Goal: Task Accomplishment & Management: Manage account settings

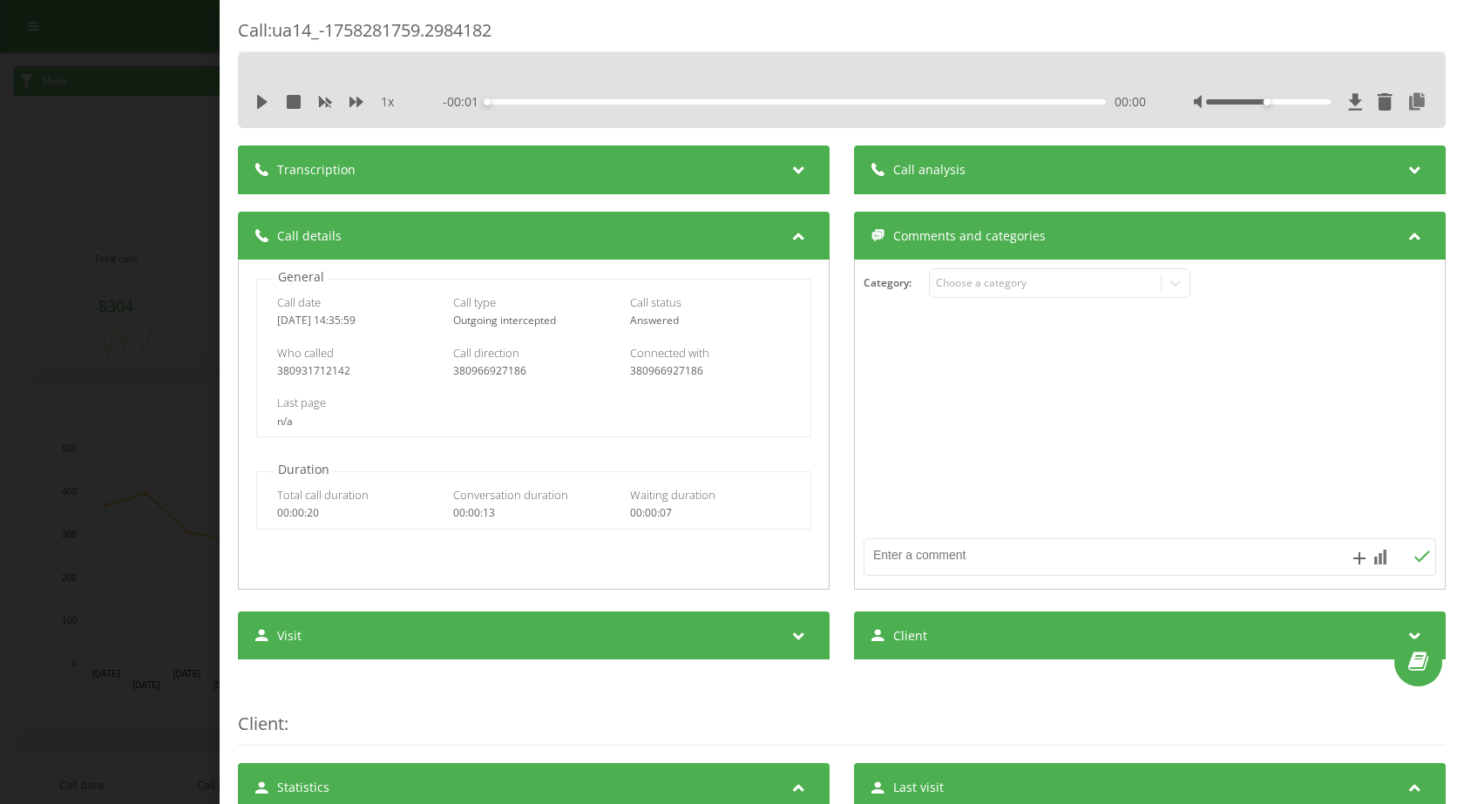
click at [117, 295] on div "Call : ua14_-1758281759.2984182 1 x - 00:01 00:00 00:00 Transcription For AI an…" at bounding box center [732, 402] width 1464 height 804
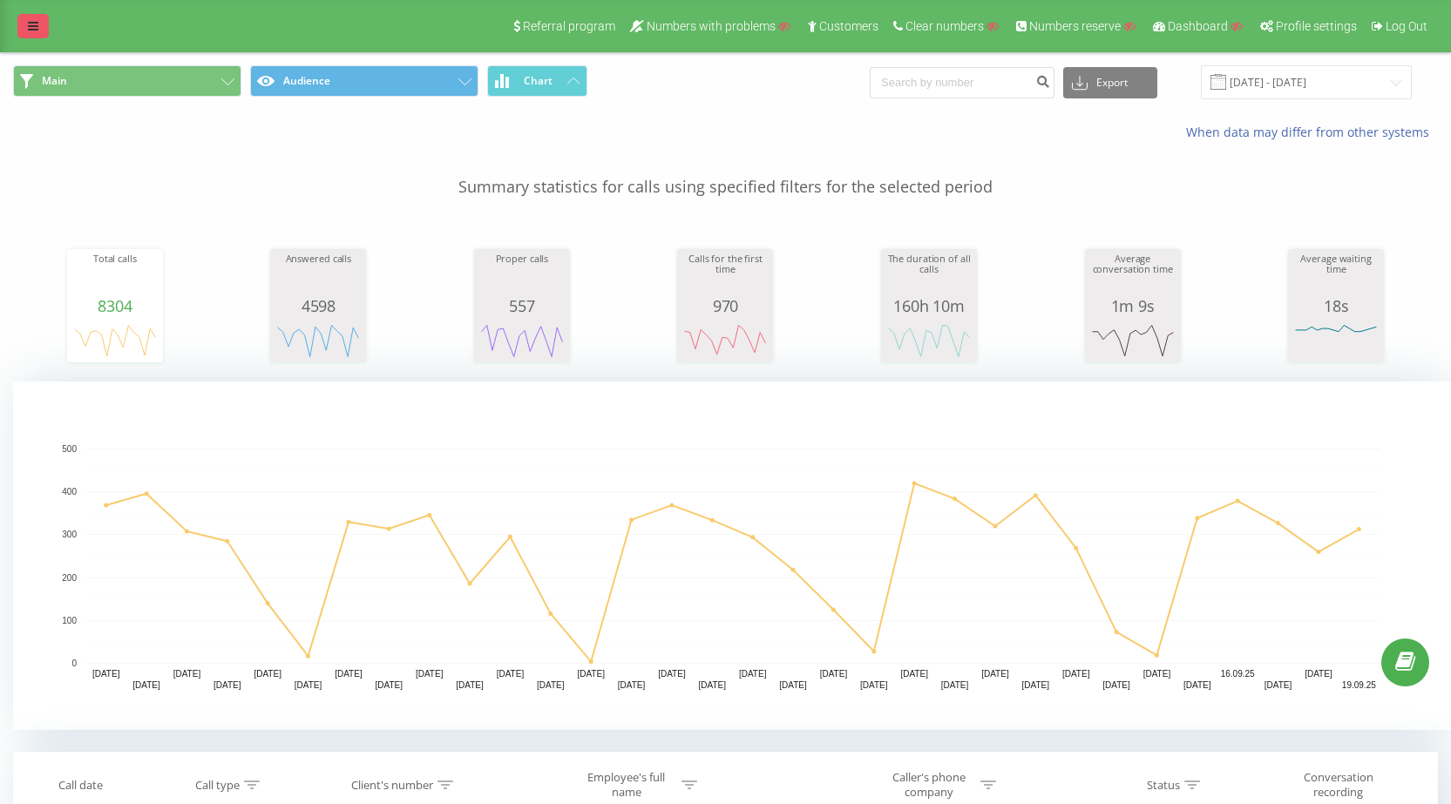
click at [30, 23] on icon at bounding box center [33, 26] width 10 height 12
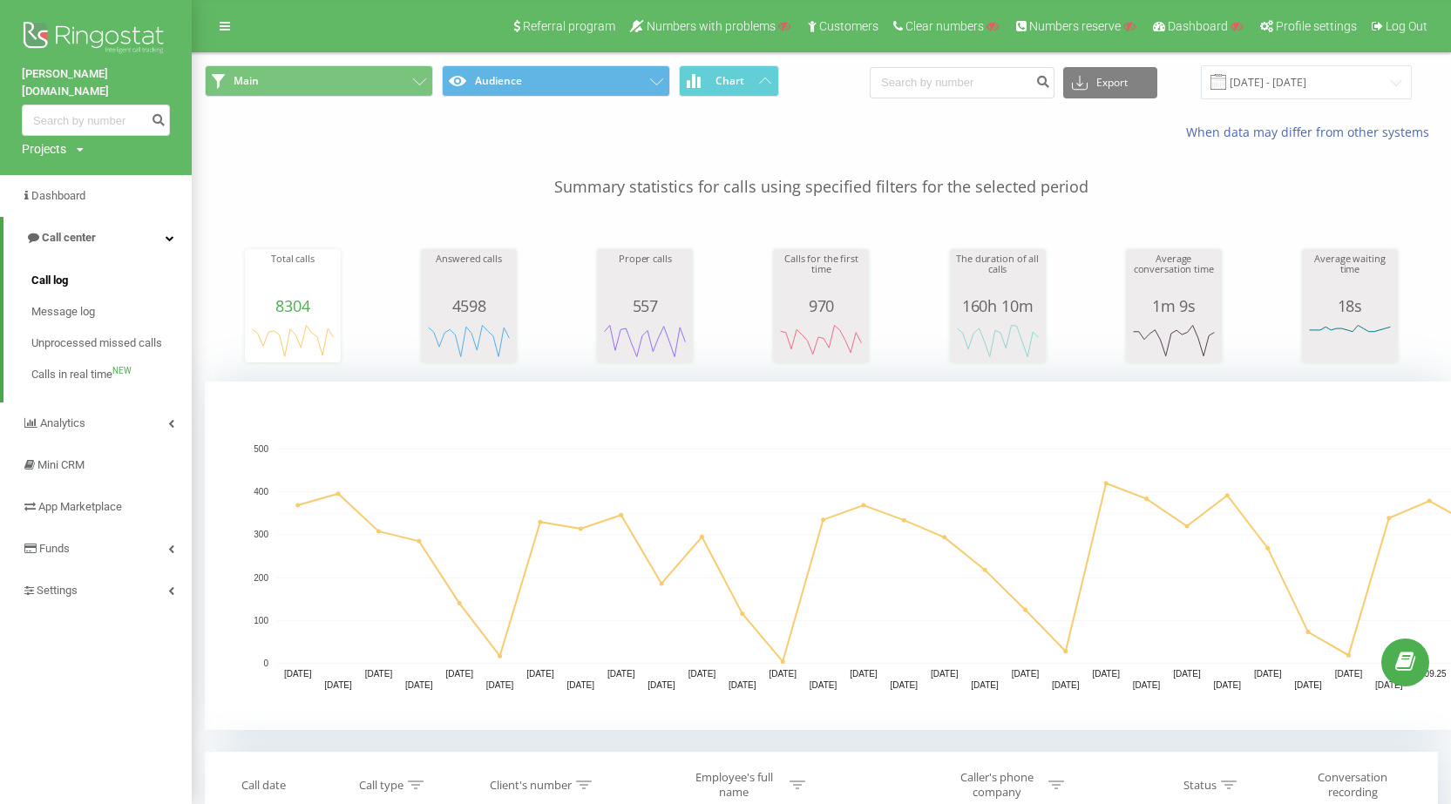
click at [67, 272] on span "Call log" at bounding box center [49, 280] width 37 height 17
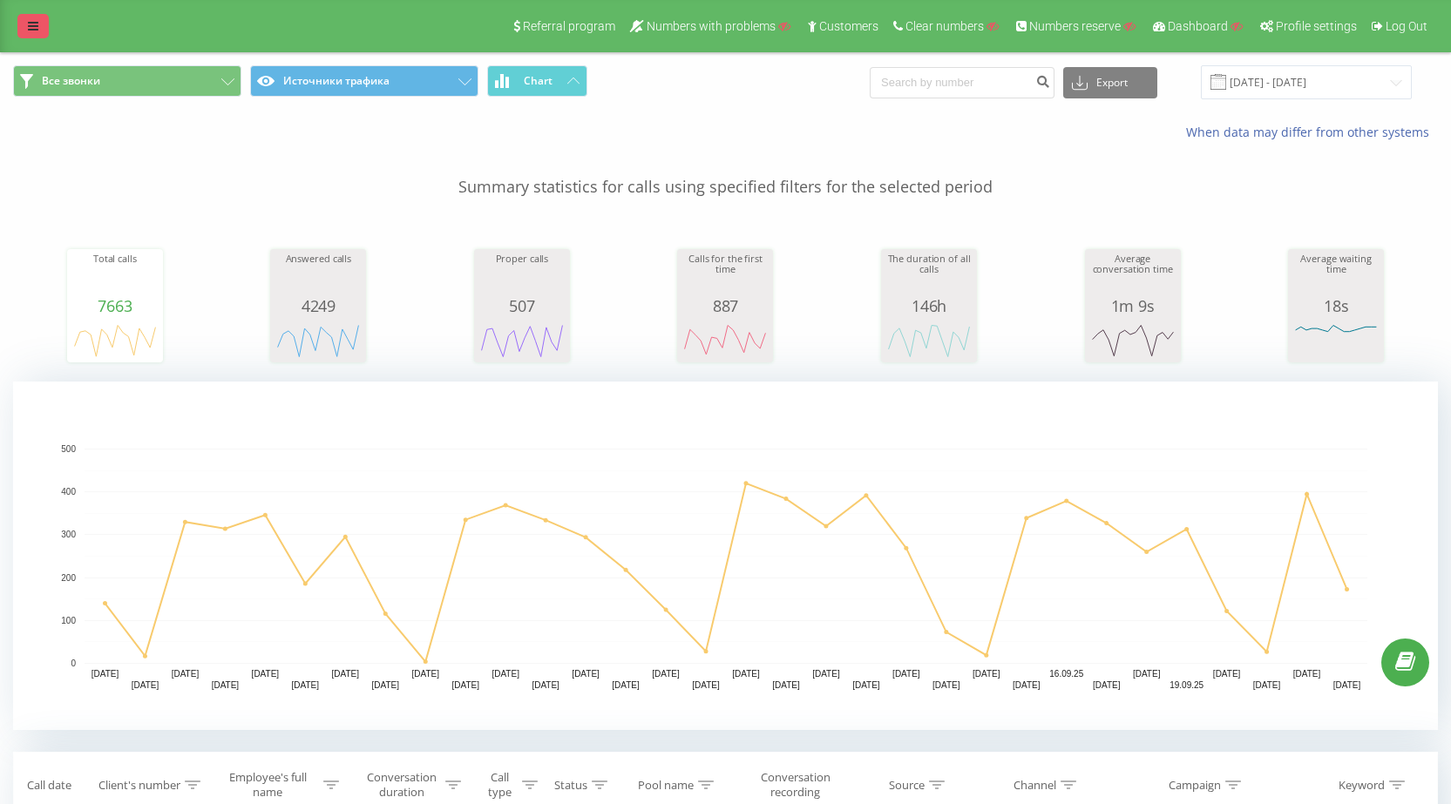
click at [44, 37] on link at bounding box center [32, 26] width 31 height 24
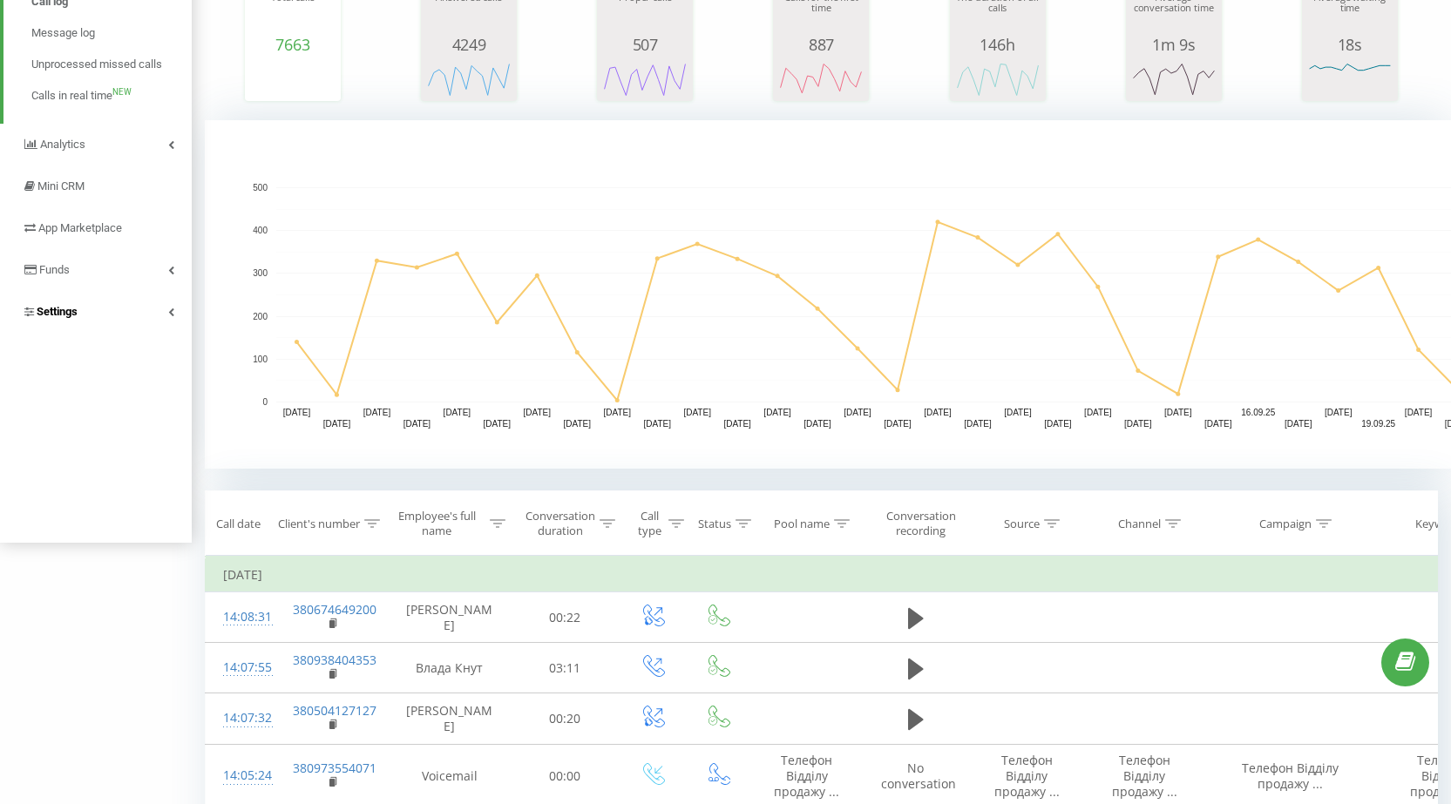
click at [105, 315] on link "Settings" at bounding box center [96, 312] width 192 height 42
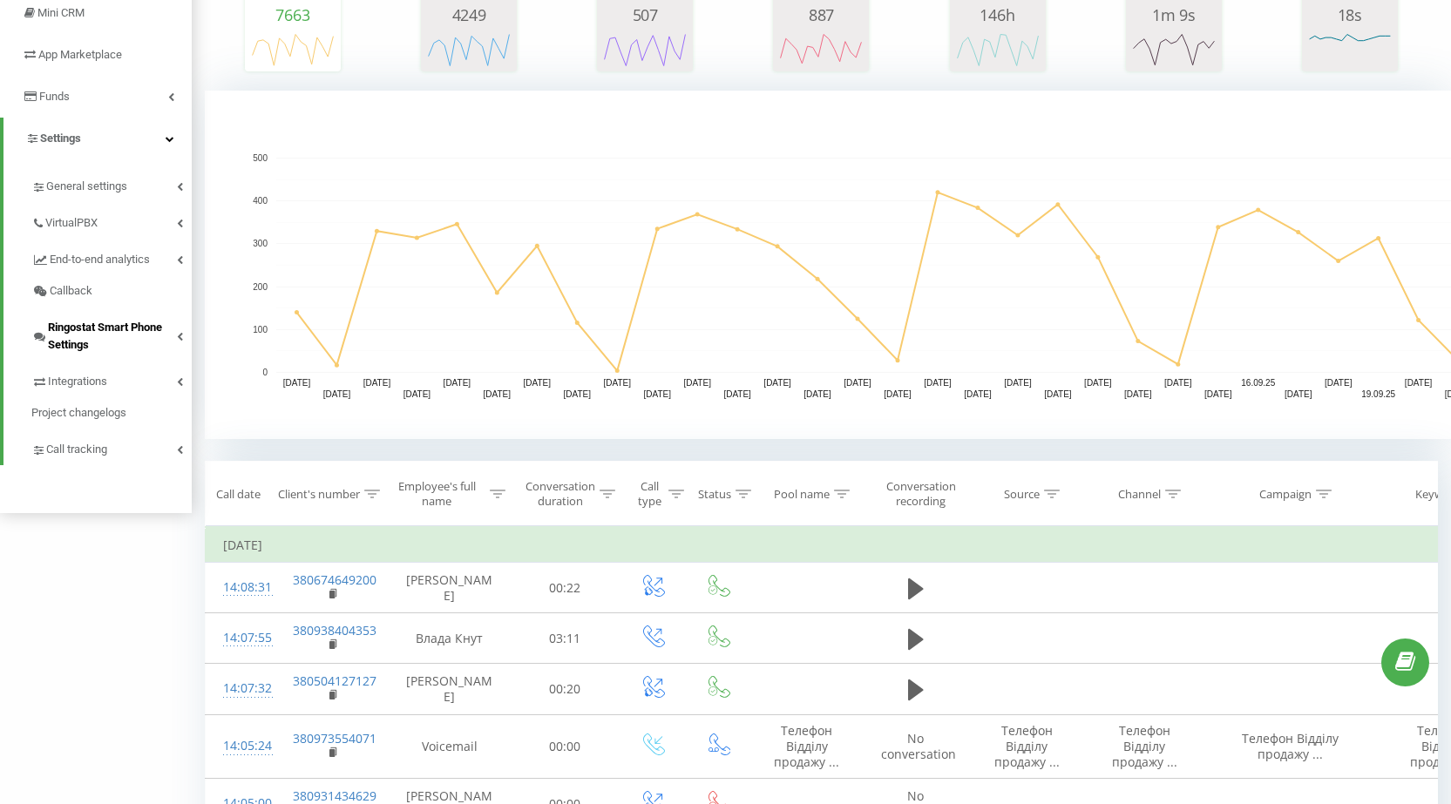
scroll to position [292, 0]
click at [87, 381] on span "Integrations" at bounding box center [78, 380] width 60 height 17
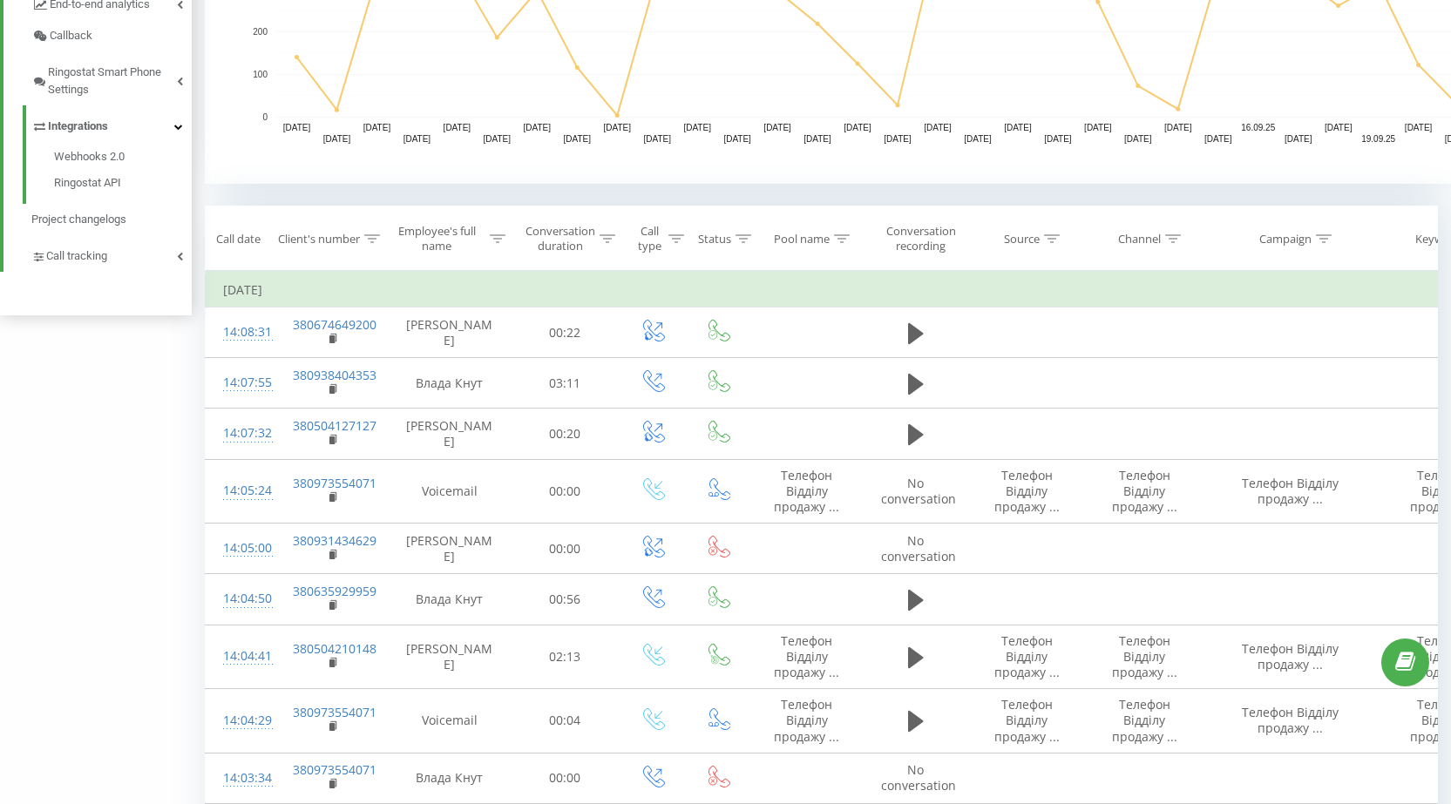
scroll to position [553, 0]
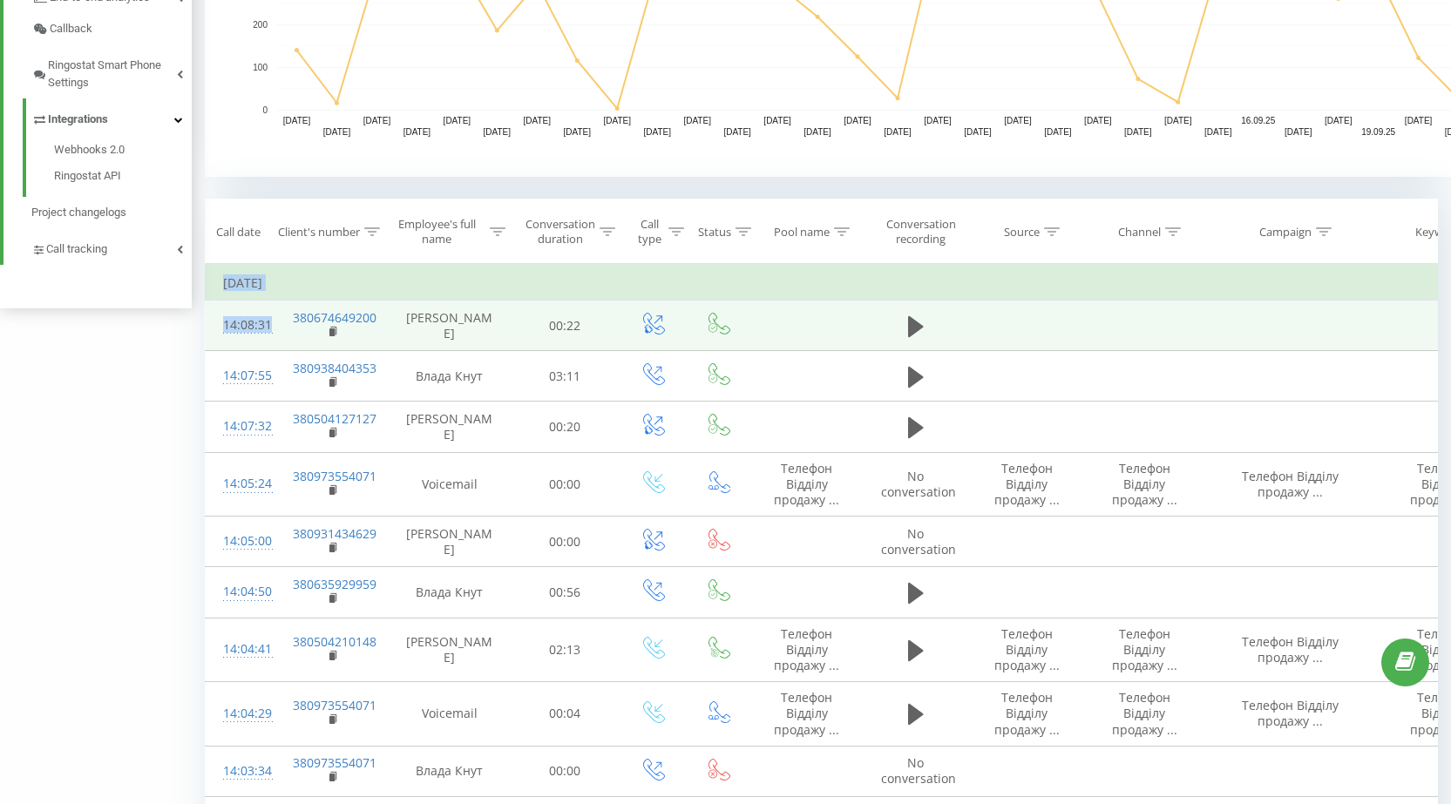
drag, startPoint x: 194, startPoint y: 322, endPoint x: 289, endPoint y: 322, distance: 95.0
click at [289, 322] on div "Все звонки Источники трафика Chart Export .csv .xls .xlsx 23.08.2025 - 23.09.20…" at bounding box center [725, 600] width 1451 height 2202
click at [558, 330] on td "00:22" at bounding box center [565, 326] width 109 height 51
click at [278, 321] on tr "14:08:31 380674649200 Євгенія Круподеря 00:22" at bounding box center [857, 326] width 1303 height 51
copy div "14:08:31"
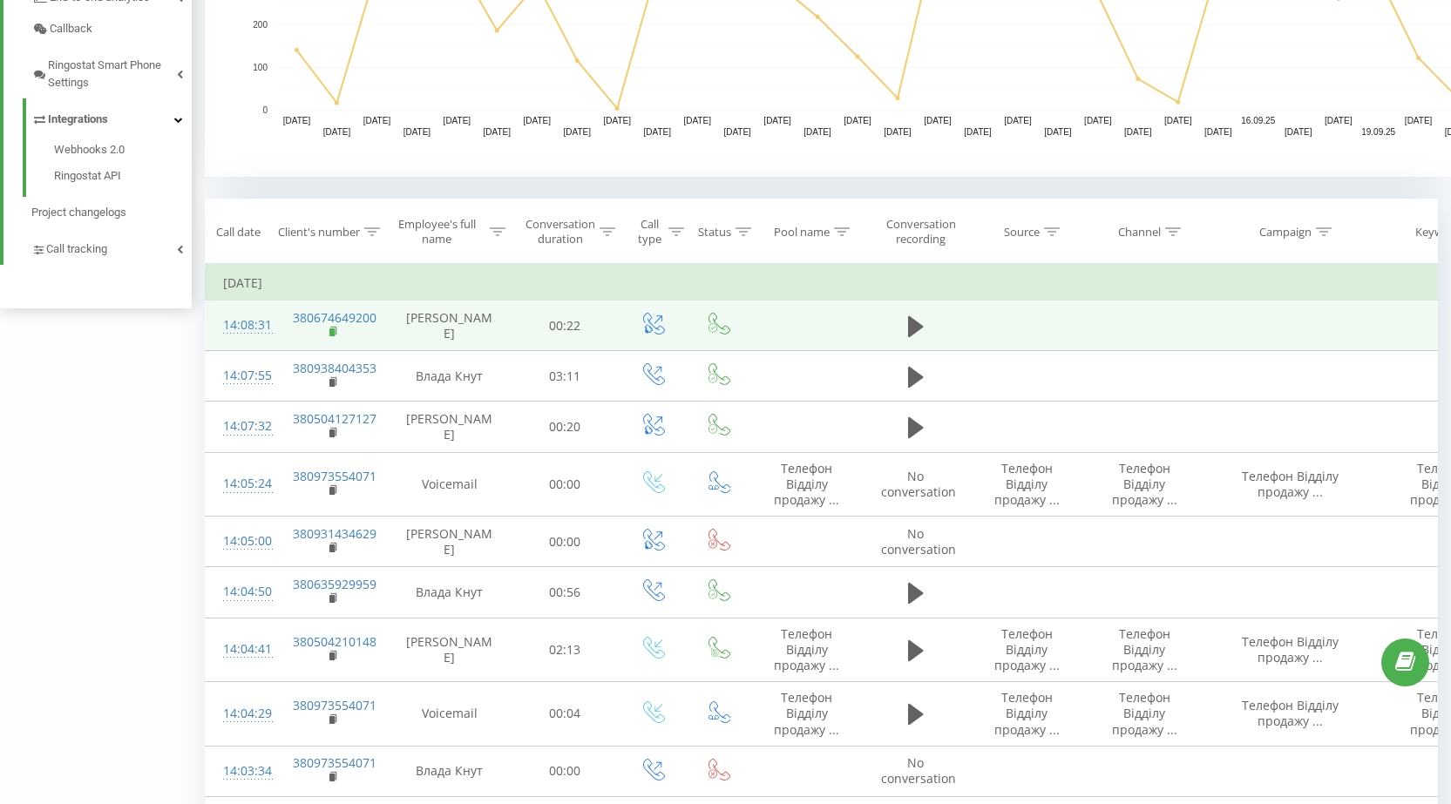
drag, startPoint x: 343, startPoint y: 329, endPoint x: 333, endPoint y: 329, distance: 10.5
click at [339, 329] on td "380674649200" at bounding box center [331, 326] width 113 height 51
click at [329, 330] on rect at bounding box center [331, 333] width 5 height 8
drag, startPoint x: 424, startPoint y: 309, endPoint x: 485, endPoint y: 330, distance: 64.5
click at [485, 330] on td "Євгенія Круподеря" at bounding box center [450, 326] width 122 height 51
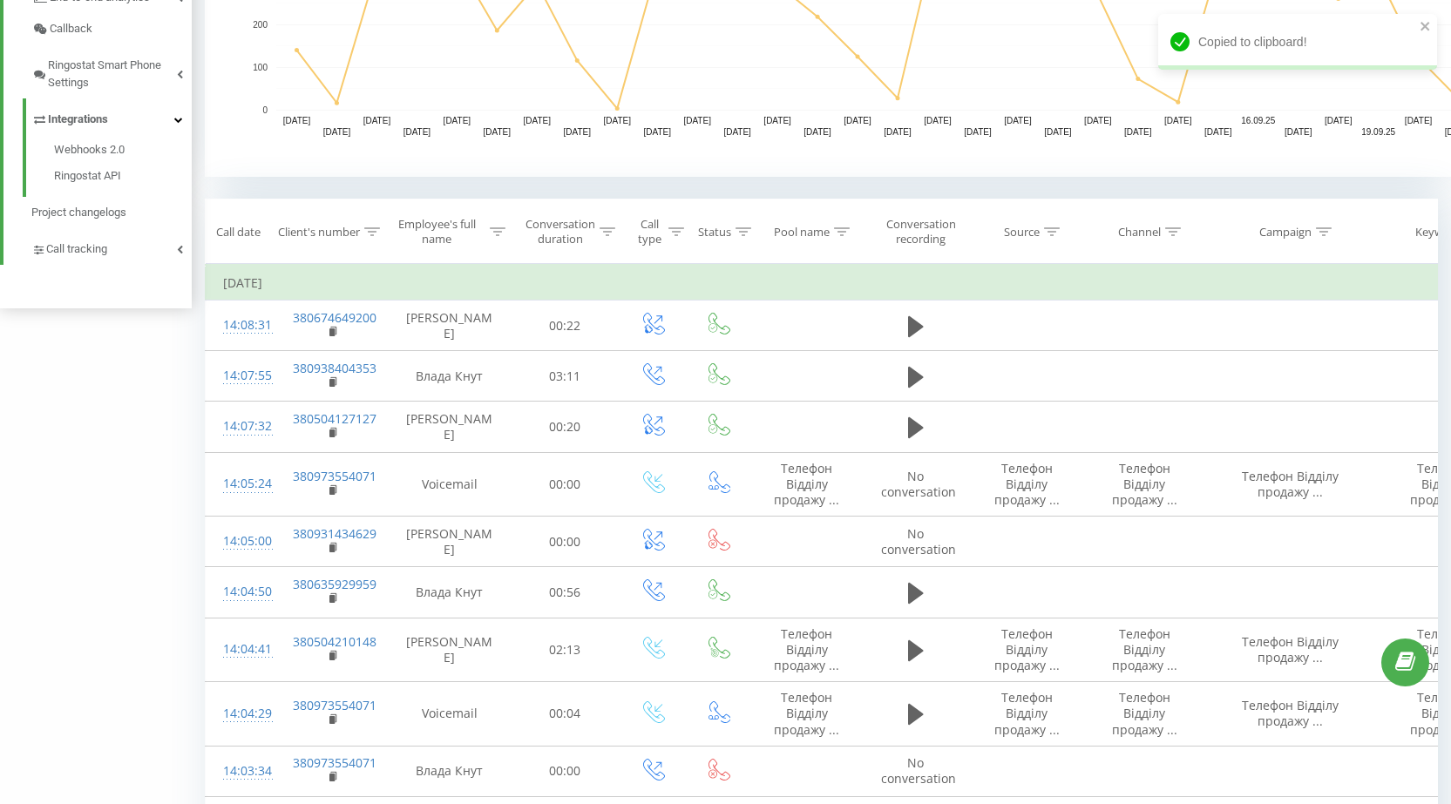
copy td "Євгенія Круподеря"
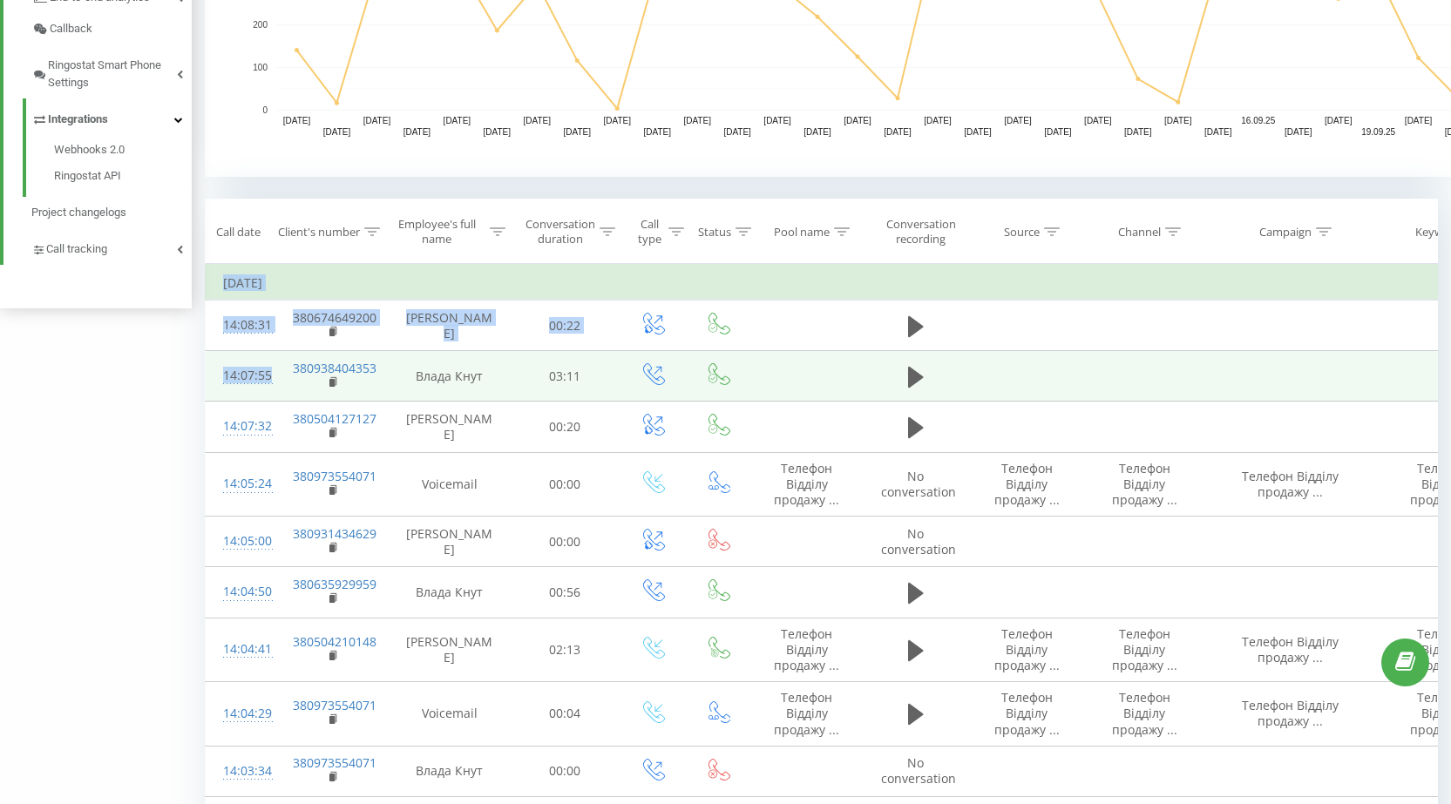
drag, startPoint x: 220, startPoint y: 376, endPoint x: 271, endPoint y: 377, distance: 50.6
click at [281, 374] on div "Все звонки Источники трафика Chart Export .csv .xls .xlsx 23.08.2025 - 23.09.20…" at bounding box center [725, 600] width 1451 height 2202
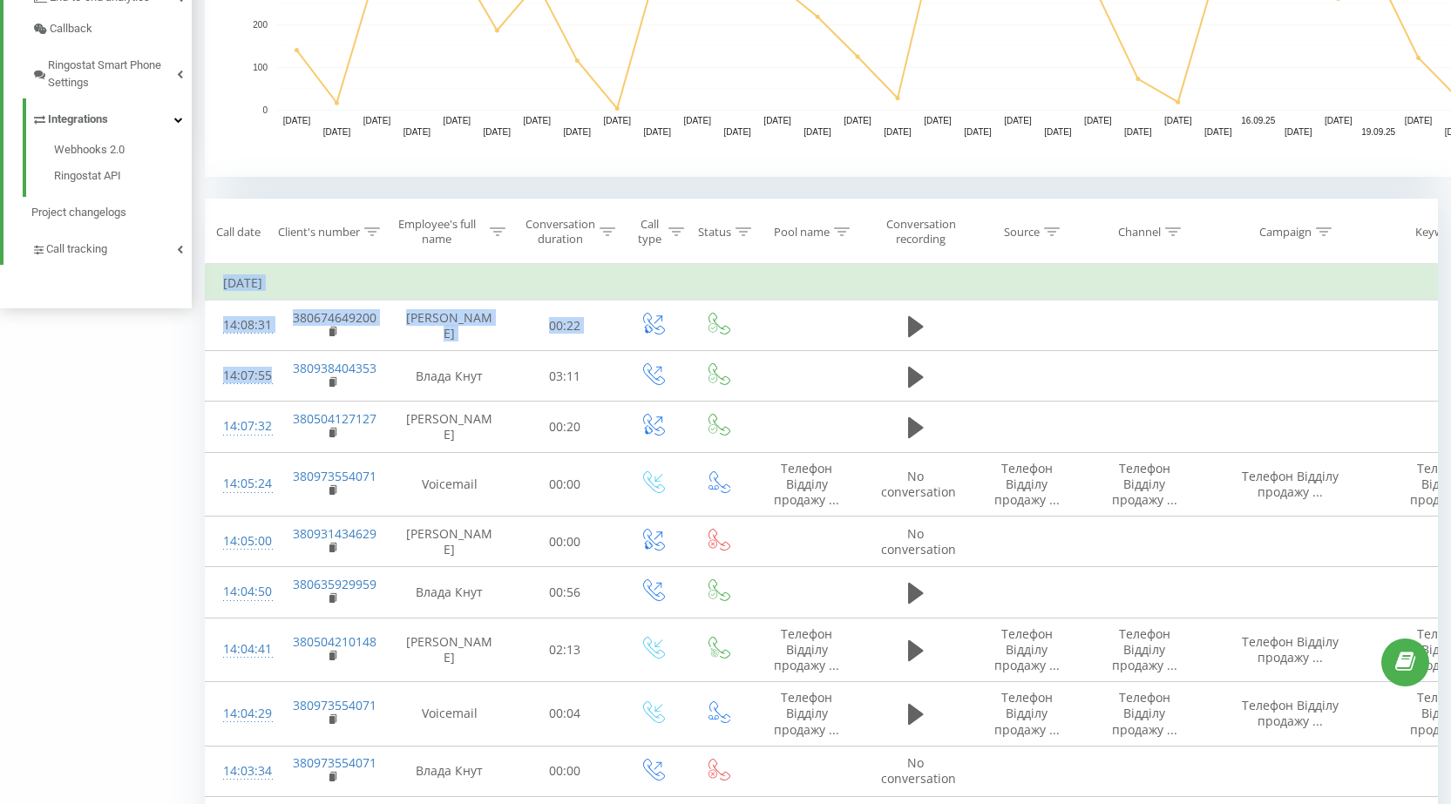
click at [136, 398] on div "Все звонки Источники трафика Chart Export .csv .xls .xlsx 23.08.2025 - 23.09.20…" at bounding box center [725, 600] width 1451 height 2202
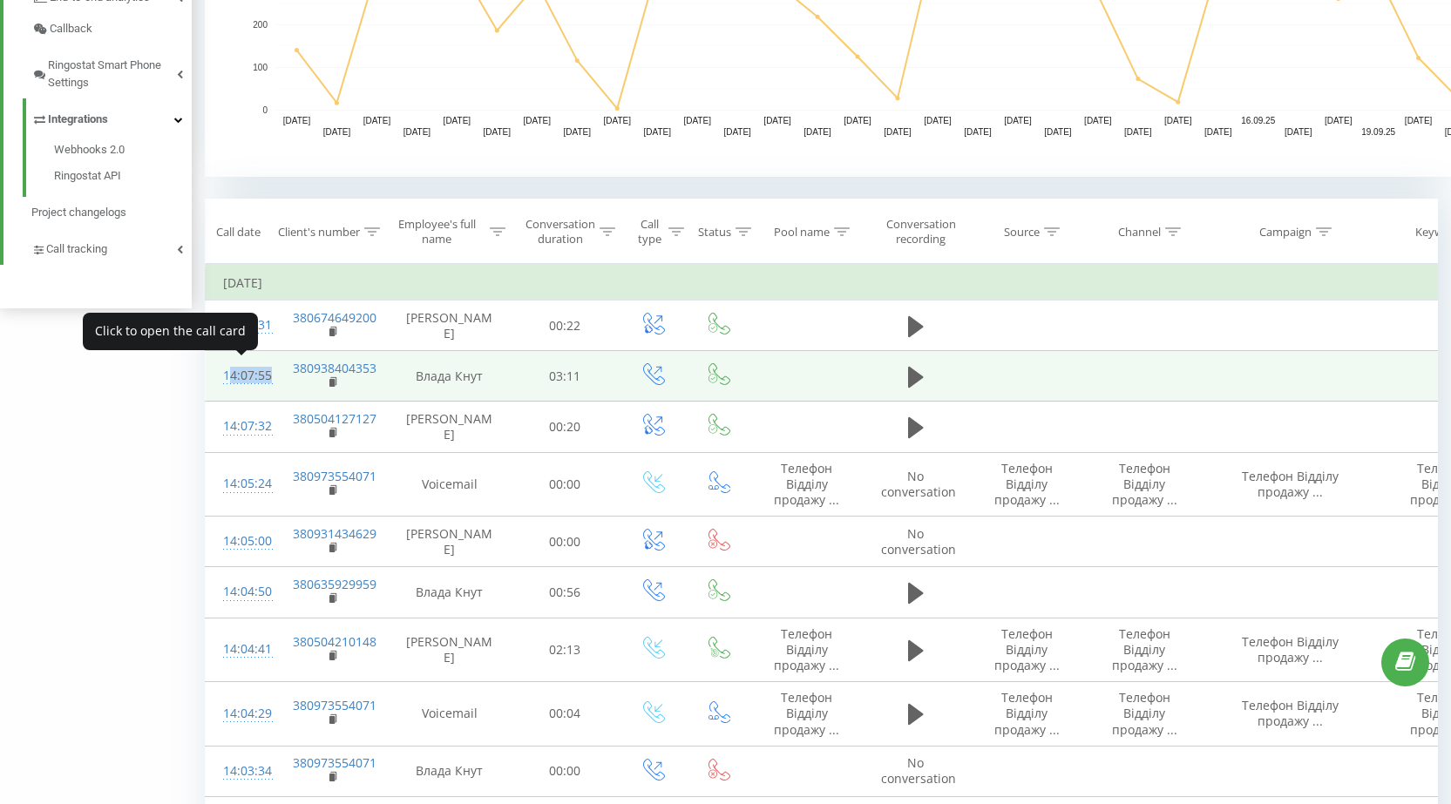
drag, startPoint x: 218, startPoint y: 374, endPoint x: 267, endPoint y: 376, distance: 48.9
click at [267, 376] on td "14:07:55" at bounding box center [241, 376] width 70 height 51
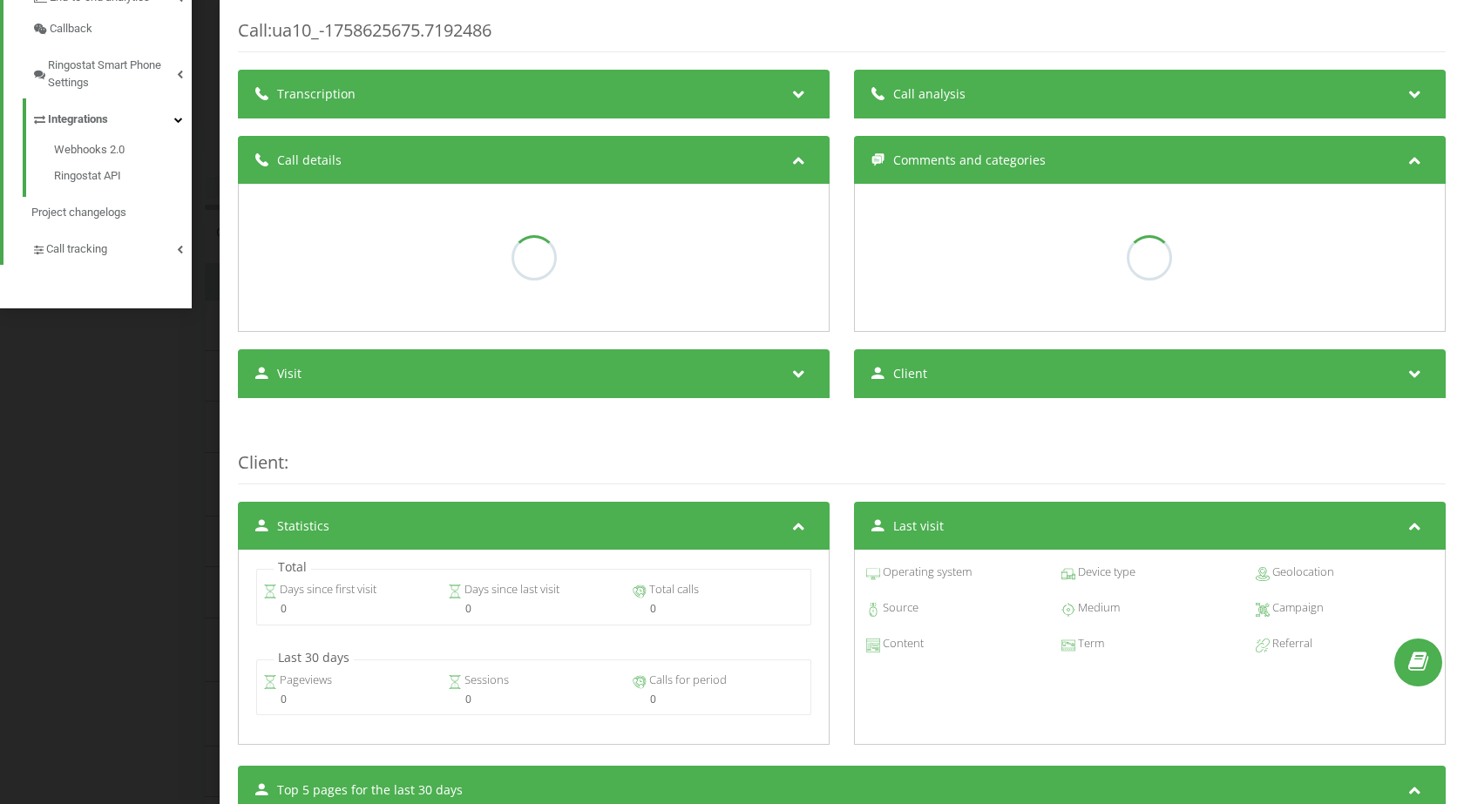
drag, startPoint x: 125, startPoint y: 398, endPoint x: 140, endPoint y: 394, distance: 16.3
click at [125, 397] on div "Call : ua10_-1758625675.7192486 Transcription Call analysis Call details Commen…" at bounding box center [732, 402] width 1464 height 804
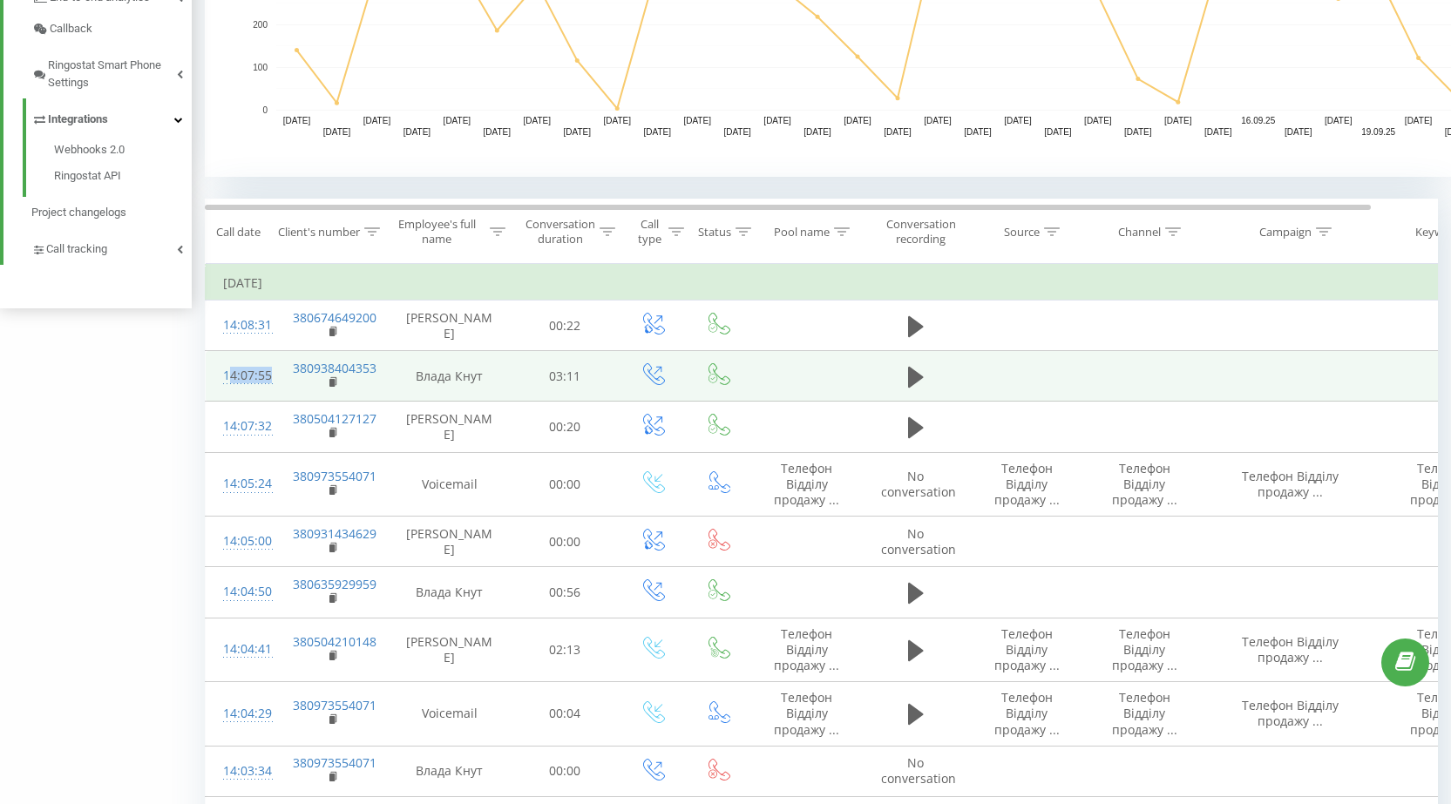
click at [210, 377] on td "14:07:55" at bounding box center [241, 376] width 70 height 51
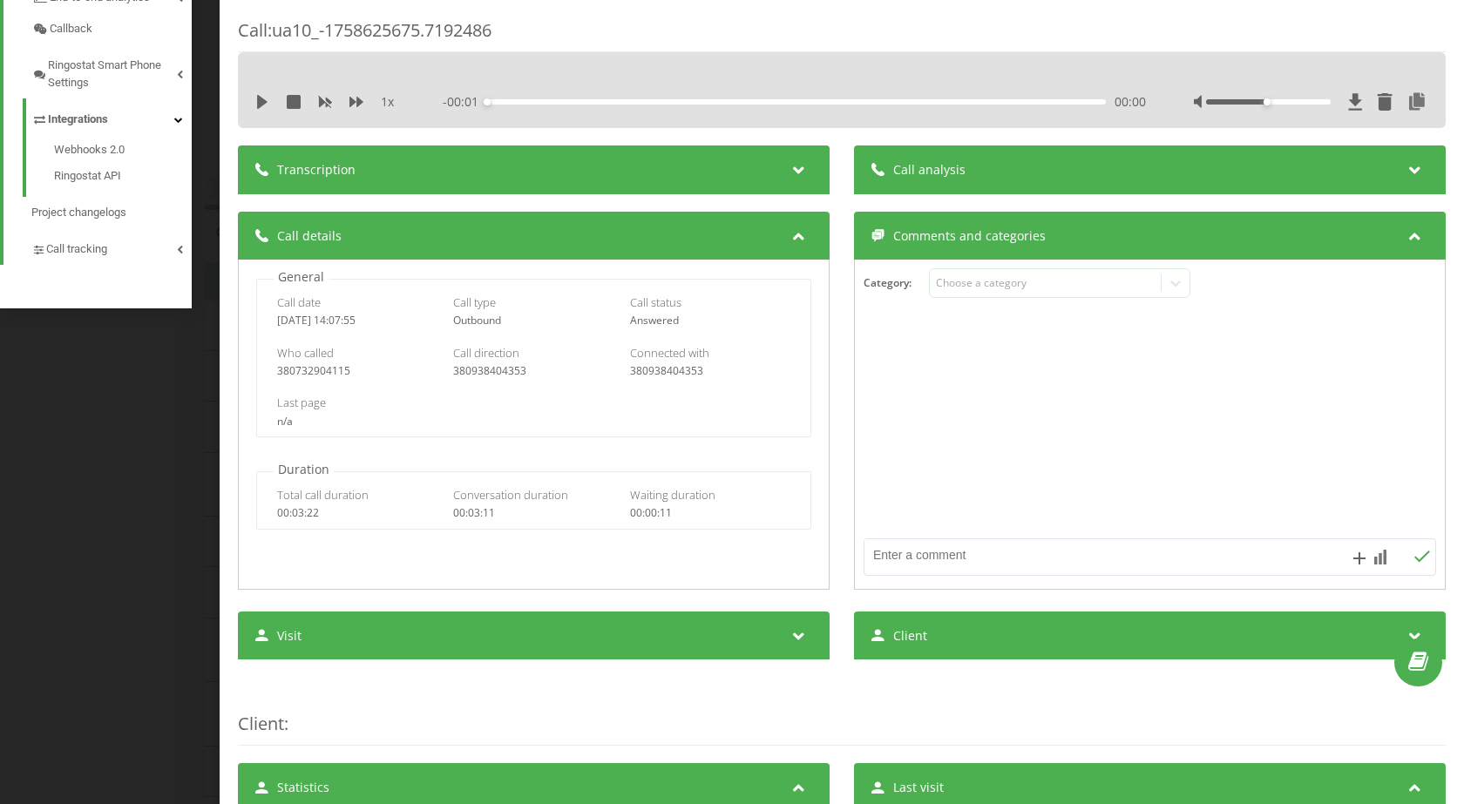
click at [207, 384] on div "Call : ua10_-1758625675.7192486 1 x - 00:01 00:00 00:00 Transcription For AI an…" at bounding box center [732, 402] width 1464 height 804
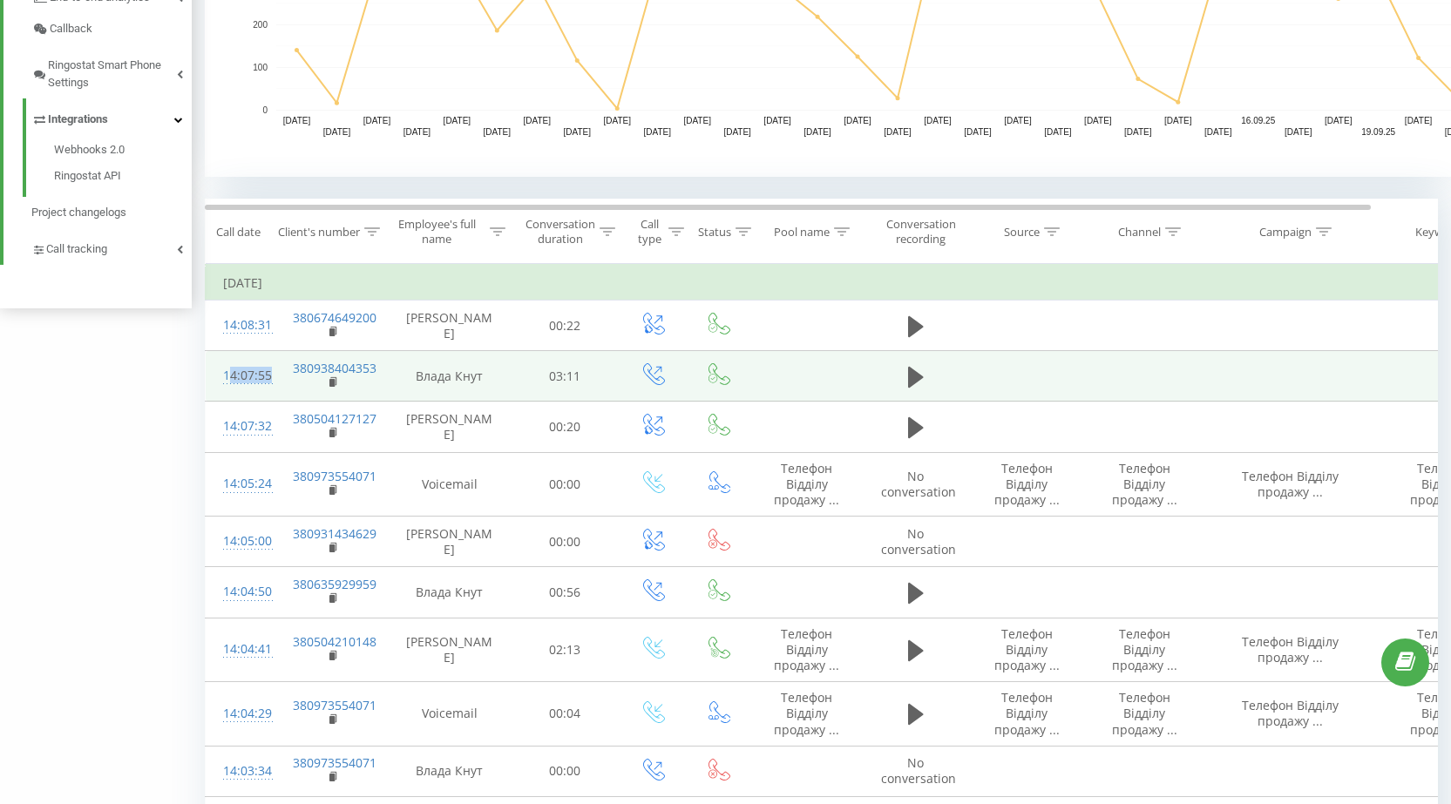
drag, startPoint x: 216, startPoint y: 373, endPoint x: 276, endPoint y: 370, distance: 60.2
click at [276, 370] on tr "14:07:55 380938404353 Влада Кнут 03:11" at bounding box center [857, 376] width 1303 height 51
copy div "14:07:55"
drag, startPoint x: 412, startPoint y: 366, endPoint x: 493, endPoint y: 372, distance: 81.3
click at [493, 372] on td "Влада Кнут" at bounding box center [450, 376] width 122 height 51
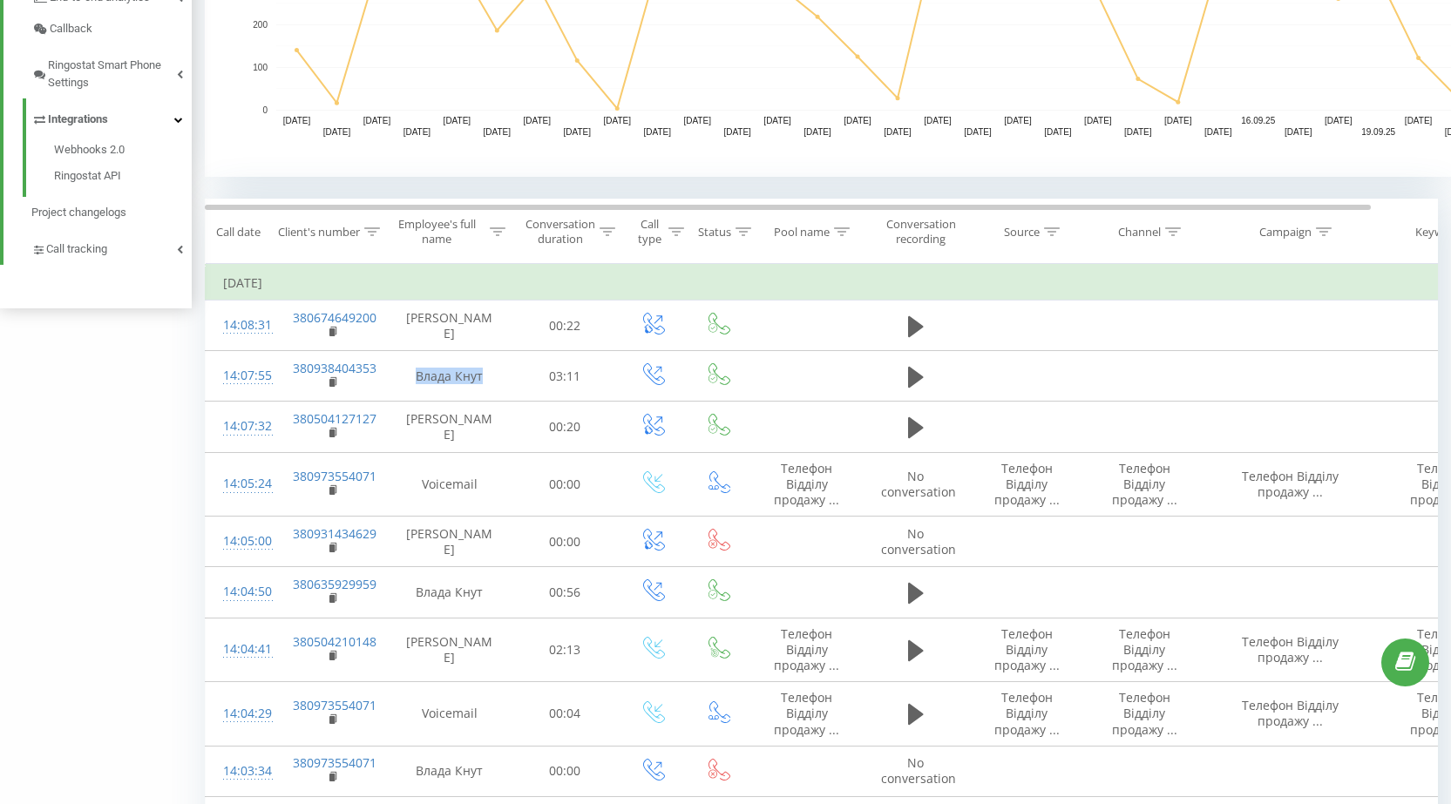
copy td "Влада Кнут"
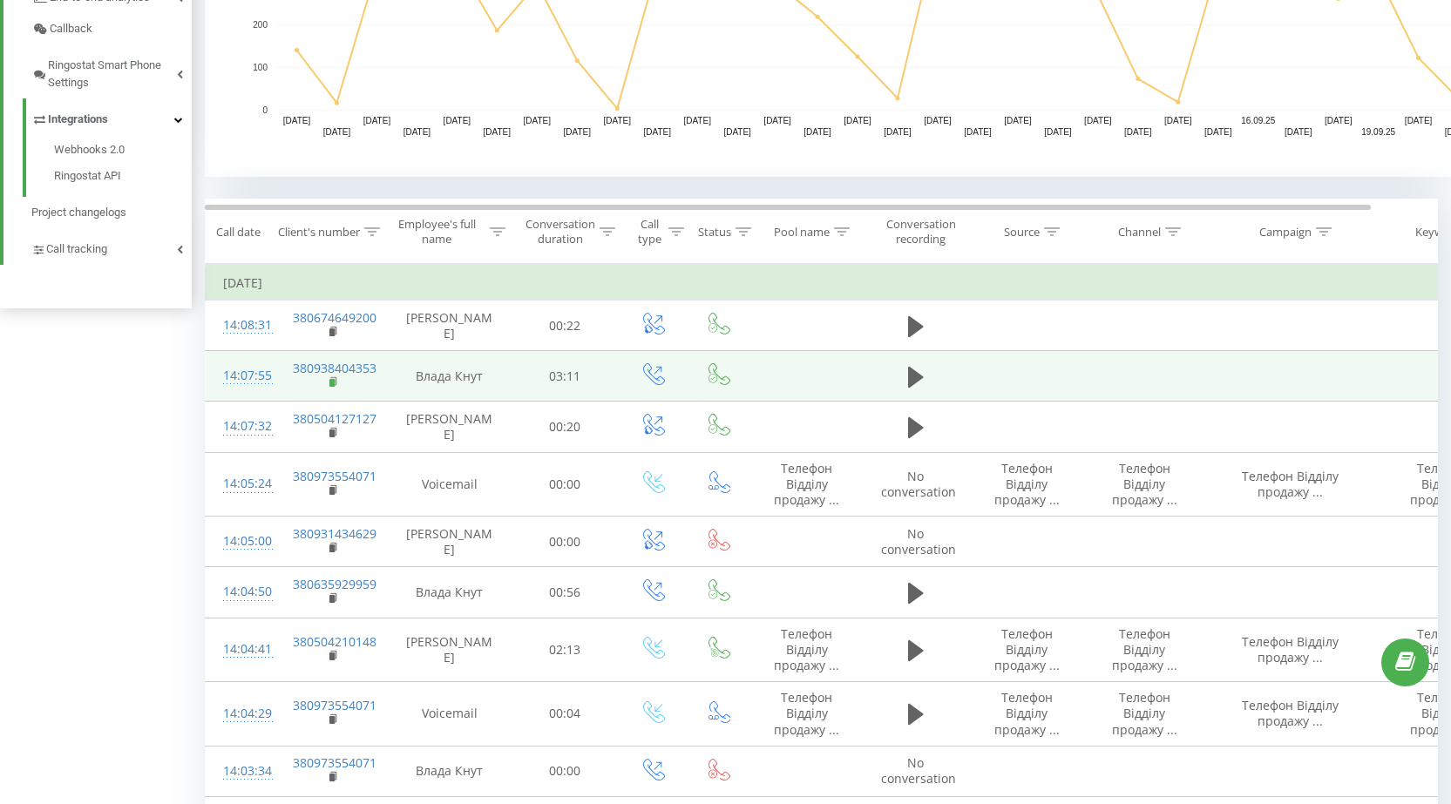
click at [335, 385] on icon at bounding box center [334, 382] width 10 height 12
click at [333, 386] on rect at bounding box center [331, 383] width 5 height 8
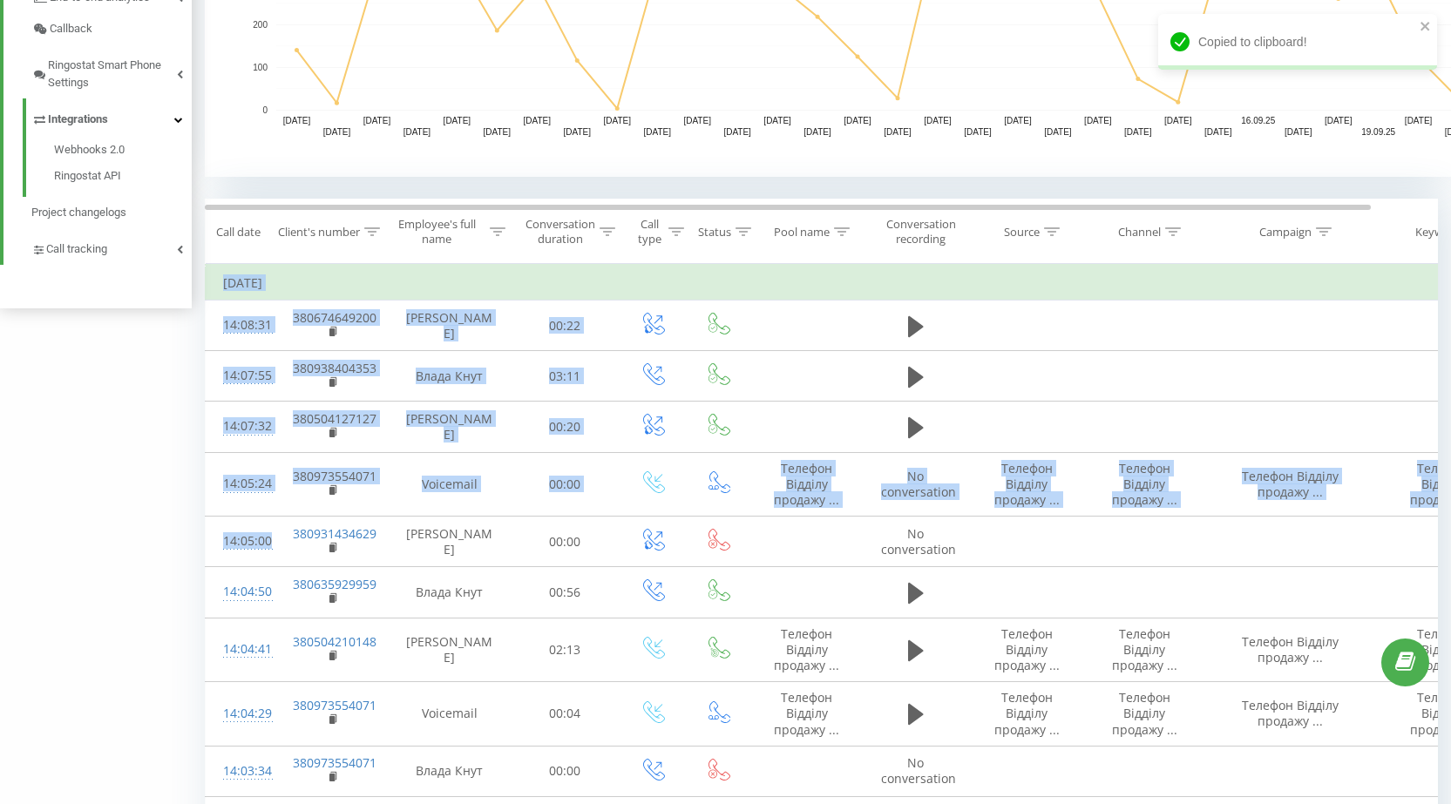
drag, startPoint x: 230, startPoint y: 550, endPoint x: 167, endPoint y: 555, distance: 63.0
click at [167, 555] on div "Все звонки Источники трафика Chart Export .csv .xls .xlsx 23.08.2025 - 23.09.20…" at bounding box center [725, 600] width 1451 height 2202
click at [161, 553] on div "Все звонки Источники трафика Chart Export .csv .xls .xlsx 23.08.2025 - 23.09.20…" at bounding box center [725, 600] width 1451 height 2202
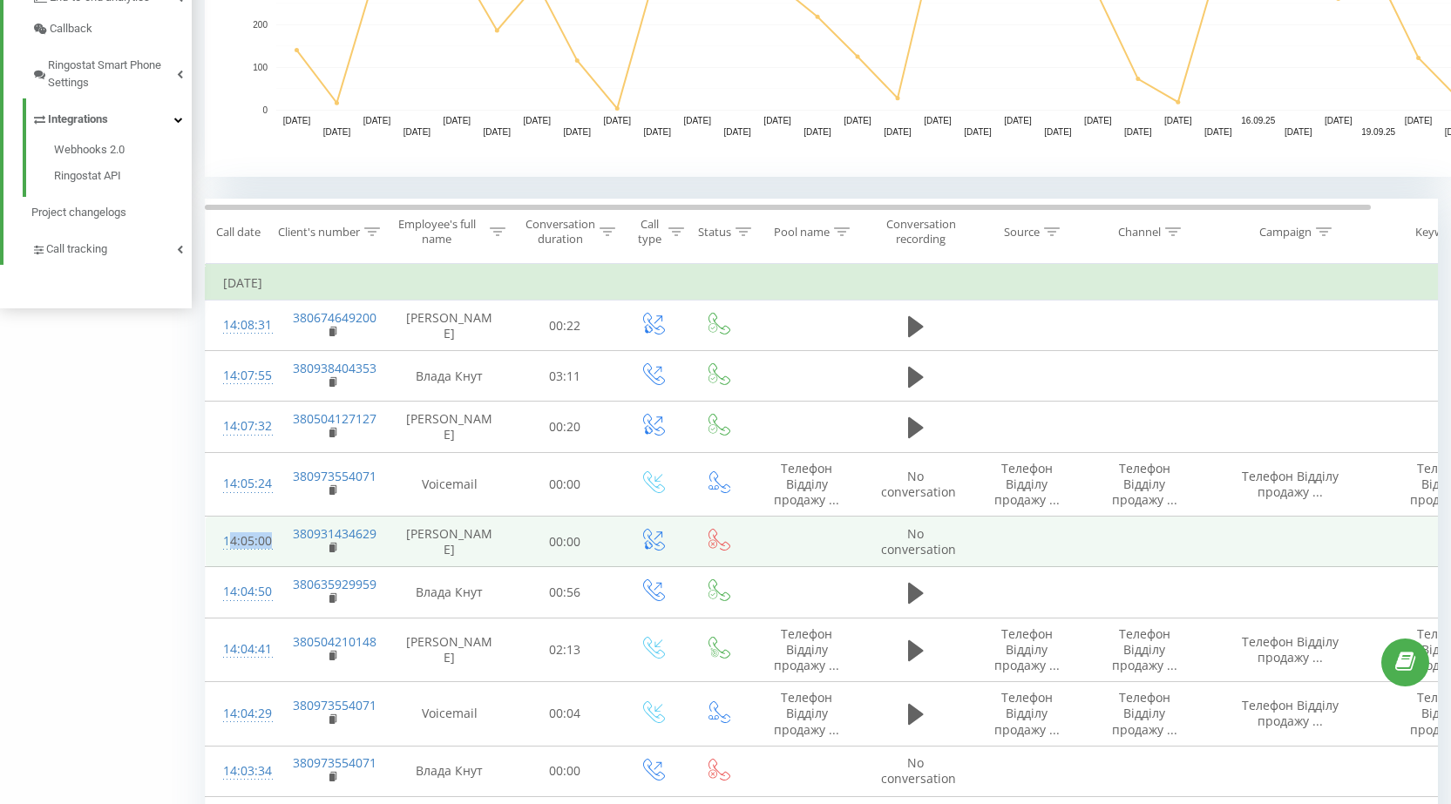
drag, startPoint x: 236, startPoint y: 538, endPoint x: 278, endPoint y: 528, distance: 42.9
click at [278, 528] on tr "14:05:00 380931434629 Вероніка Голубець 00:00 No conversation" at bounding box center [857, 542] width 1303 height 51
copy td "Вероніка Голубець"
drag, startPoint x: 449, startPoint y: 537, endPoint x: 494, endPoint y: 547, distance: 46.5
click at [494, 547] on td "Вероніка Голубець" at bounding box center [450, 542] width 122 height 51
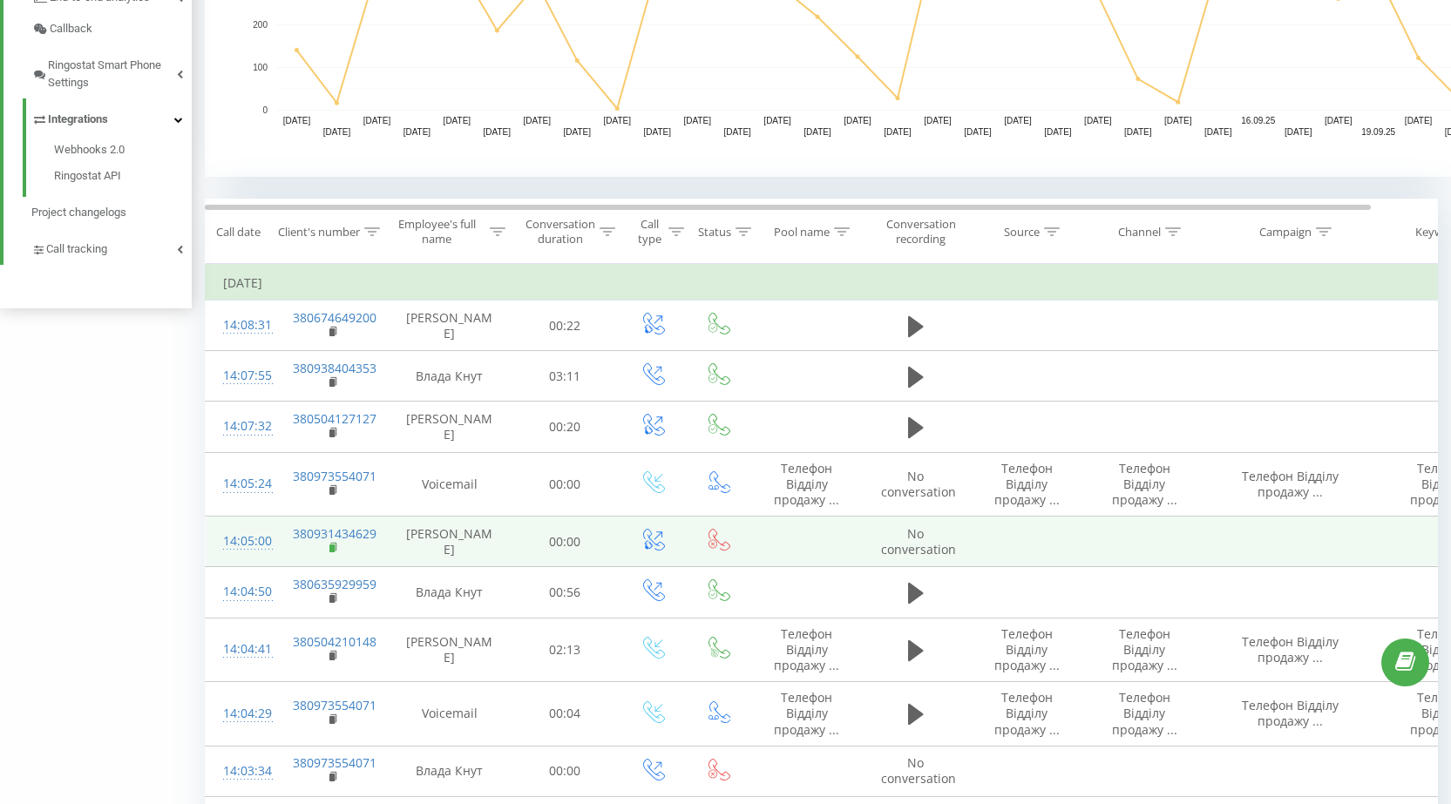
click at [331, 553] on icon at bounding box center [334, 548] width 10 height 12
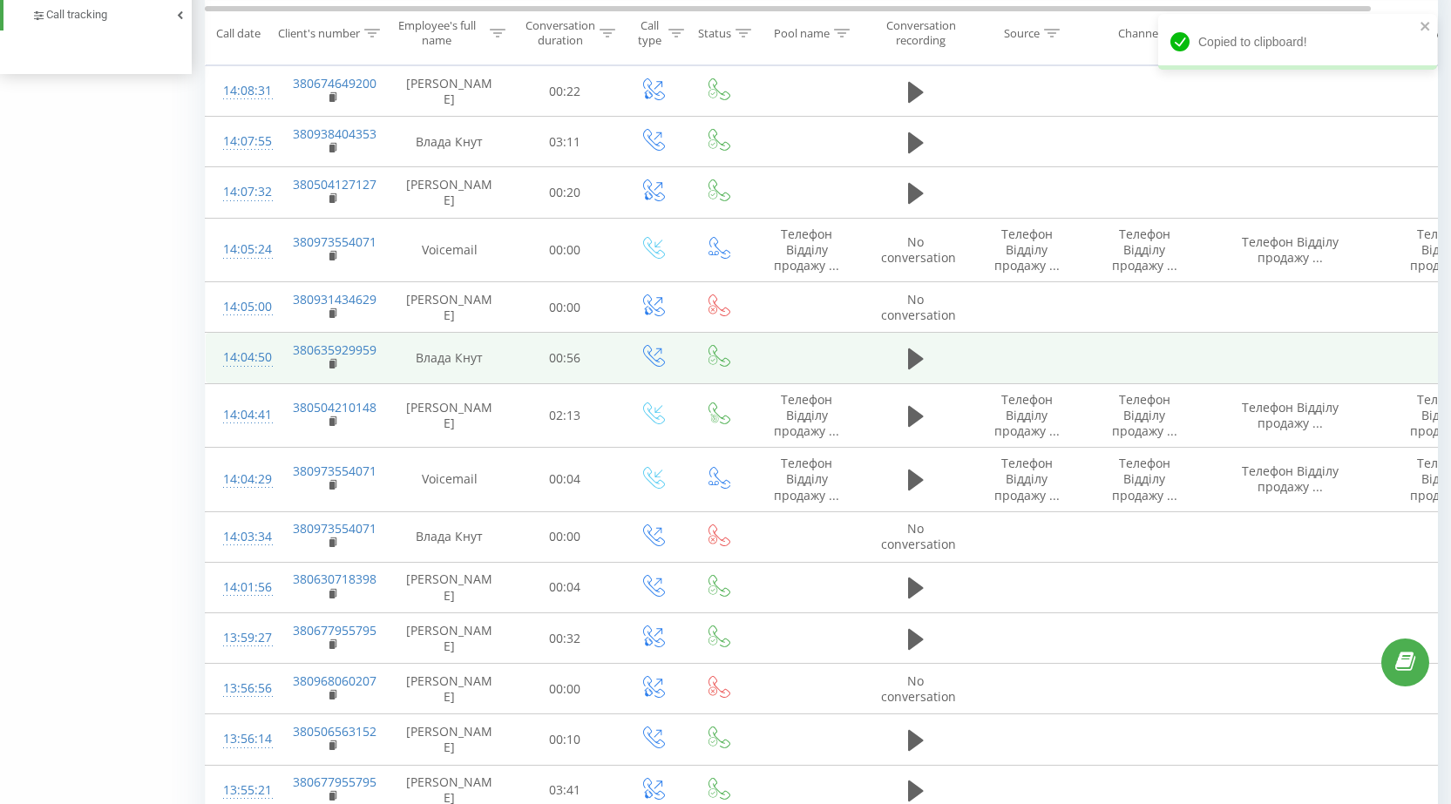
scroll to position [815, 0]
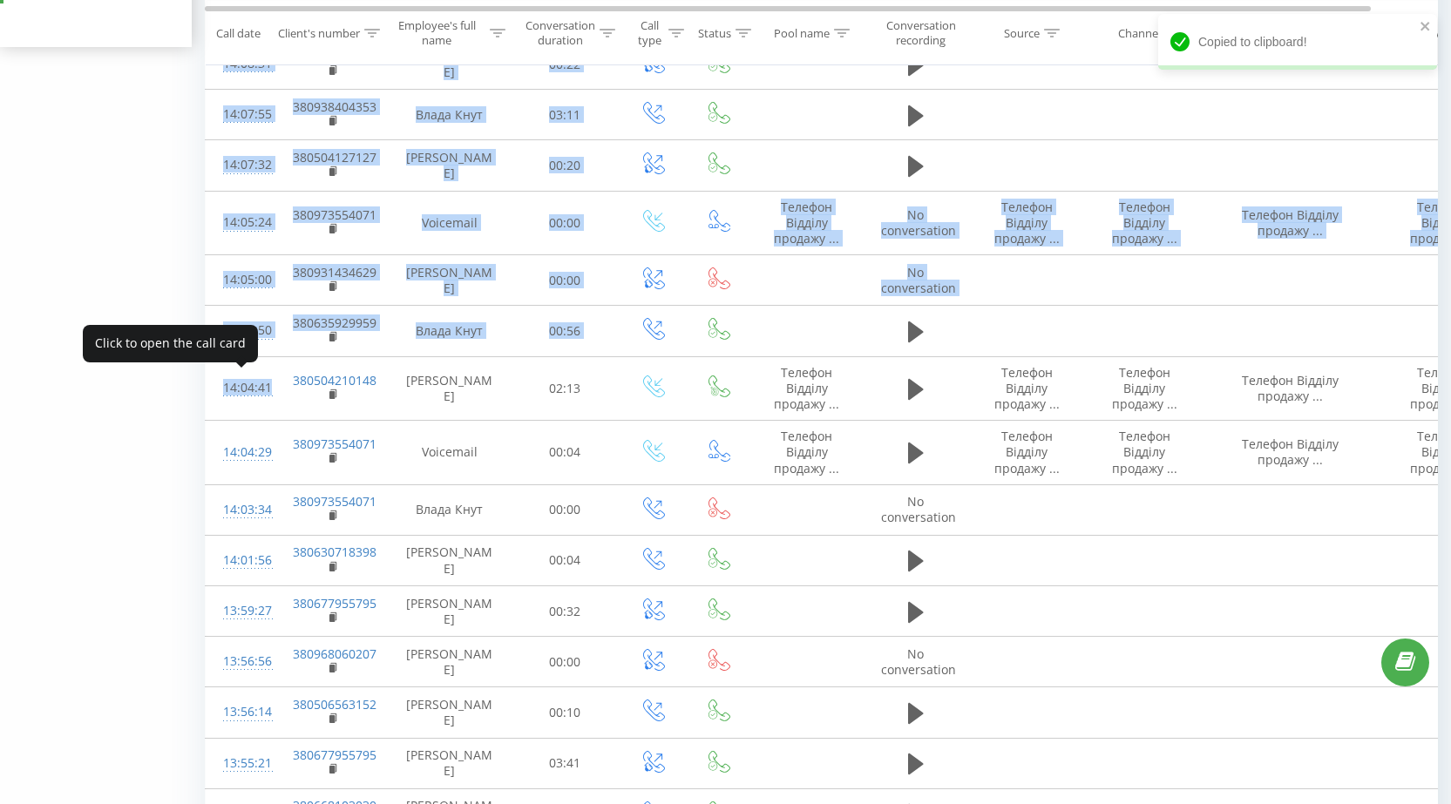
drag, startPoint x: 191, startPoint y: 383, endPoint x: 154, endPoint y: 416, distance: 48.8
click at [262, 392] on div "Все звонки Источники трафика Chart Export .csv .xls .xlsx 23.08.2025 - 23.09.20…" at bounding box center [725, 338] width 1451 height 2202
click at [121, 427] on div "Все звонки Источники трафика Chart Export .csv .xls .xlsx 23.08.2025 - 23.09.20…" at bounding box center [725, 338] width 1451 height 2202
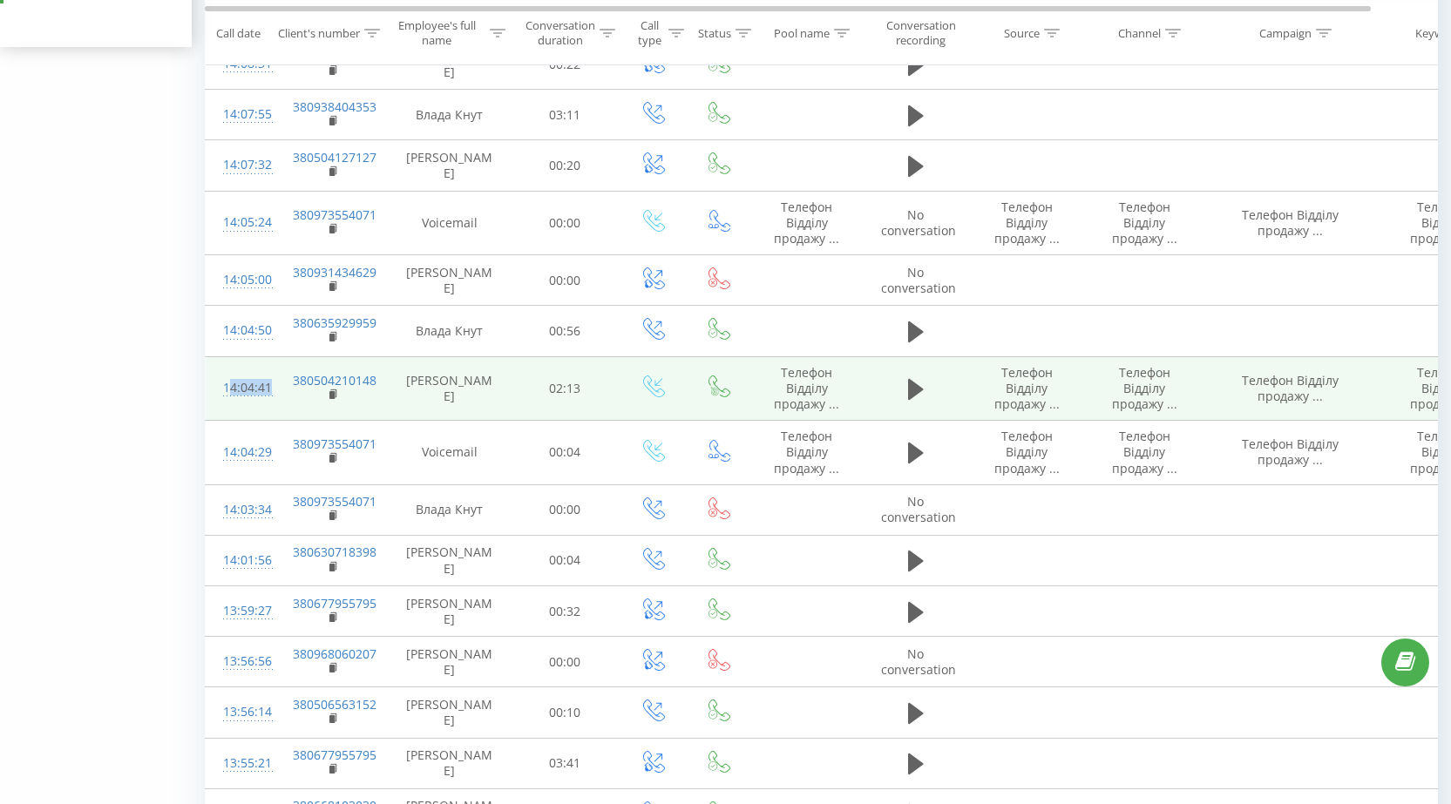
copy div "14:04:41"
drag, startPoint x: 218, startPoint y: 382, endPoint x: 283, endPoint y: 378, distance: 65.5
click at [283, 378] on tr "14:04:41 380504210148 Єлизавета Щеглюк 02:13 Телефон Відділу продажу ... Телефо…" at bounding box center [857, 388] width 1303 height 64
click at [333, 391] on rect at bounding box center [331, 395] width 5 height 8
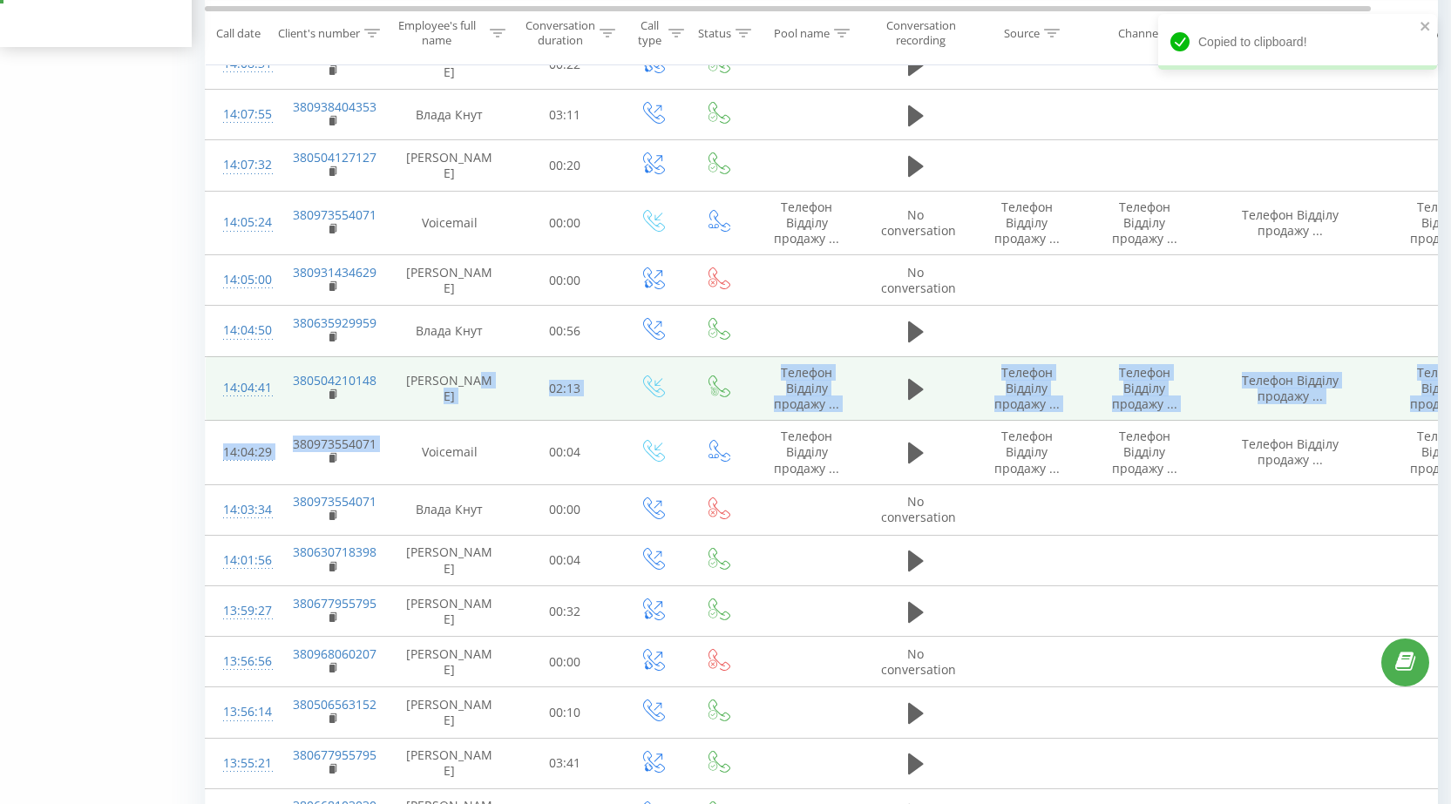
drag, startPoint x: 412, startPoint y: 422, endPoint x: 410, endPoint y: 410, distance: 11.6
click at [410, 410] on tbody "Today 14:08:31 380674649200 Євгенія Круподеря 00:22 14:07:55 380938404353 Влада…" at bounding box center [857, 688] width 1303 height 1369
copy td "Єлизавета Щеглюк"
drag, startPoint x: 458, startPoint y: 384, endPoint x: 485, endPoint y: 402, distance: 31.4
click at [485, 403] on td "Єлизавета Щеглюк" at bounding box center [450, 388] width 122 height 64
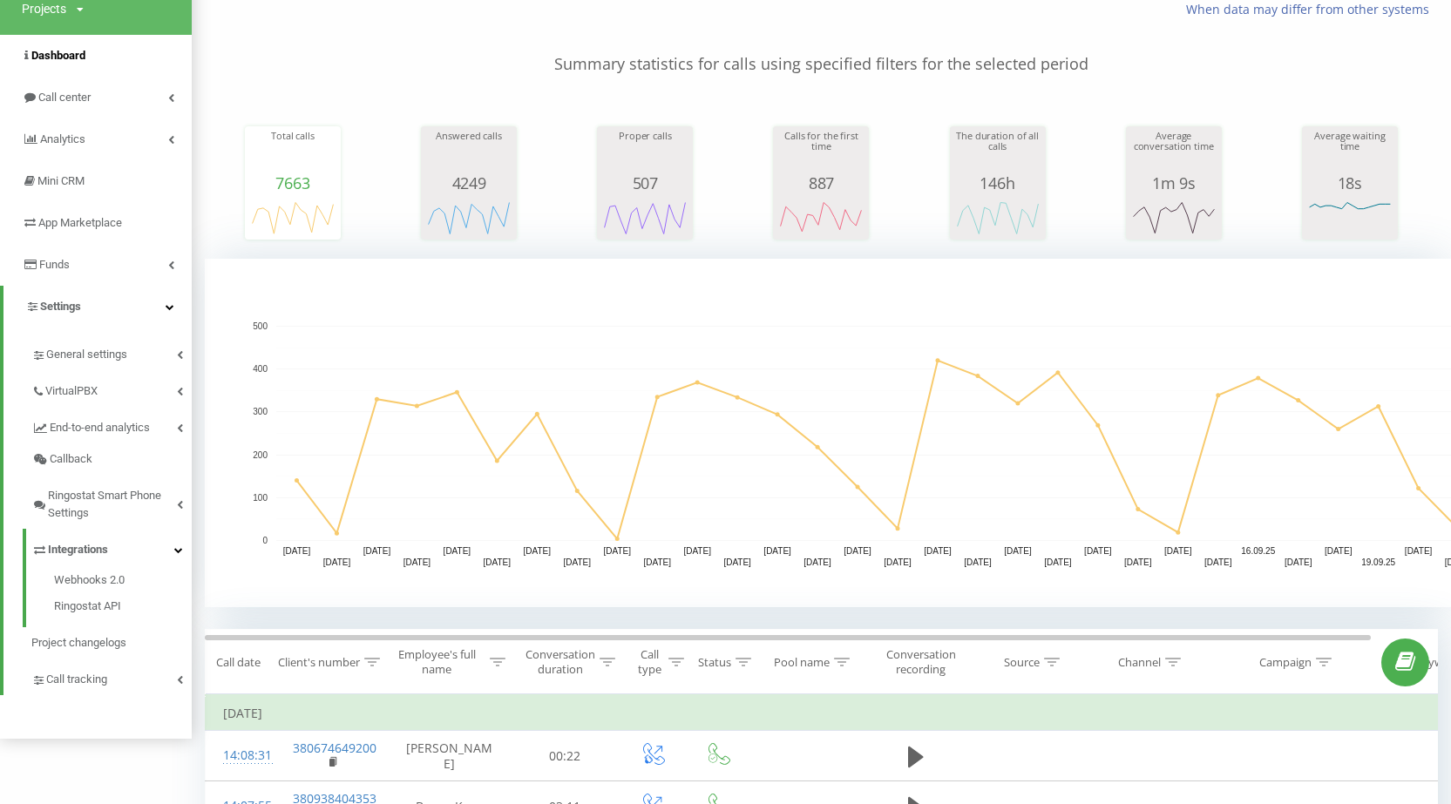
scroll to position [0, 0]
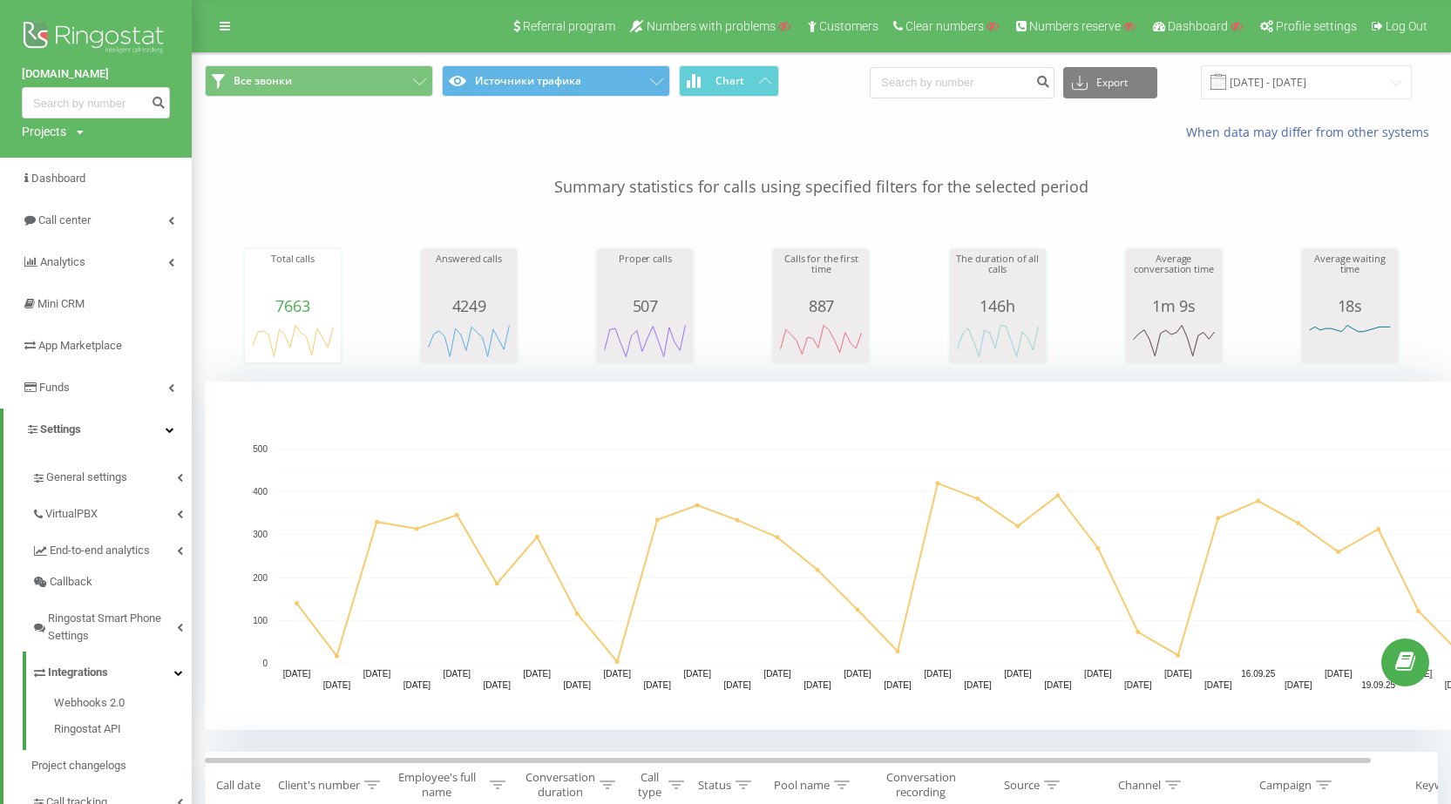
drag, startPoint x: 71, startPoint y: 138, endPoint x: 79, endPoint y: 172, distance: 35.1
click at [70, 137] on div "Projects Search" at bounding box center [53, 131] width 62 height 17
click at [81, 180] on span "Dashboard" at bounding box center [58, 178] width 54 height 13
click at [51, 132] on div "Projects" at bounding box center [44, 131] width 44 height 17
click at [64, 155] on input "text" at bounding box center [70, 158] width 87 height 25
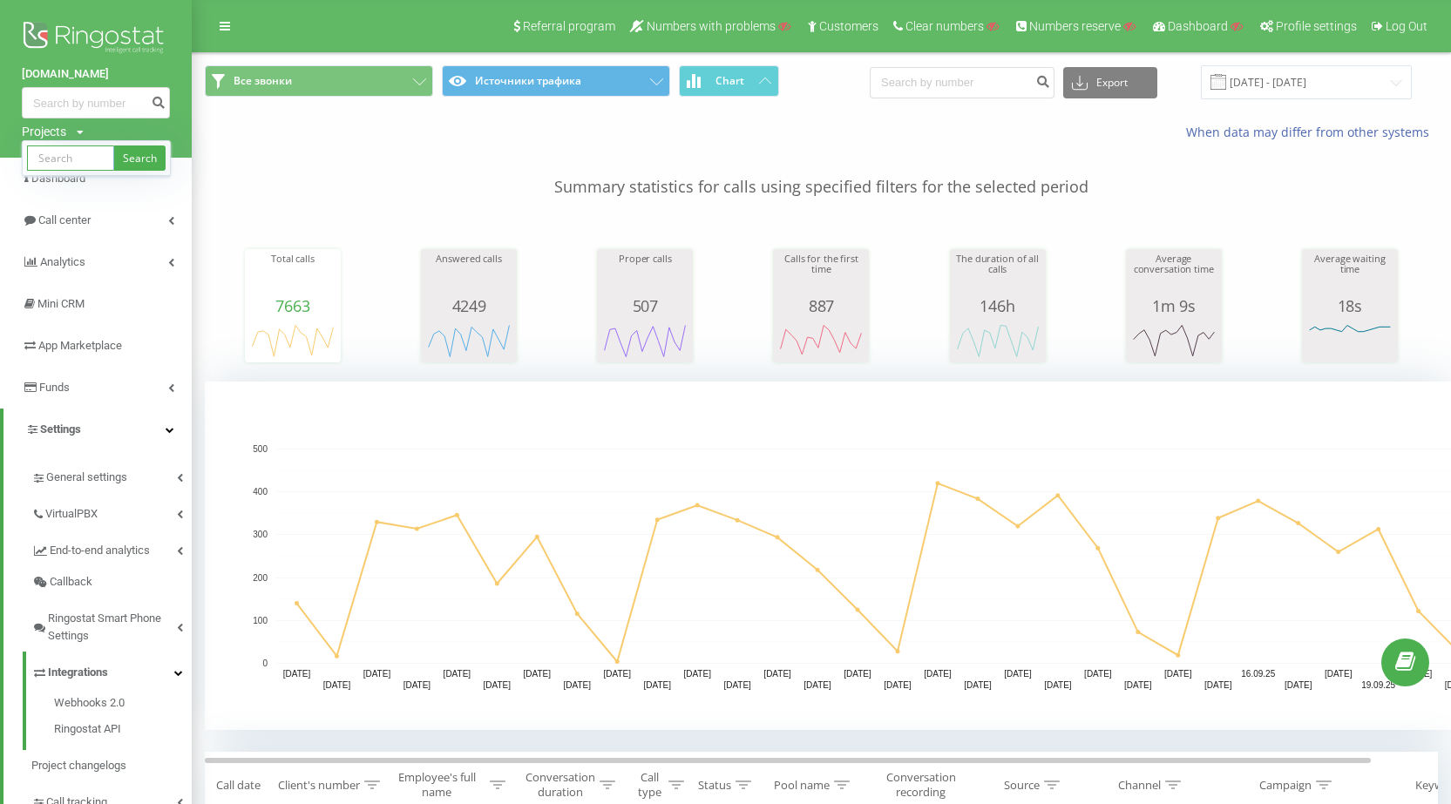
paste input "autoline-zt.com.ua"
type input "autoline-zt.com.ua"
click at [134, 158] on link "Search" at bounding box center [139, 158] width 51 height 25
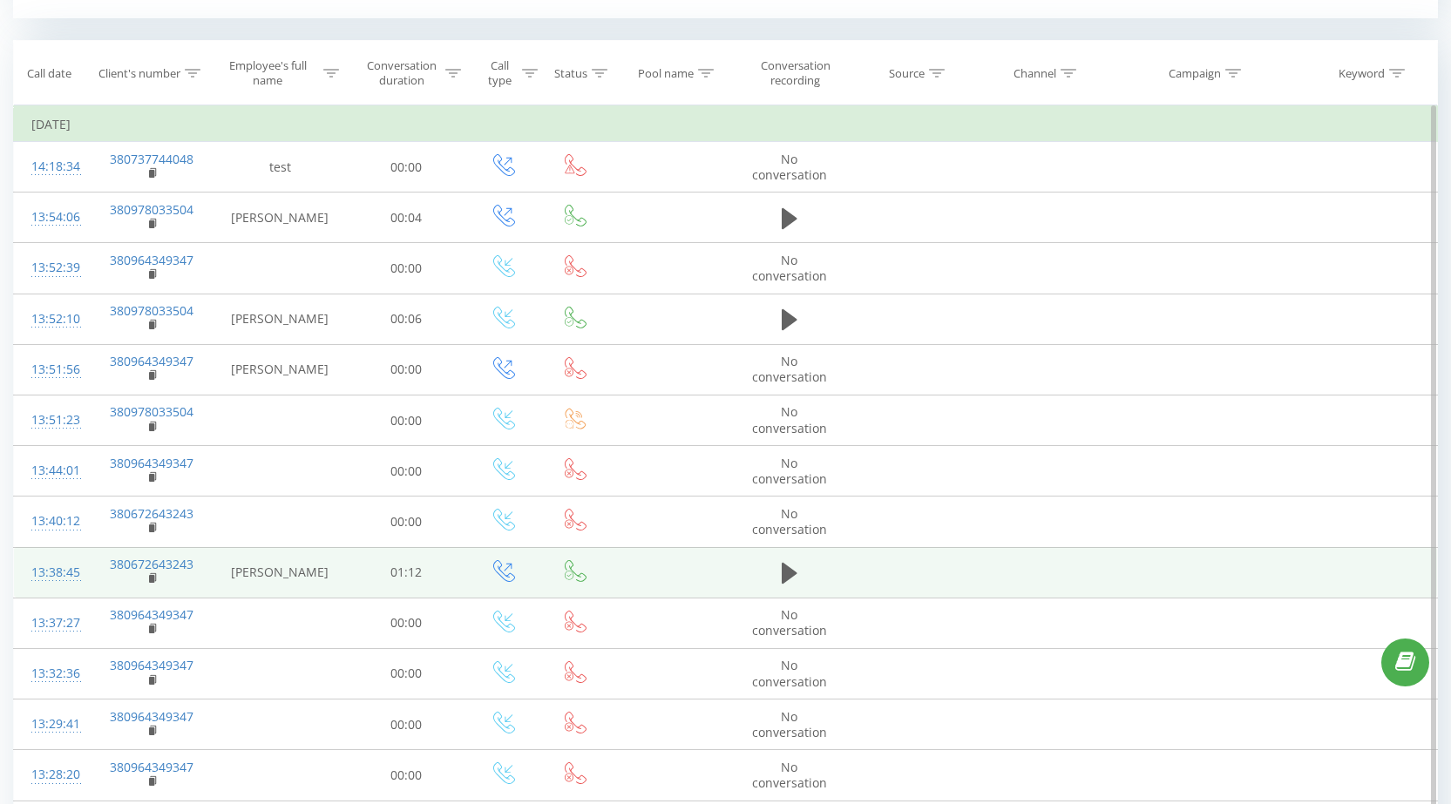
scroll to position [872, 0]
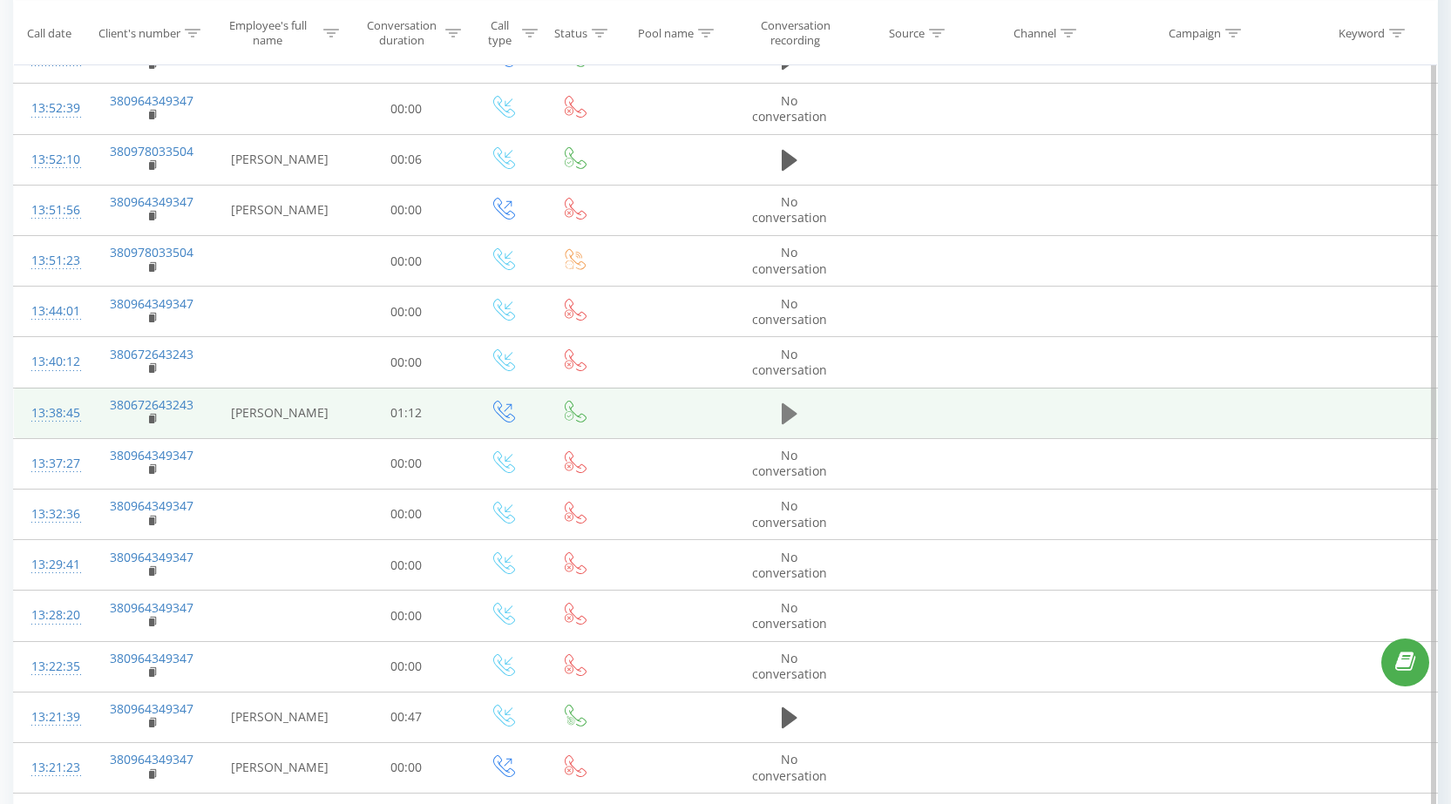
click at [797, 410] on icon at bounding box center [790, 414] width 16 height 24
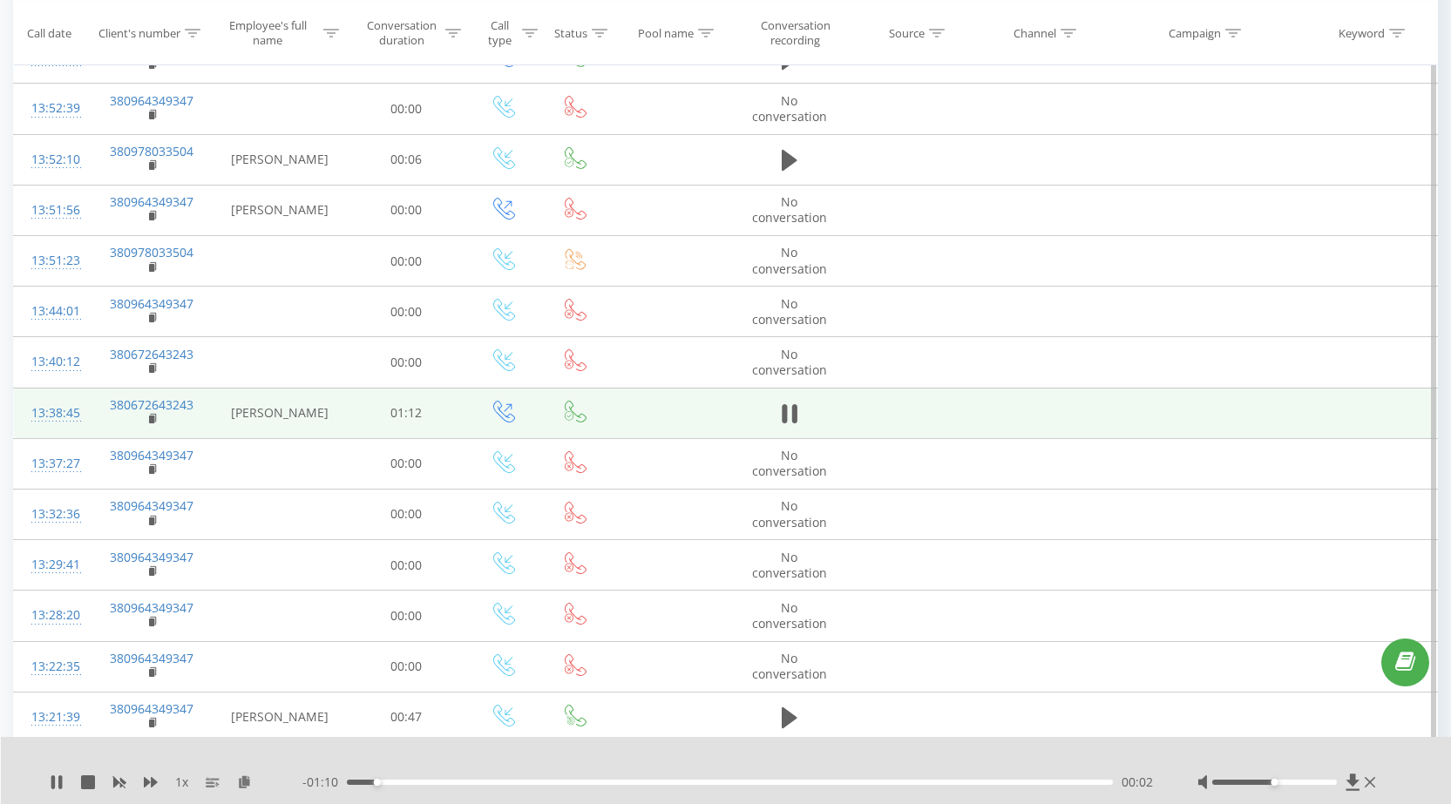
click at [159, 422] on td "380672643243" at bounding box center [152, 413] width 124 height 51
click at [150, 421] on rect at bounding box center [151, 420] width 5 height 8
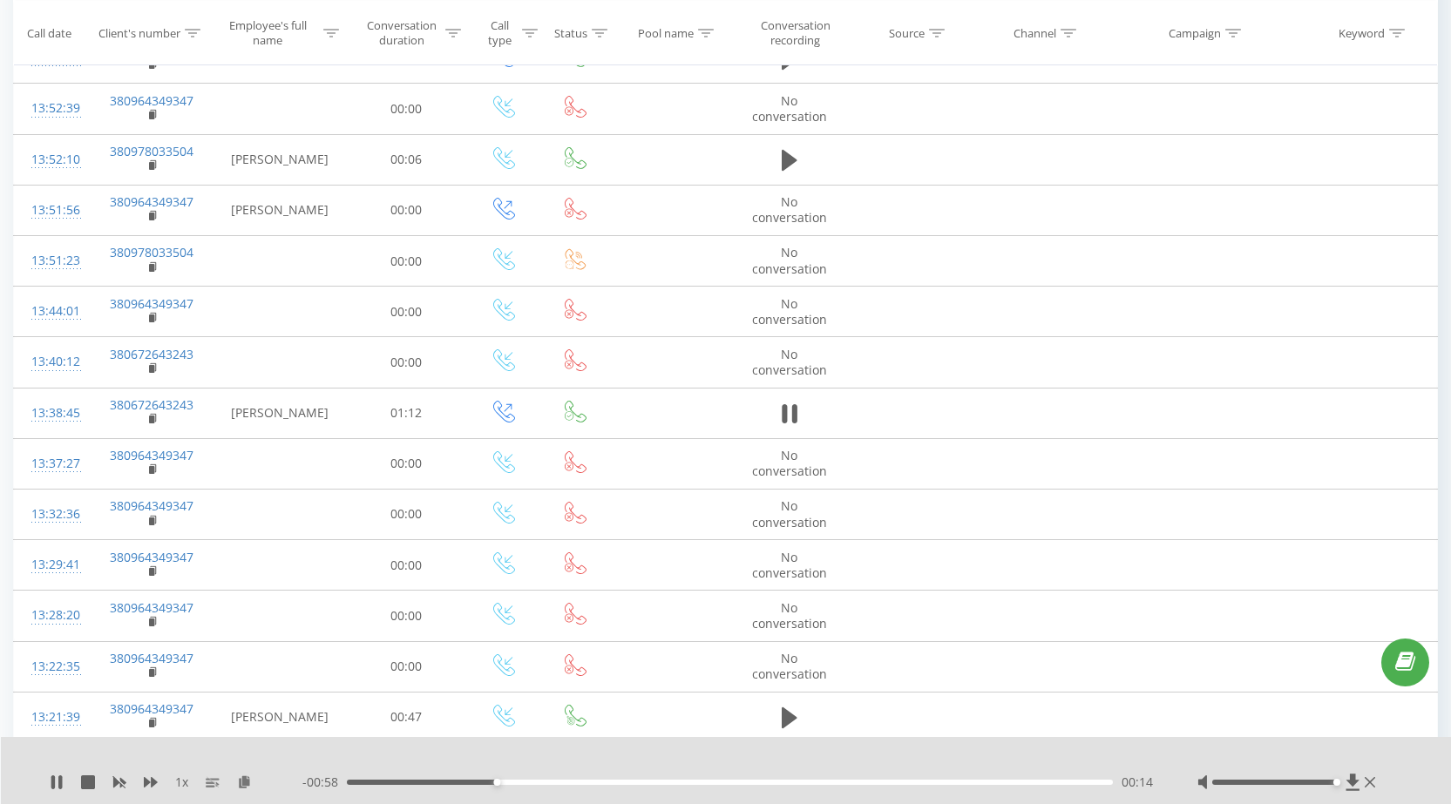
drag, startPoint x: 1319, startPoint y: 784, endPoint x: 1343, endPoint y: 767, distance: 29.3
click at [1352, 782] on div at bounding box center [1288, 782] width 182 height 17
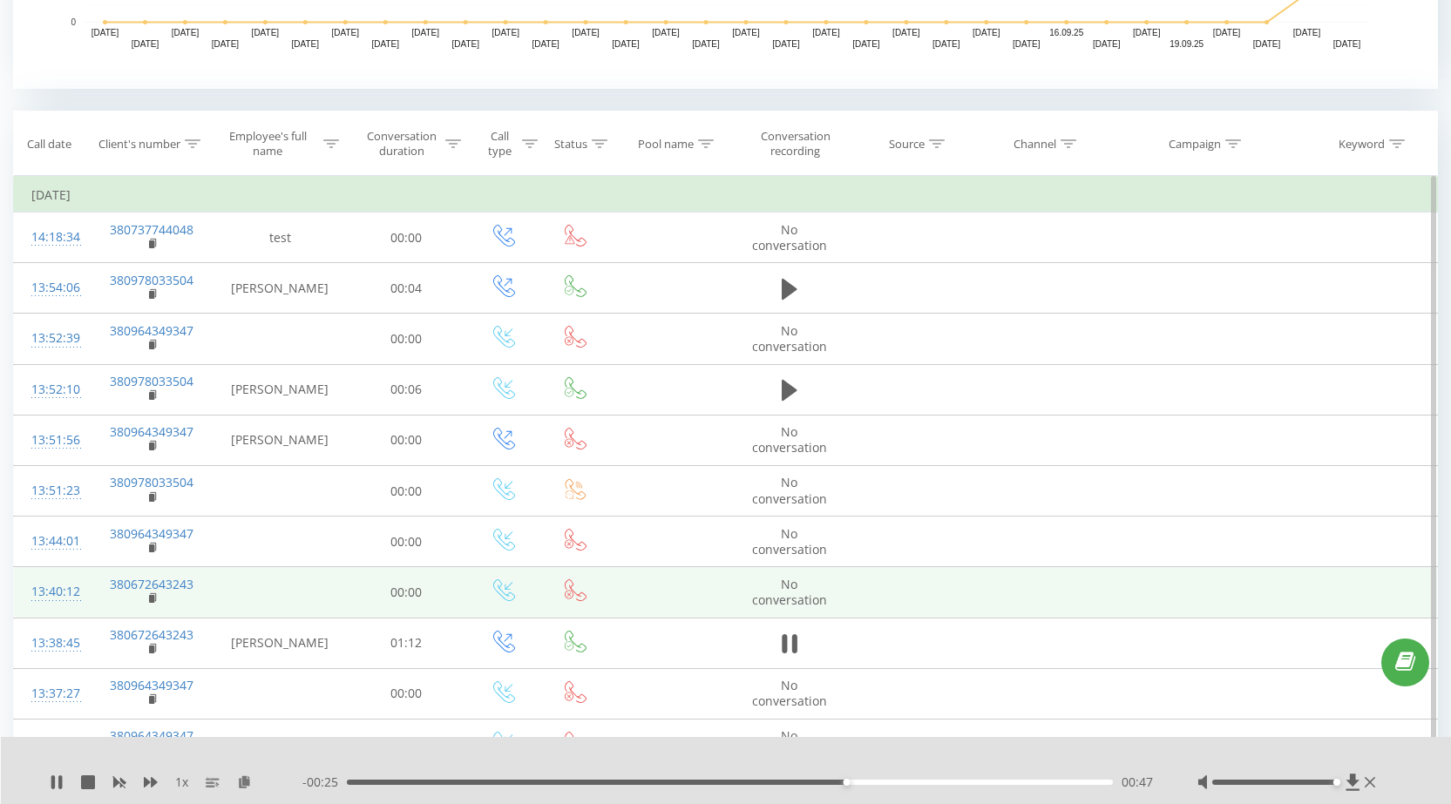
scroll to position [784, 0]
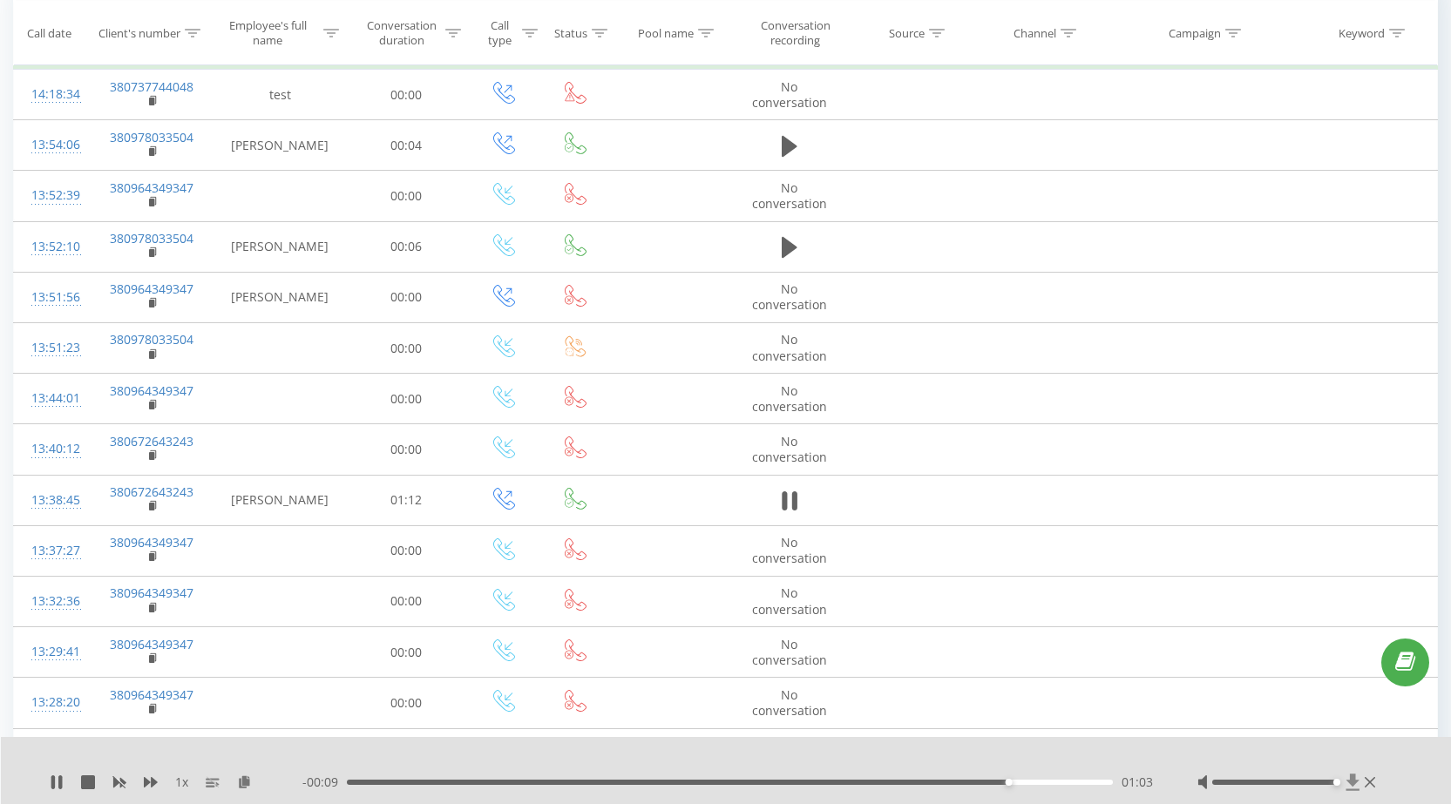
click at [1353, 782] on icon at bounding box center [1352, 782] width 13 height 17
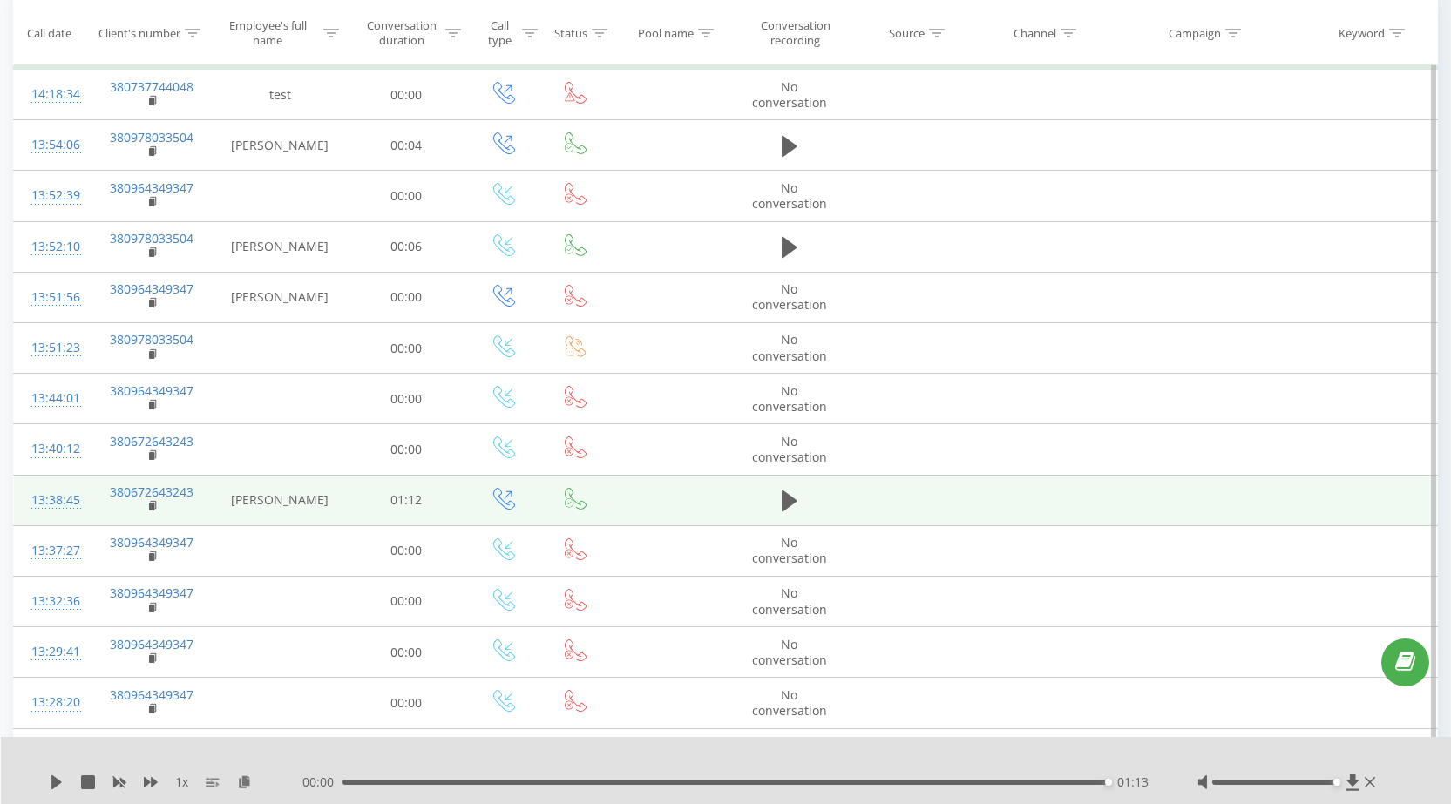
click at [37, 491] on div "13:38:45" at bounding box center [51, 501] width 41 height 34
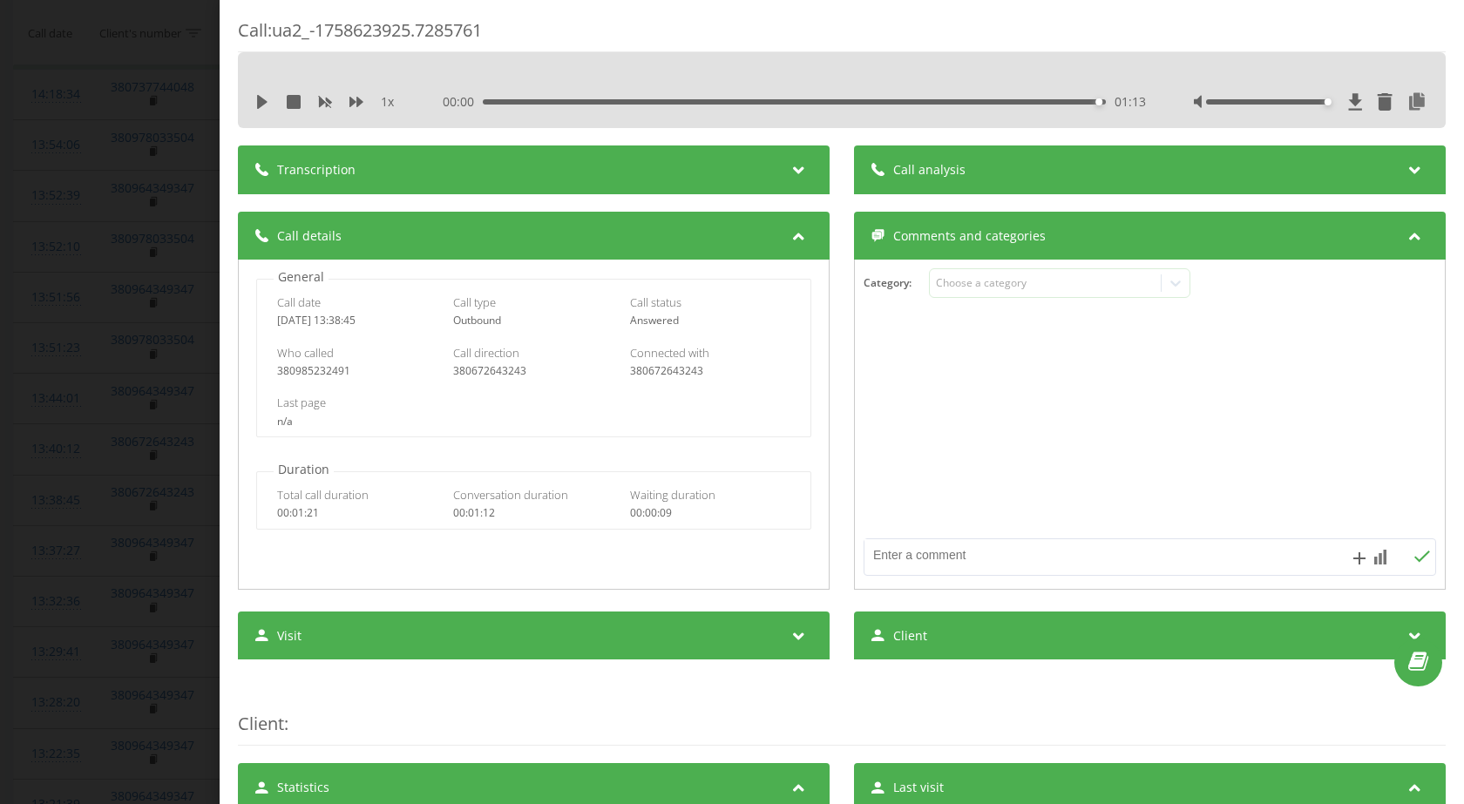
click at [509, 373] on div "380672643243" at bounding box center [533, 371] width 161 height 12
copy div "380672643243"
click at [316, 374] on div "380985232491" at bounding box center [357, 371] width 161 height 12
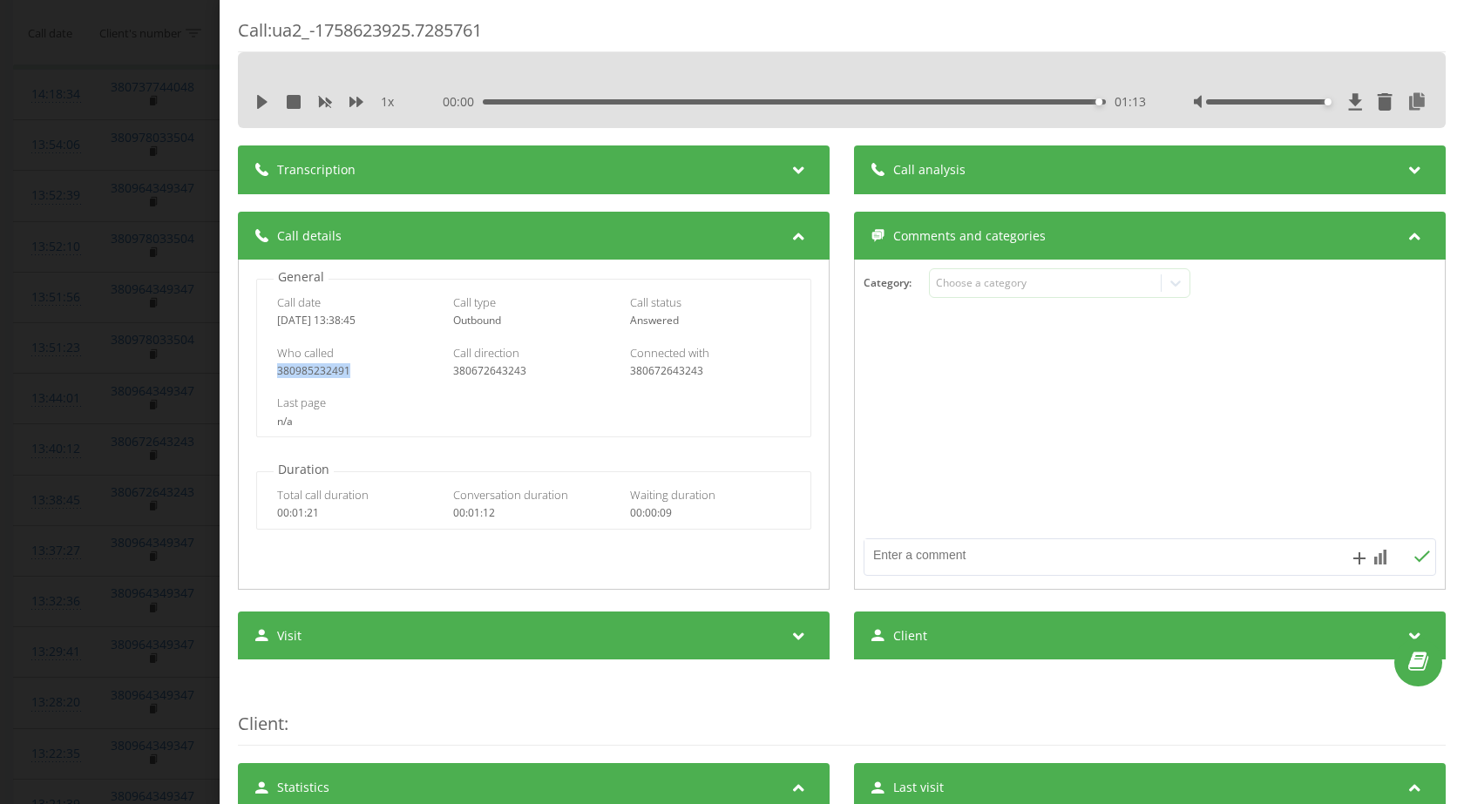
copy div "380985232491"
click at [88, 471] on div "Call : ua2_-1758623925.7285761 1 x 00:00 01:13 01:13 Transcription For AI analy…" at bounding box center [732, 402] width 1464 height 804
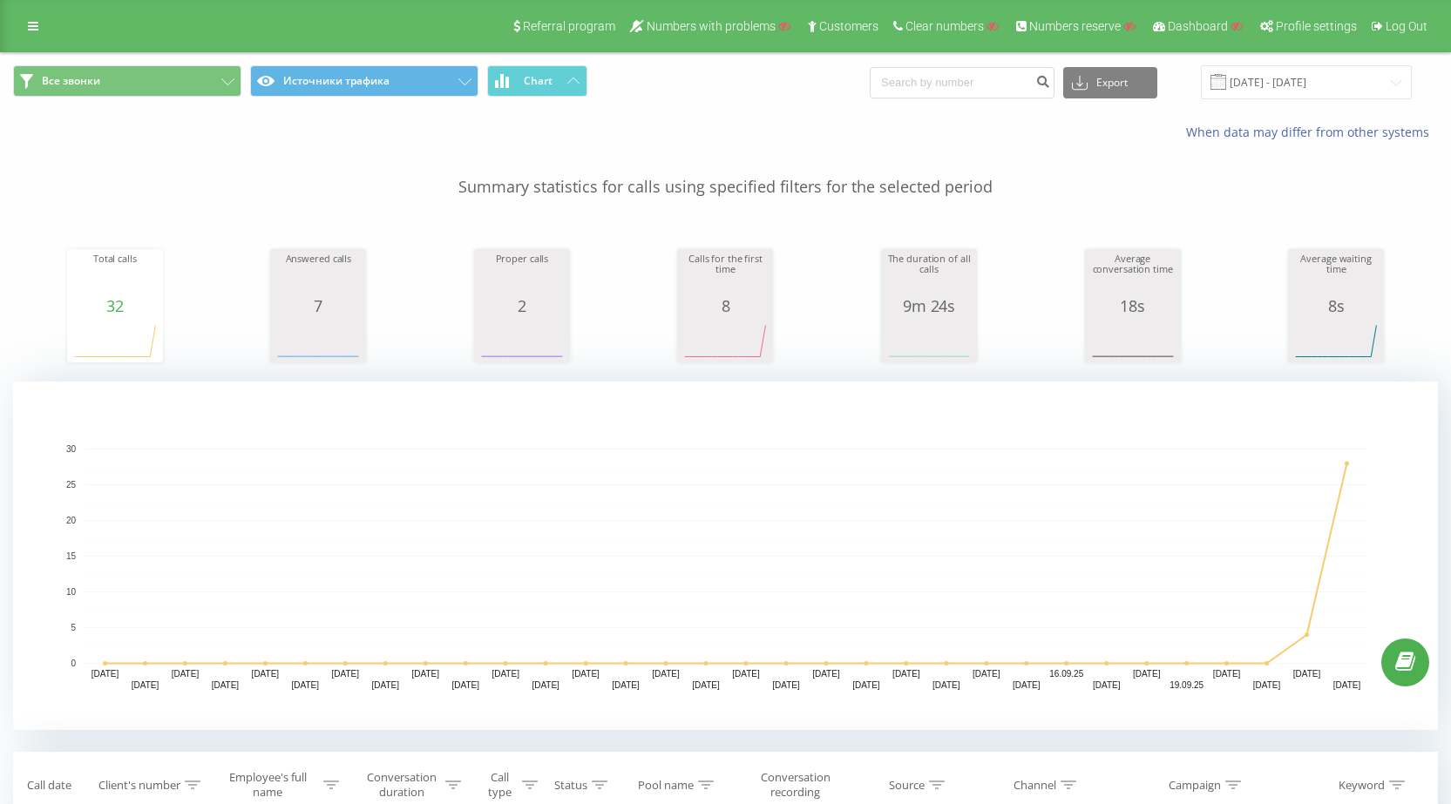
click at [29, 10] on div "Referral program Numbers with problems Customers Clear numbers Numbers reserve …" at bounding box center [725, 26] width 1451 height 52
click at [34, 24] on icon at bounding box center [33, 26] width 10 height 12
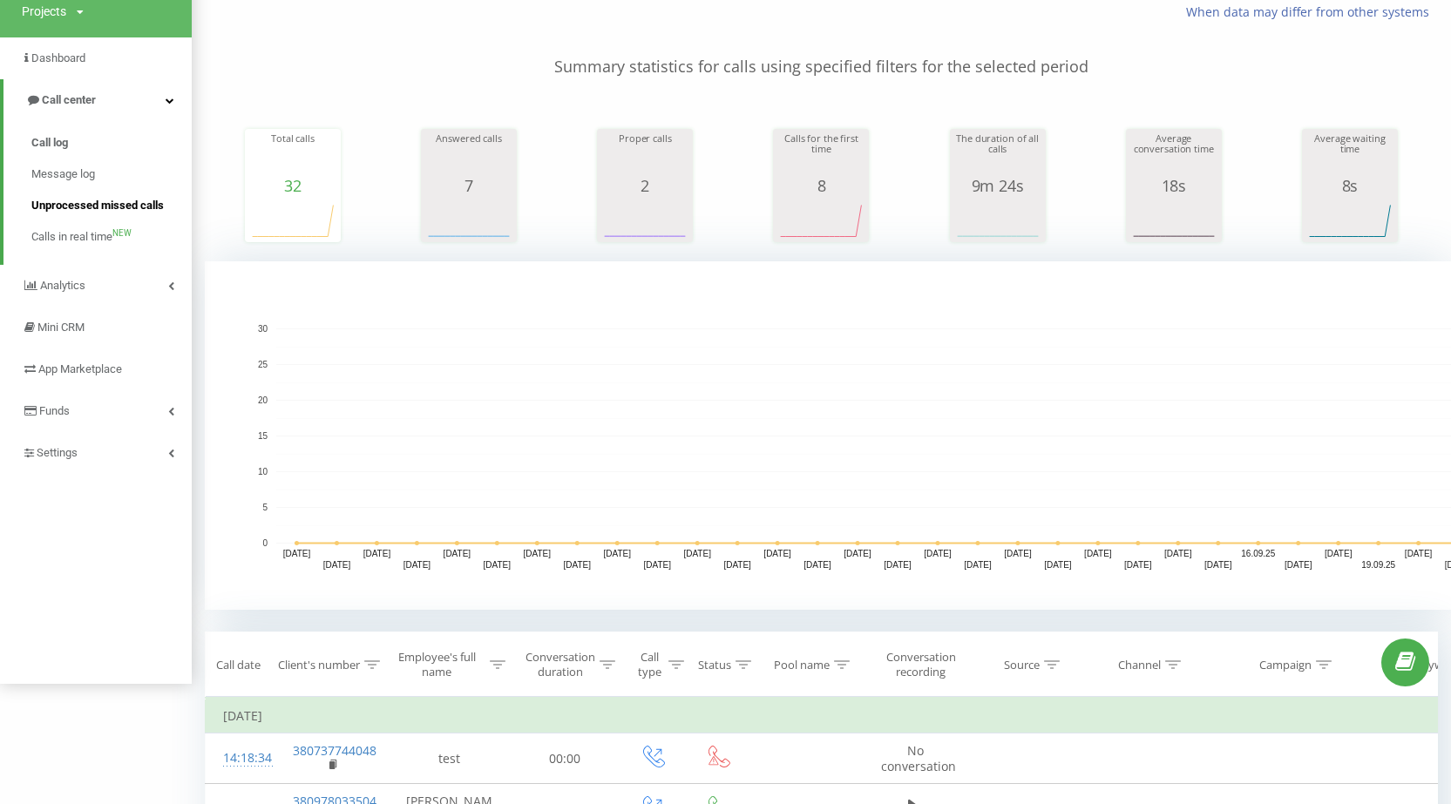
scroll to position [174, 0]
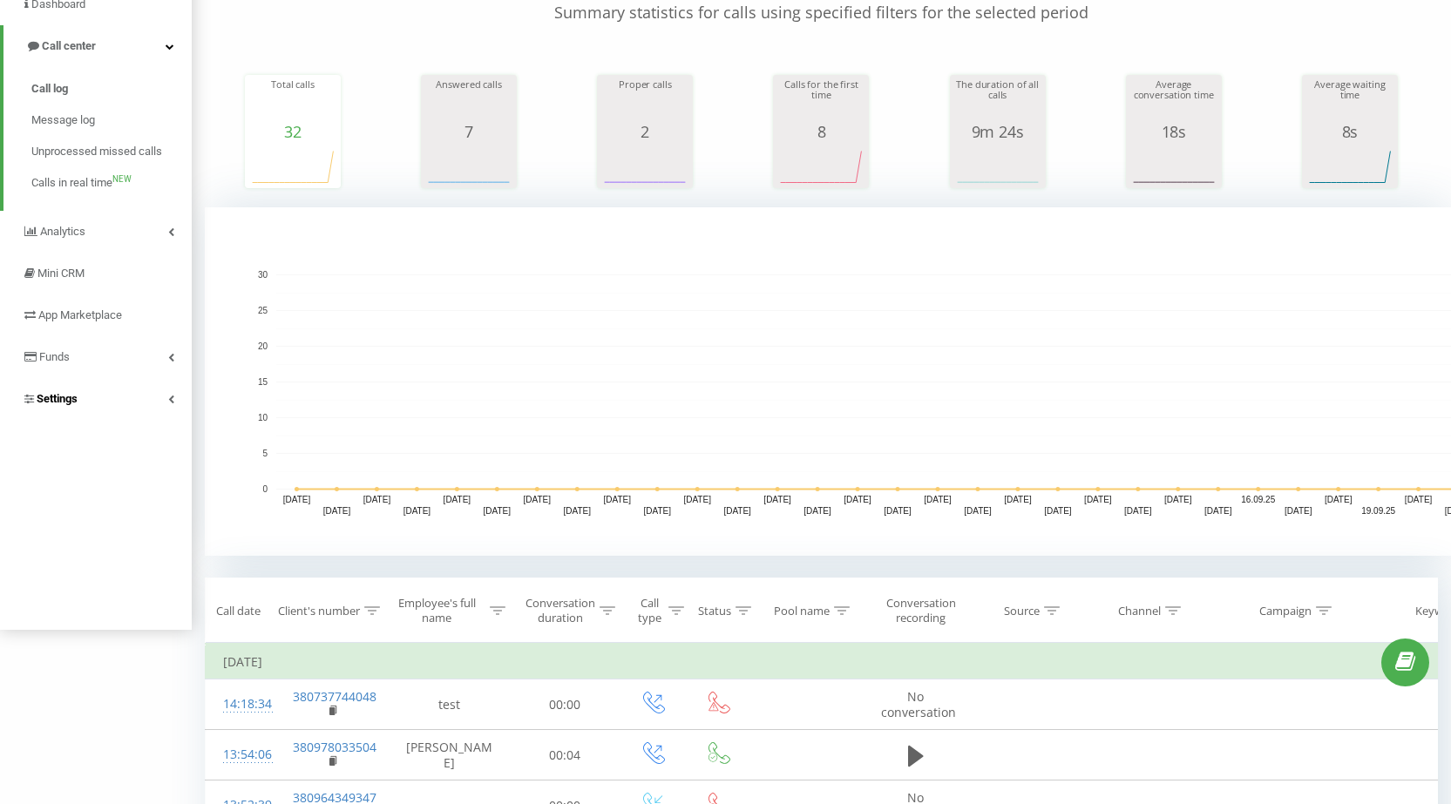
click at [110, 397] on link "Settings" at bounding box center [96, 399] width 192 height 42
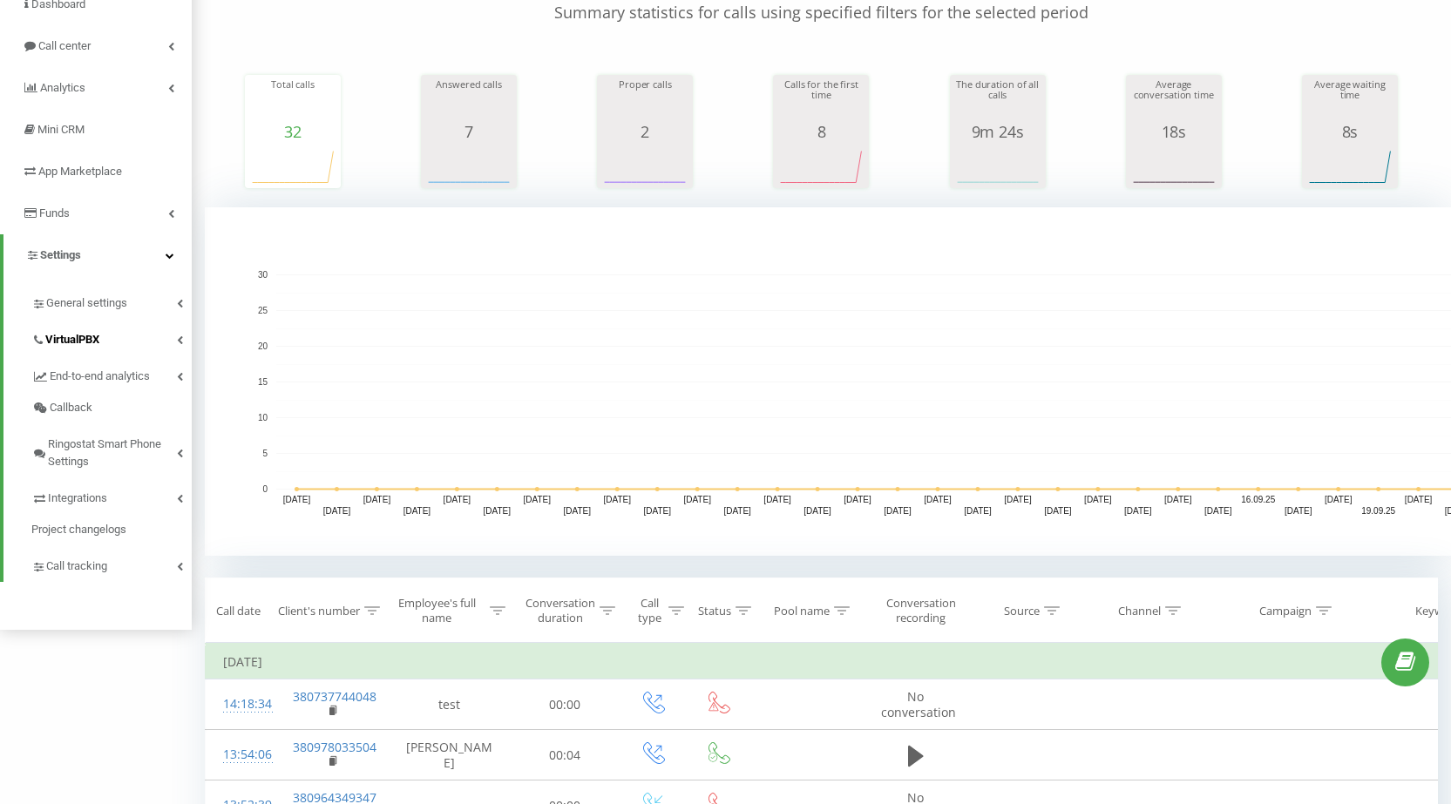
click at [93, 337] on span "VirtualPBX" at bounding box center [72, 339] width 54 height 17
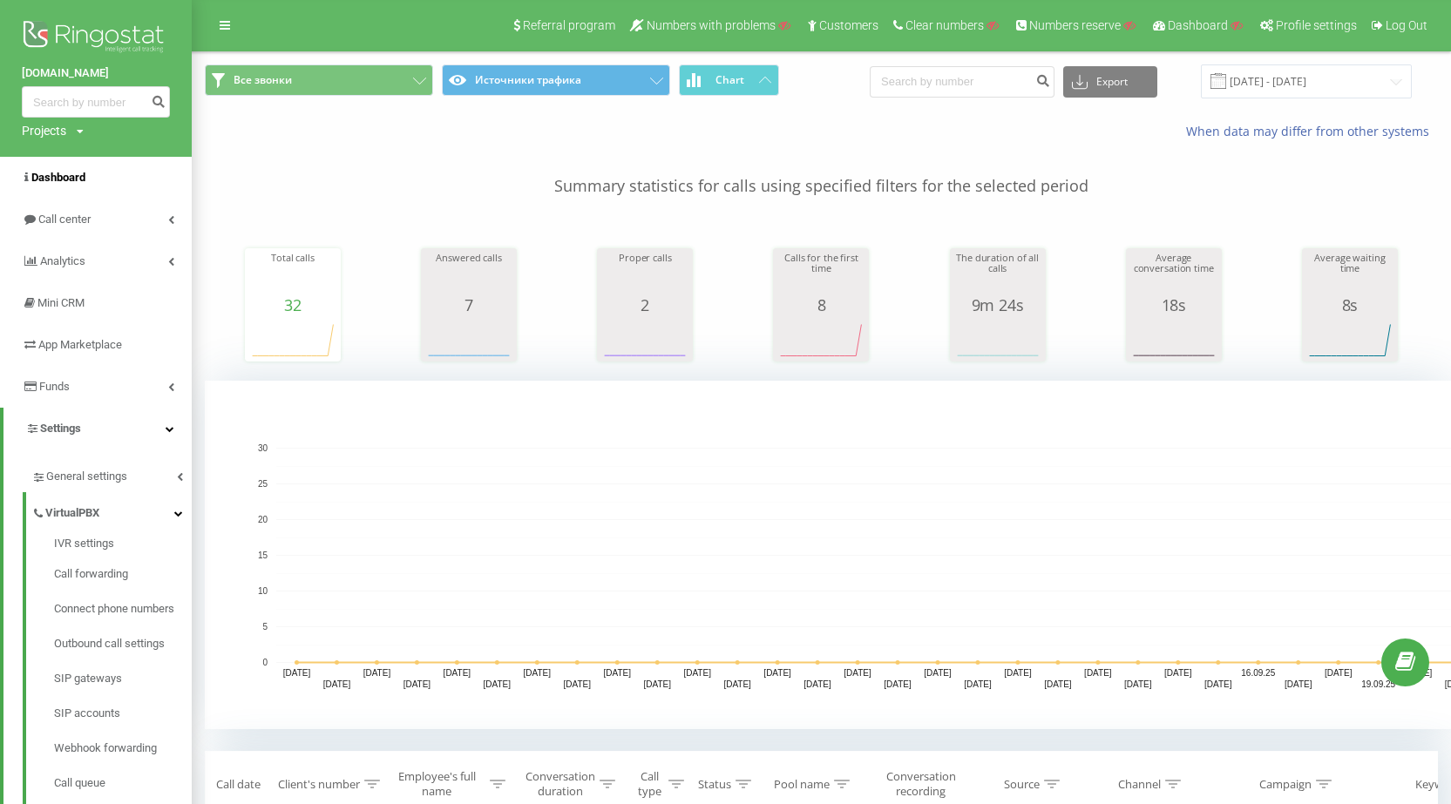
scroll to position [0, 0]
click at [46, 138] on div "Projects" at bounding box center [44, 131] width 44 height 17
click at [60, 154] on input "text" at bounding box center [70, 158] width 87 height 25
paste input "tk-laser.pl"
type input "tk-laser.pl"
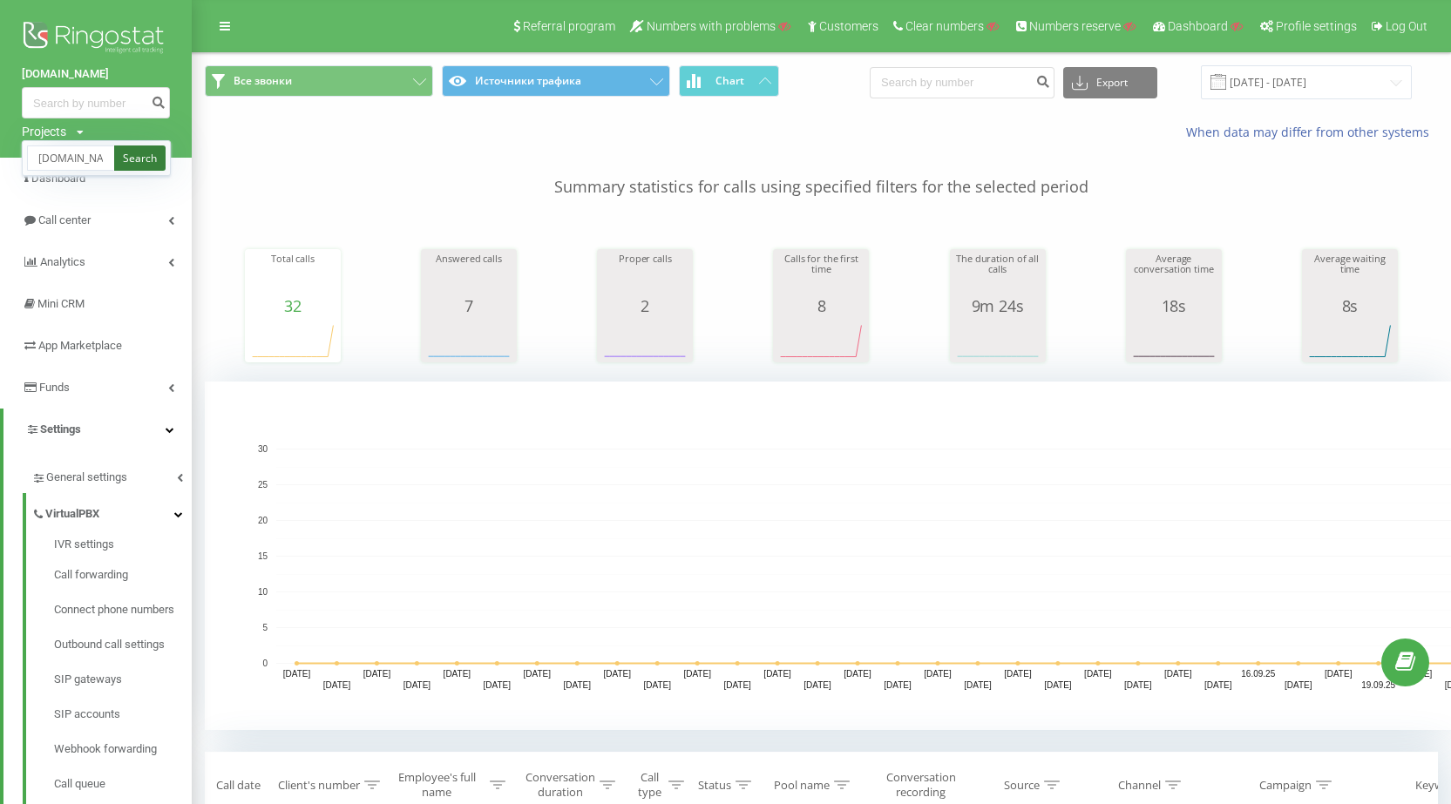
click at [135, 157] on link "Search" at bounding box center [139, 158] width 51 height 25
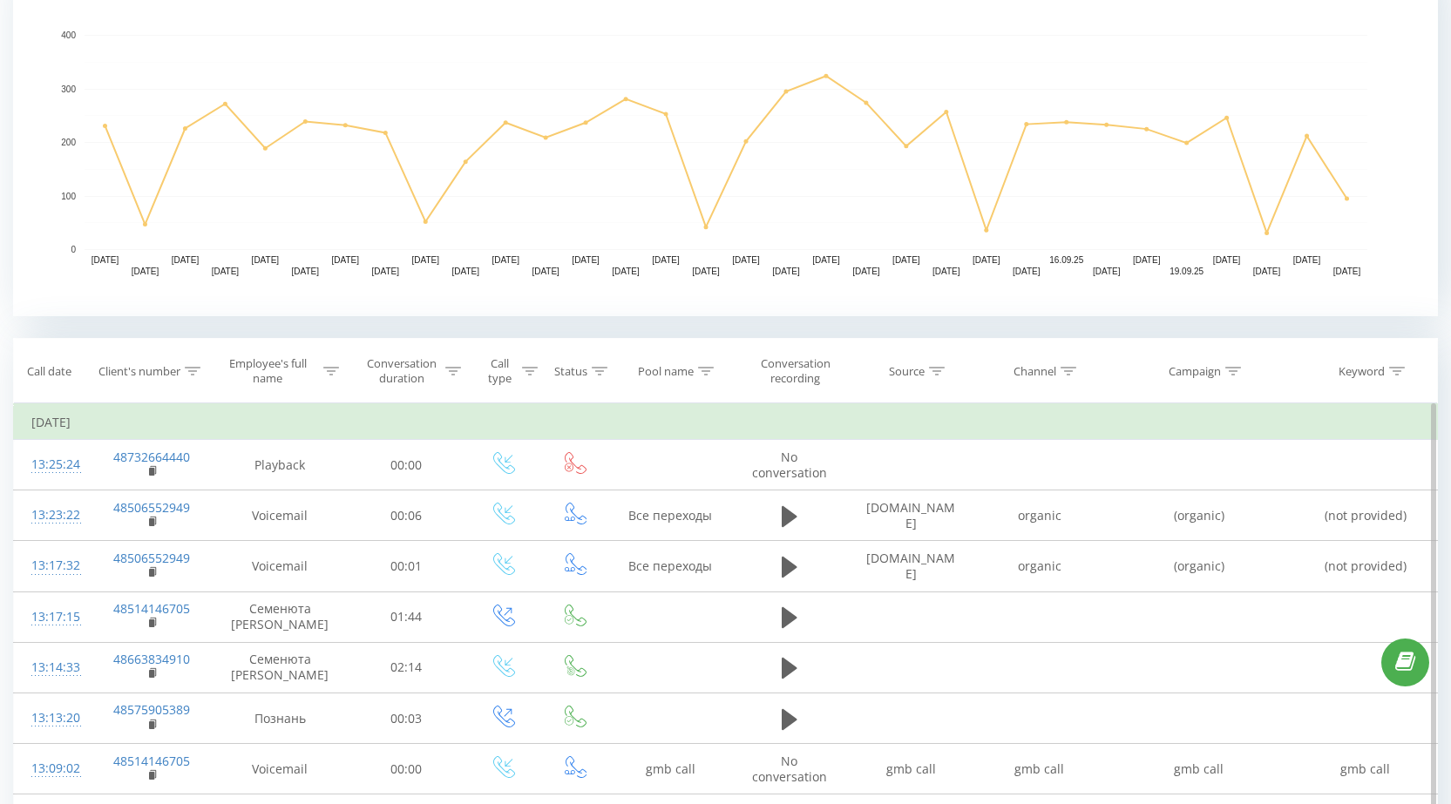
scroll to position [523, 0]
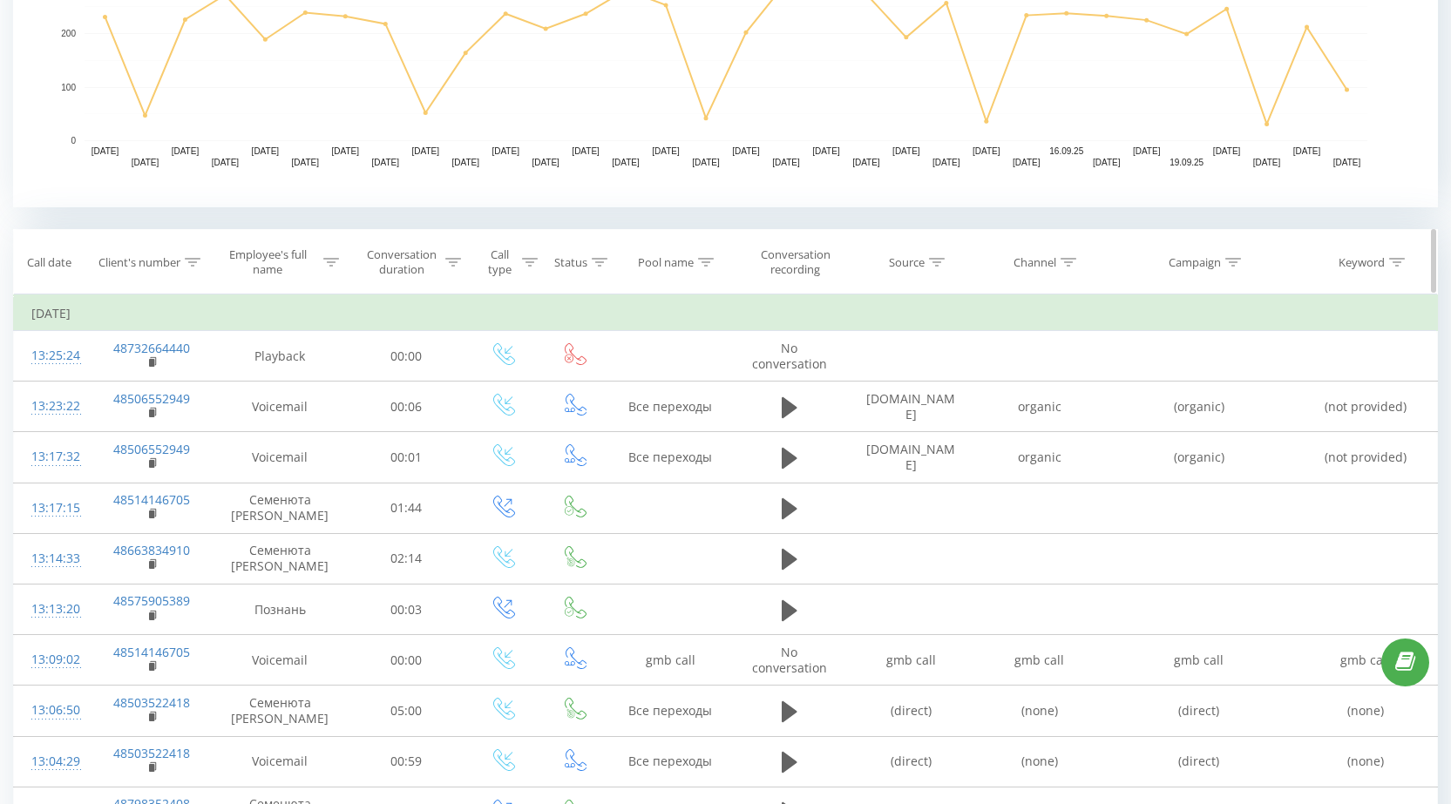
click at [197, 265] on icon at bounding box center [193, 262] width 16 height 9
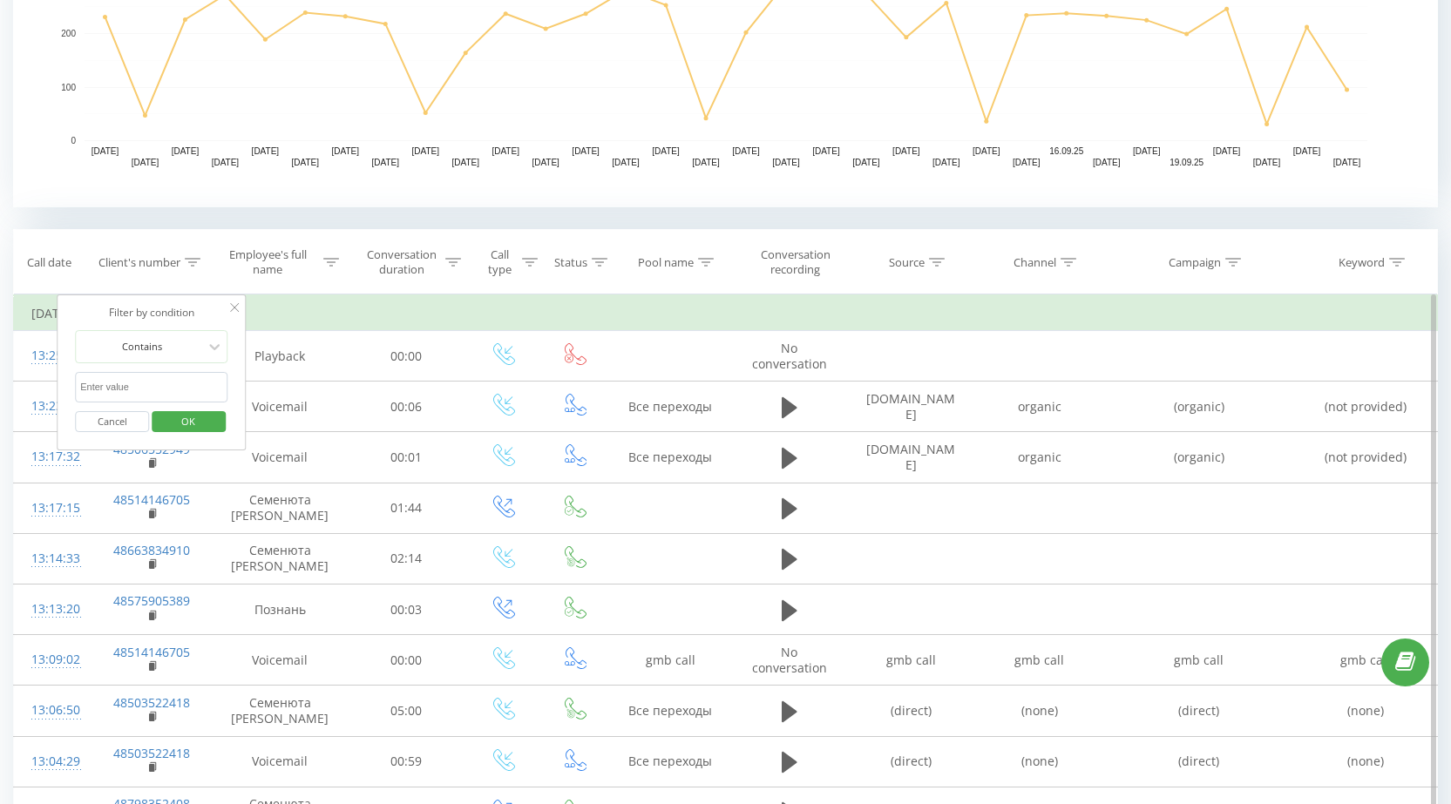
click at [178, 388] on input "text" at bounding box center [151, 387] width 153 height 31
paste input "48730826951"
type input "48730826951"
drag, startPoint x: 186, startPoint y: 418, endPoint x: 214, endPoint y: 414, distance: 29.1
click at [187, 418] on span "OK" at bounding box center [188, 421] width 49 height 27
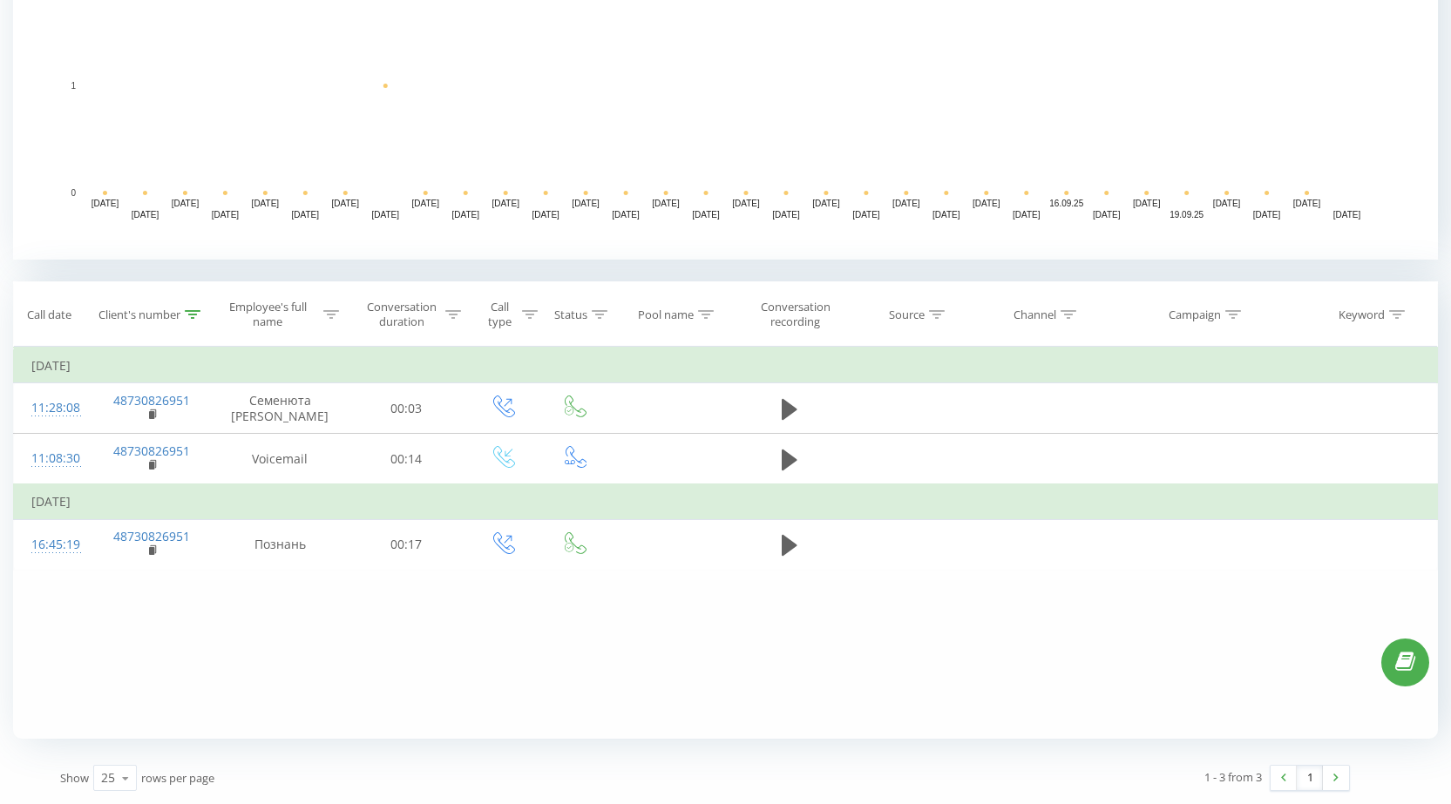
scroll to position [471, 0]
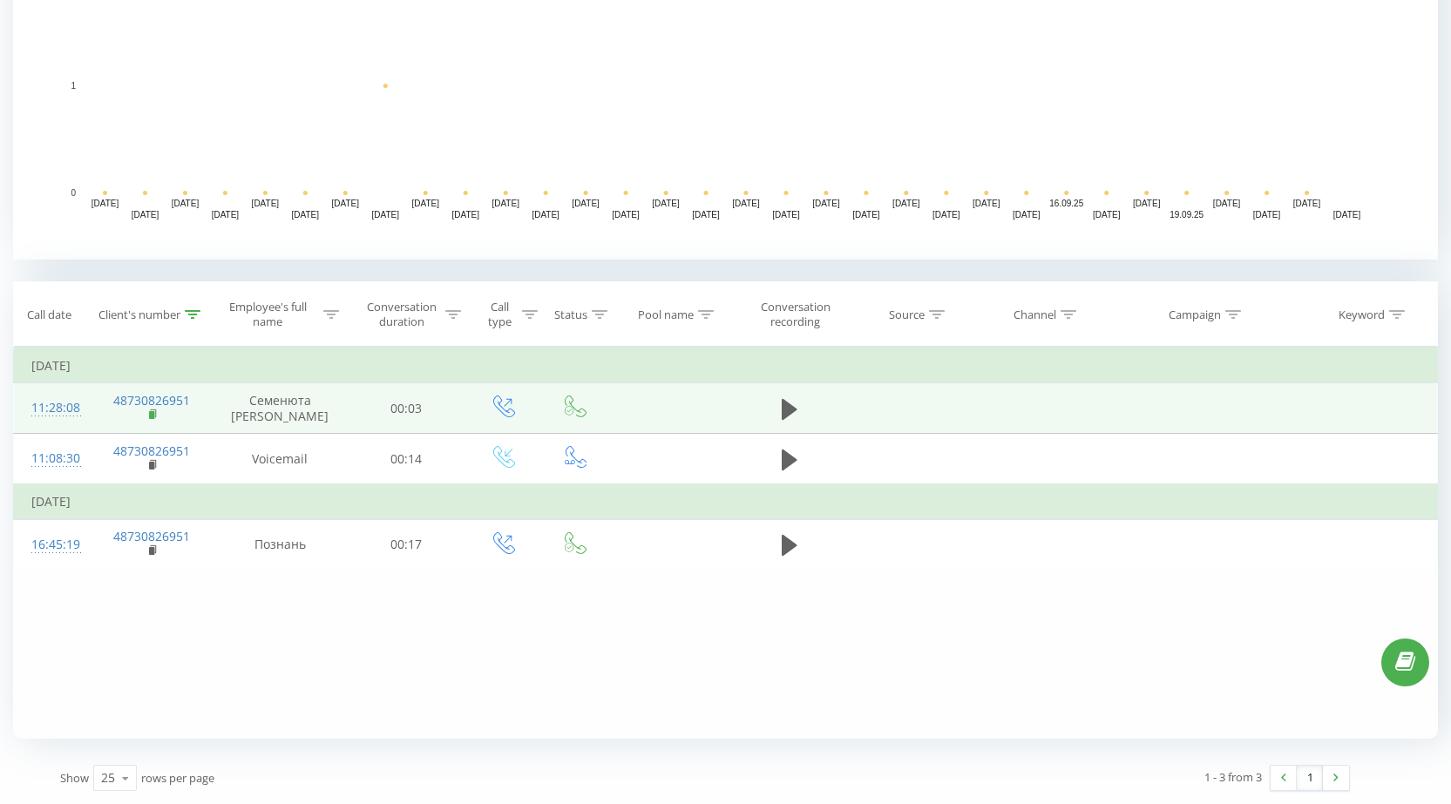
click at [153, 416] on rect at bounding box center [151, 415] width 5 height 8
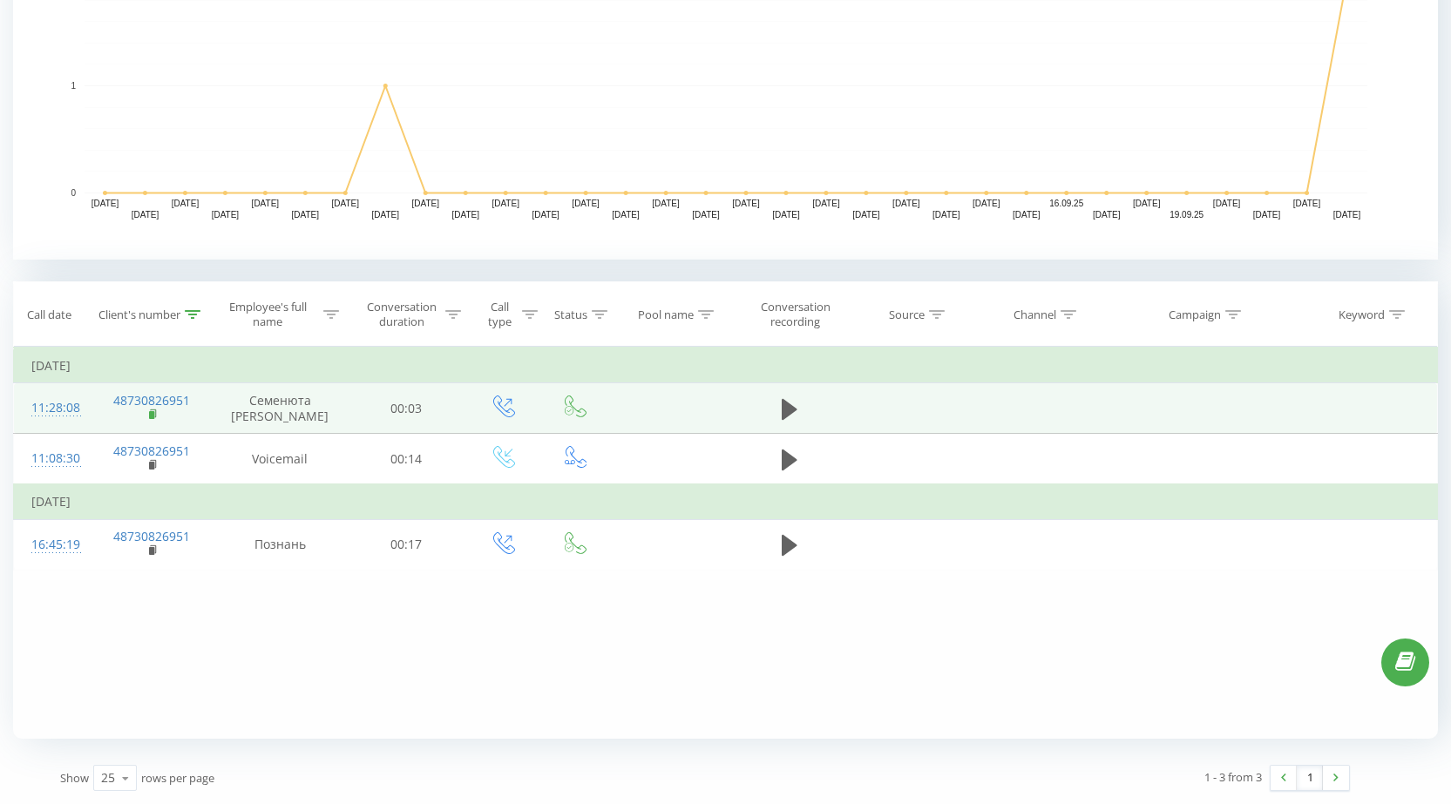
click at [149, 417] on rect at bounding box center [151, 415] width 5 height 8
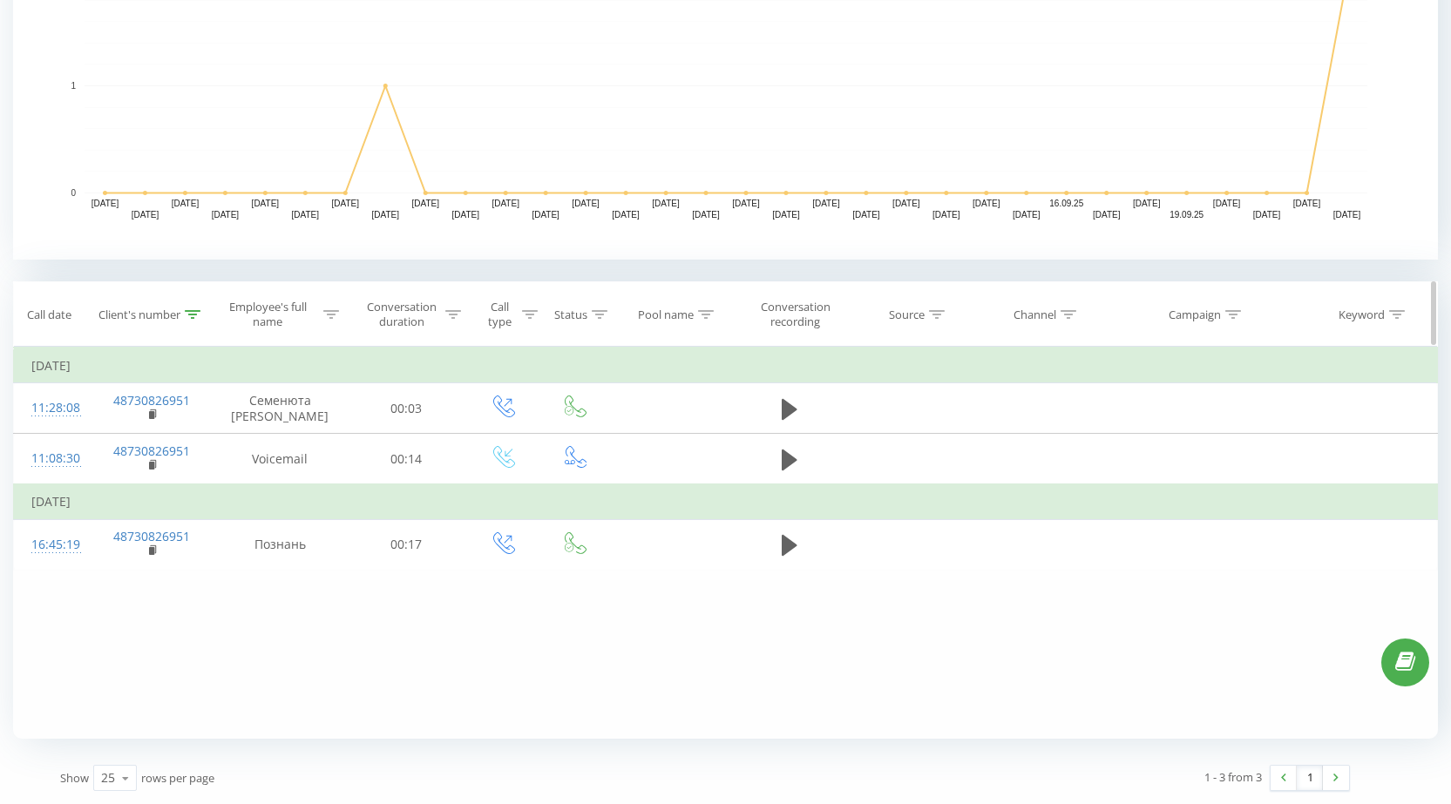
click at [188, 313] on icon at bounding box center [193, 314] width 16 height 9
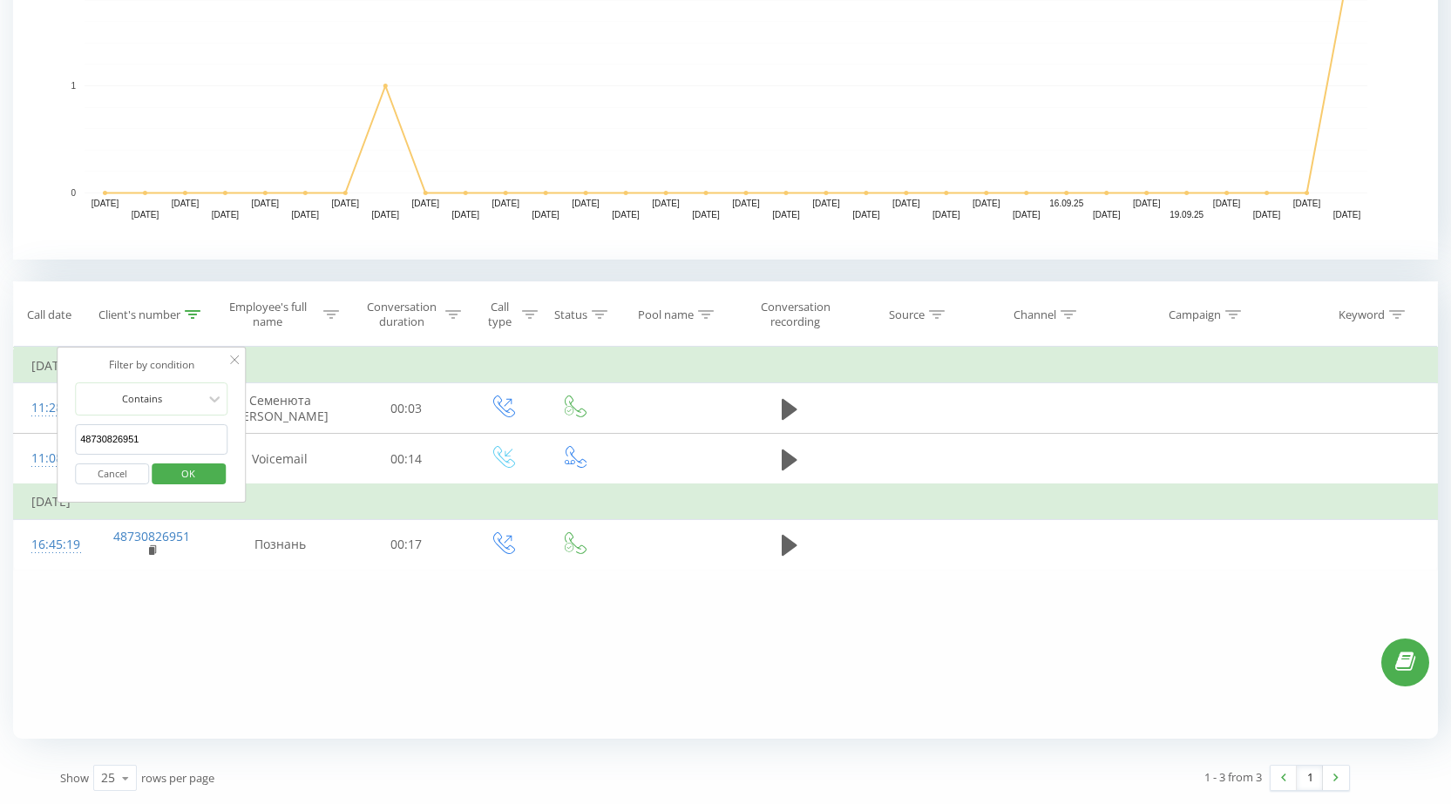
click at [98, 476] on button "Cancel" at bounding box center [112, 475] width 74 height 22
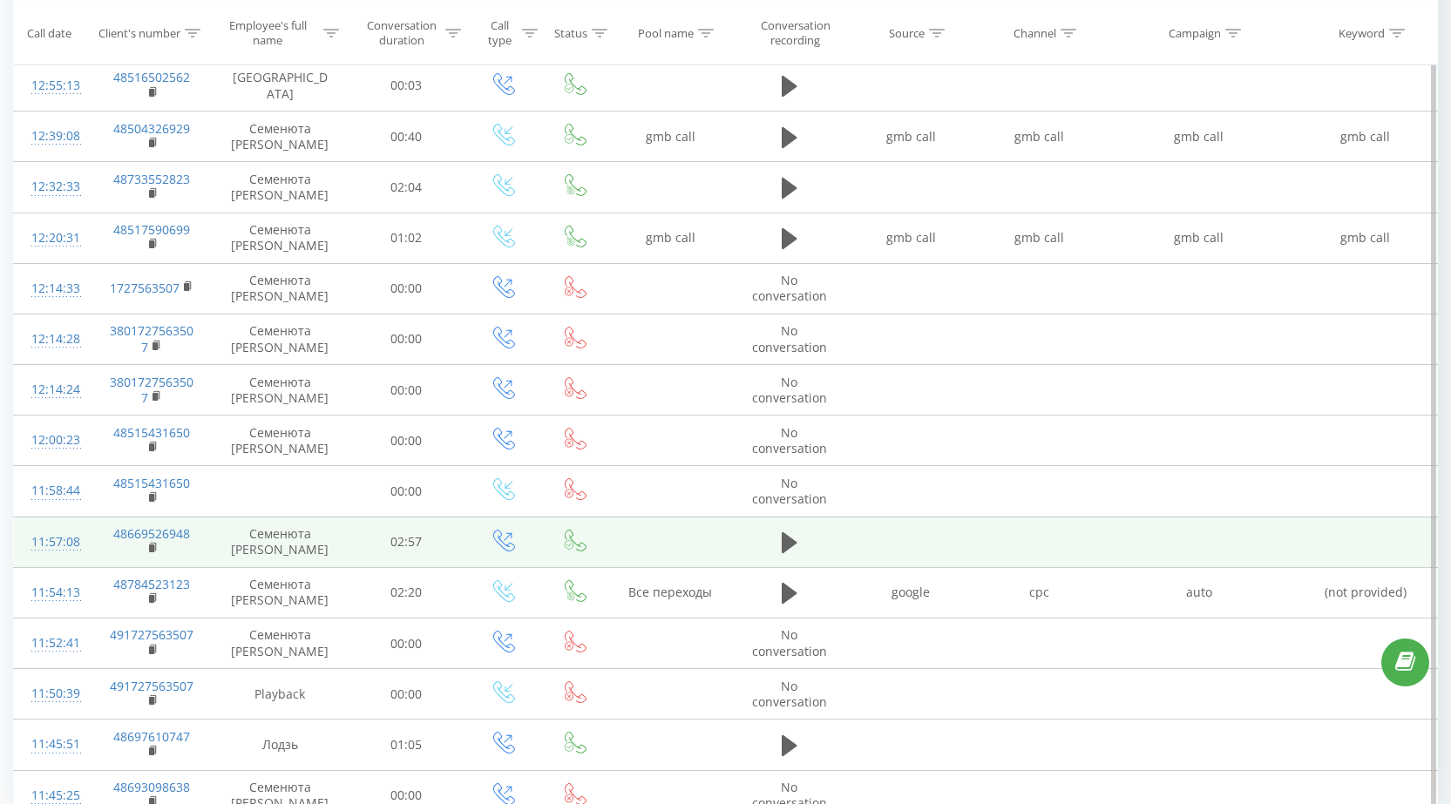
scroll to position [1383, 0]
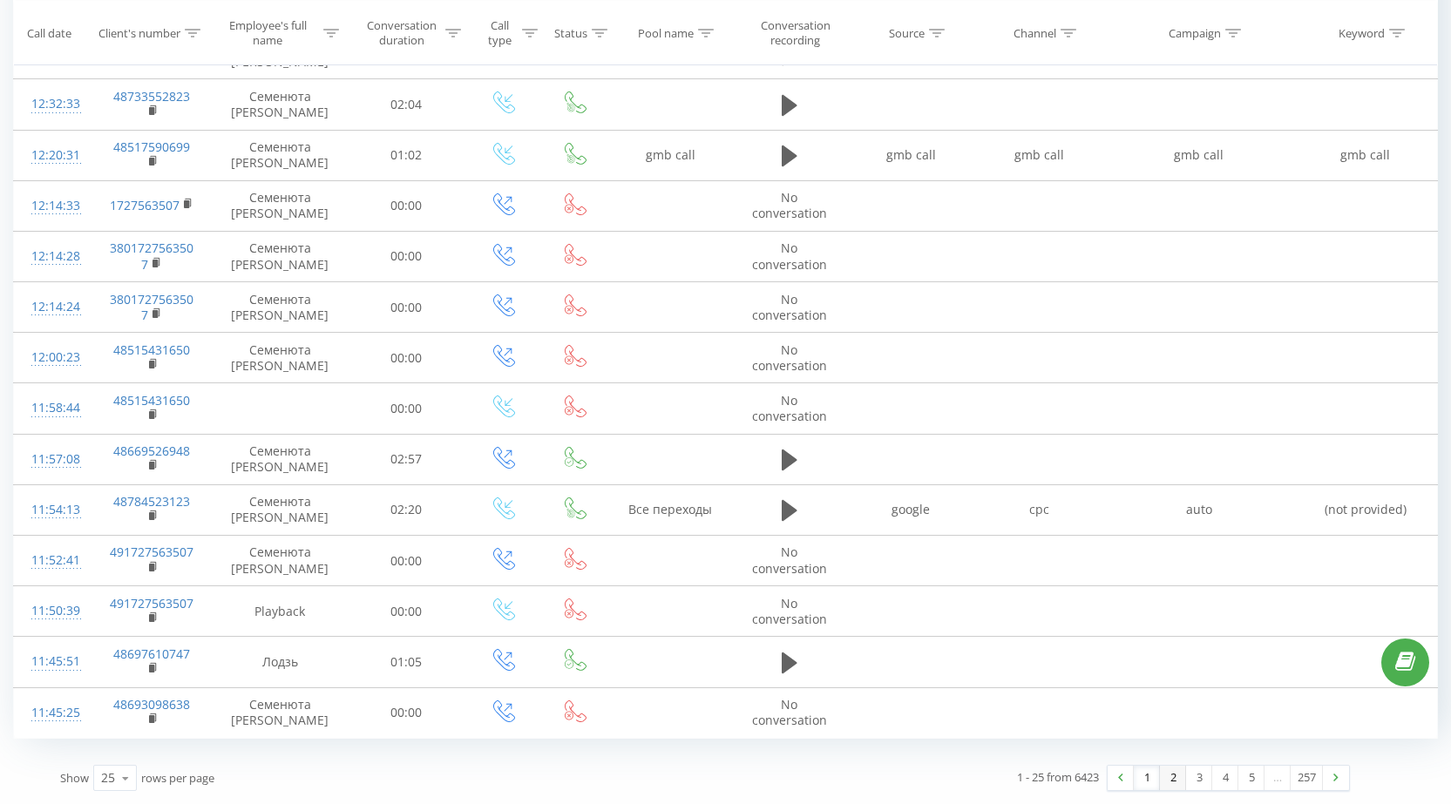
click at [1166, 784] on link "2" at bounding box center [1173, 778] width 26 height 24
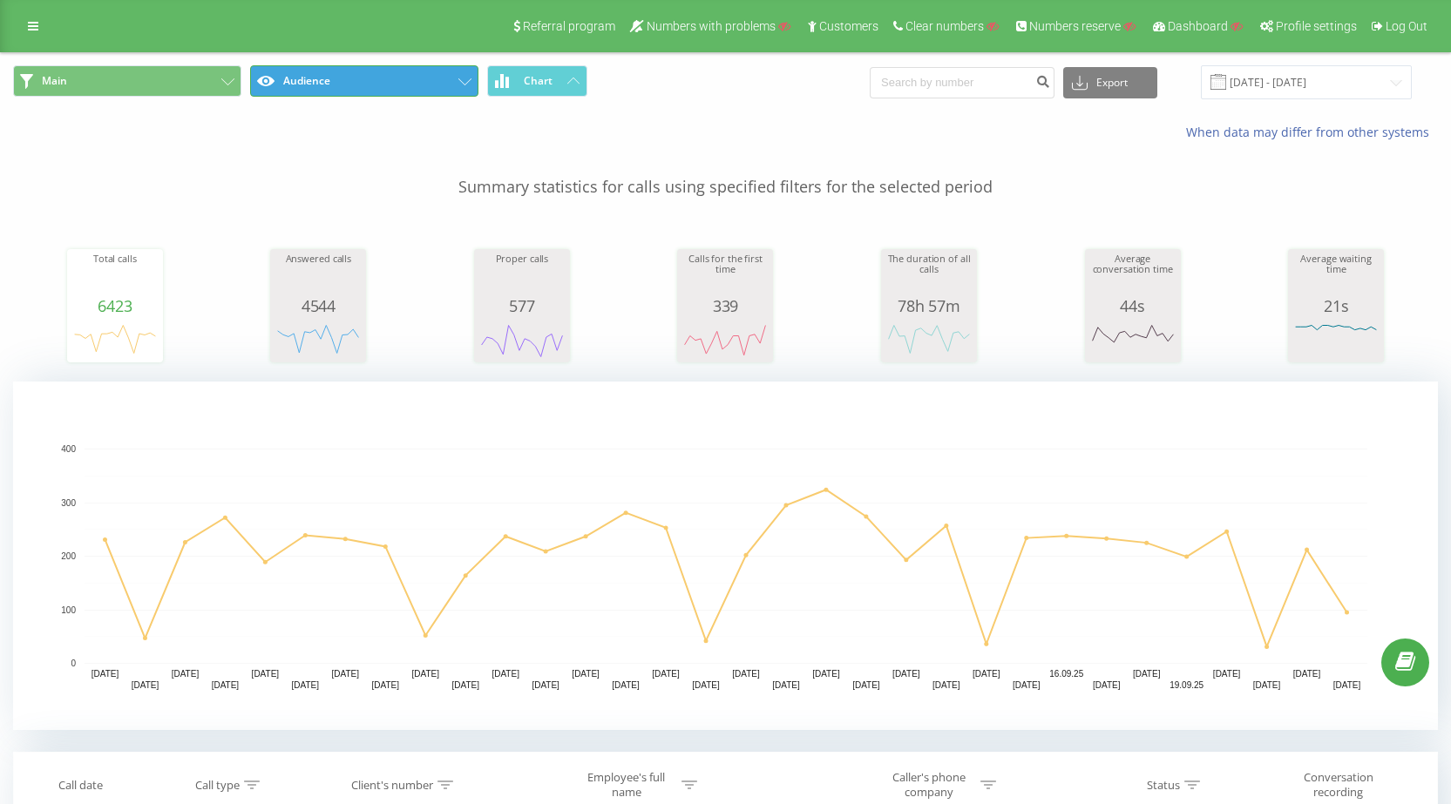
click at [444, 77] on button "Audience" at bounding box center [364, 80] width 228 height 31
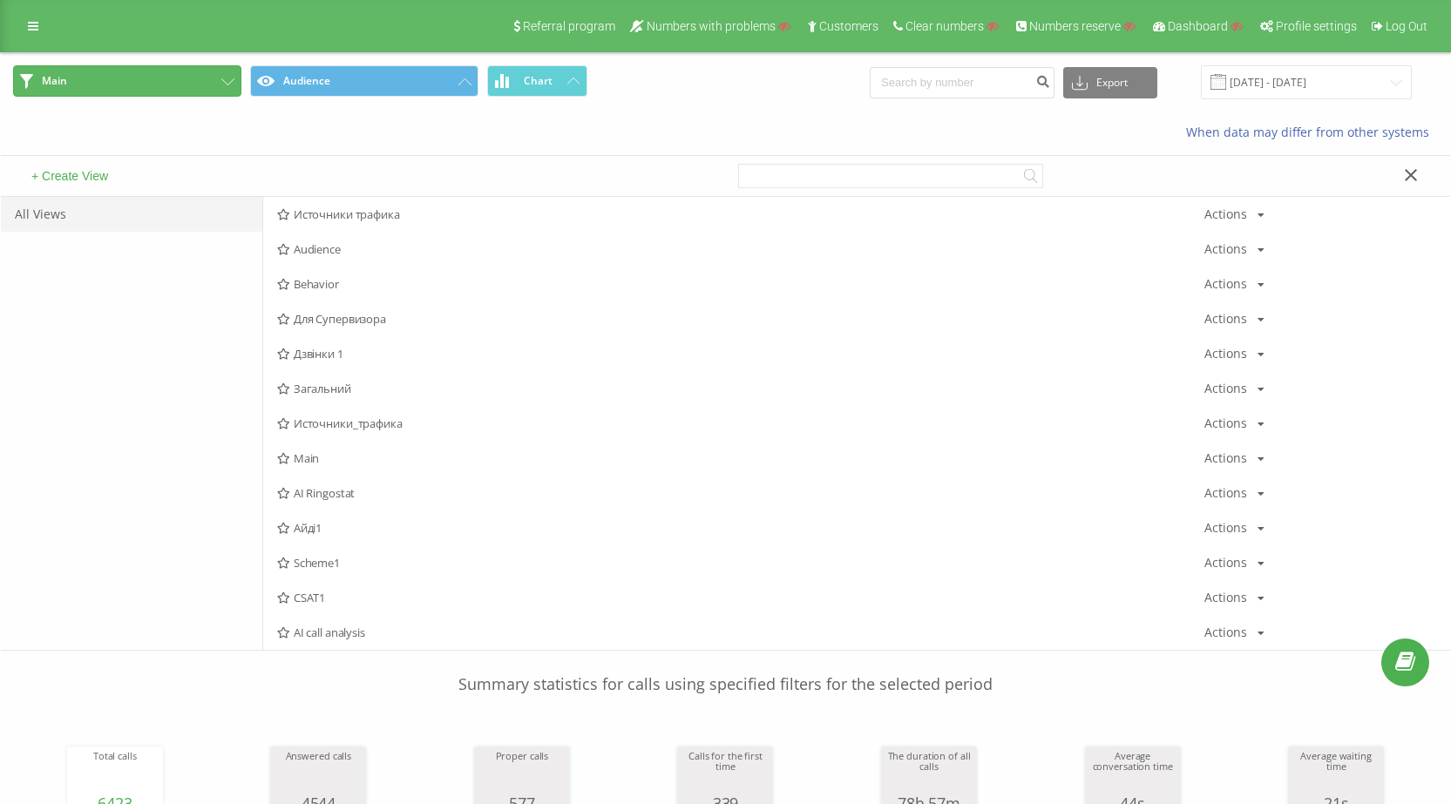
click at [166, 85] on button "Main" at bounding box center [127, 80] width 228 height 31
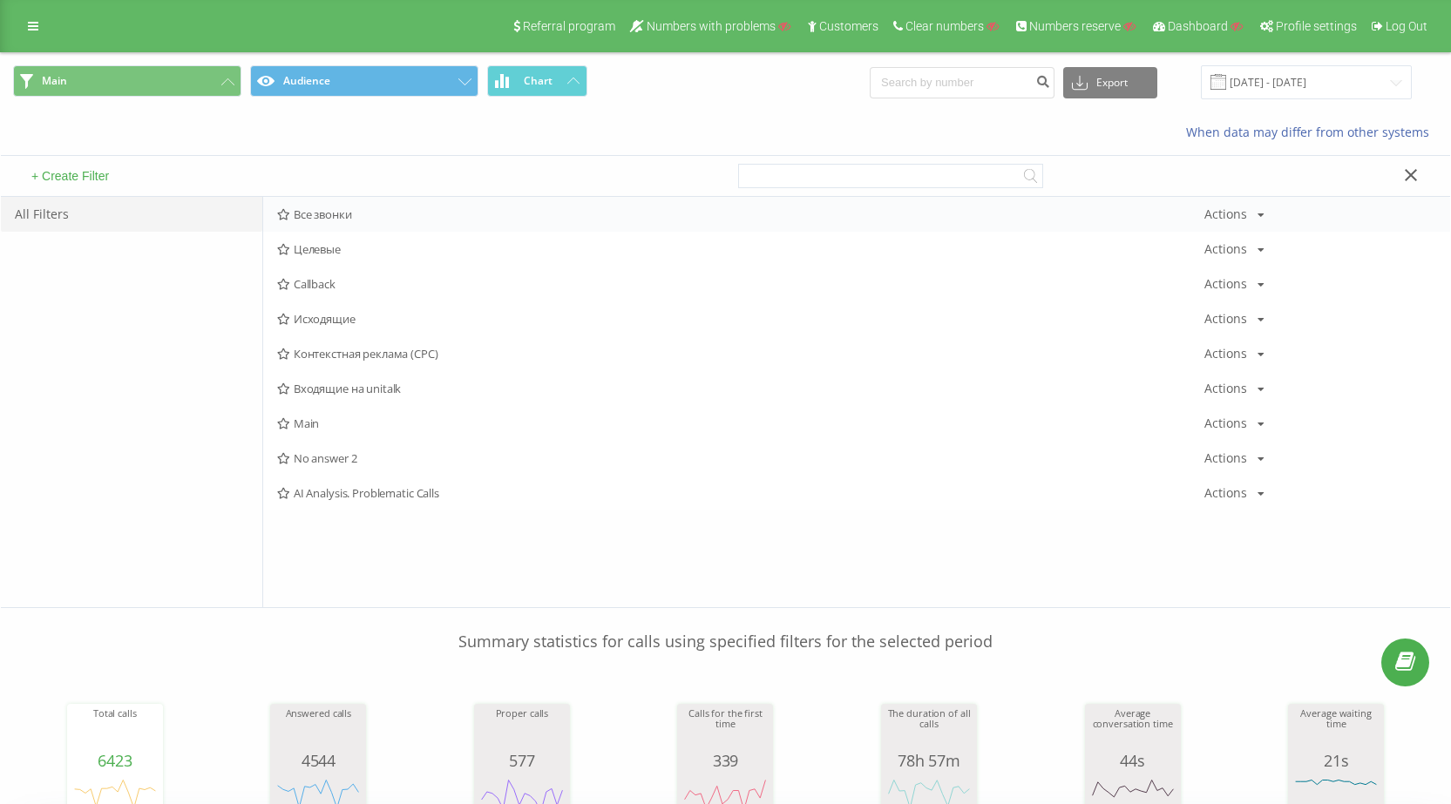
click at [350, 202] on div "Все звонки Actions Edit Copy Delete Default Share" at bounding box center [856, 214] width 1187 height 35
click at [345, 208] on span "Все звонки" at bounding box center [740, 214] width 927 height 12
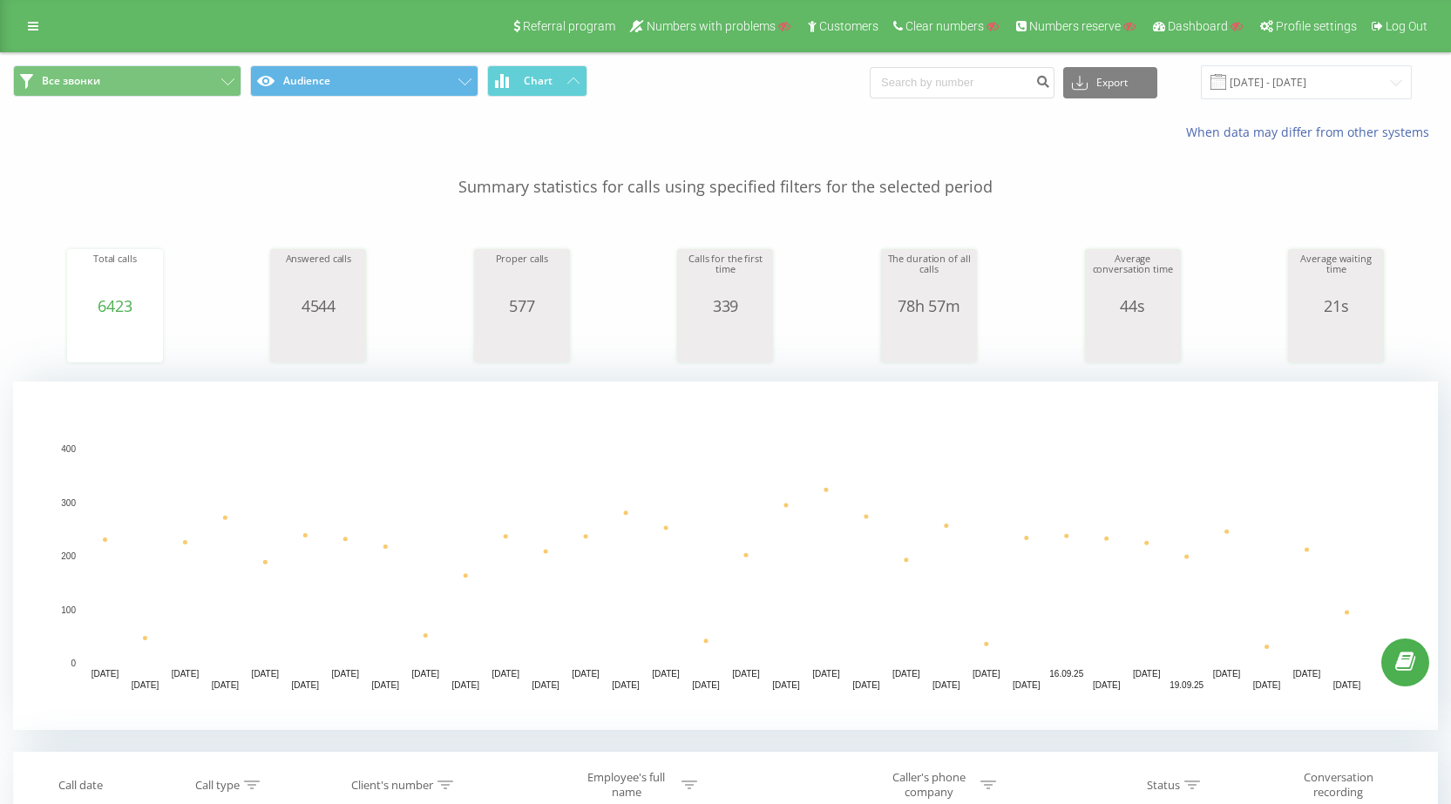
click at [369, 98] on span "Все звонки Audience Chart" at bounding box center [363, 82] width 700 height 34
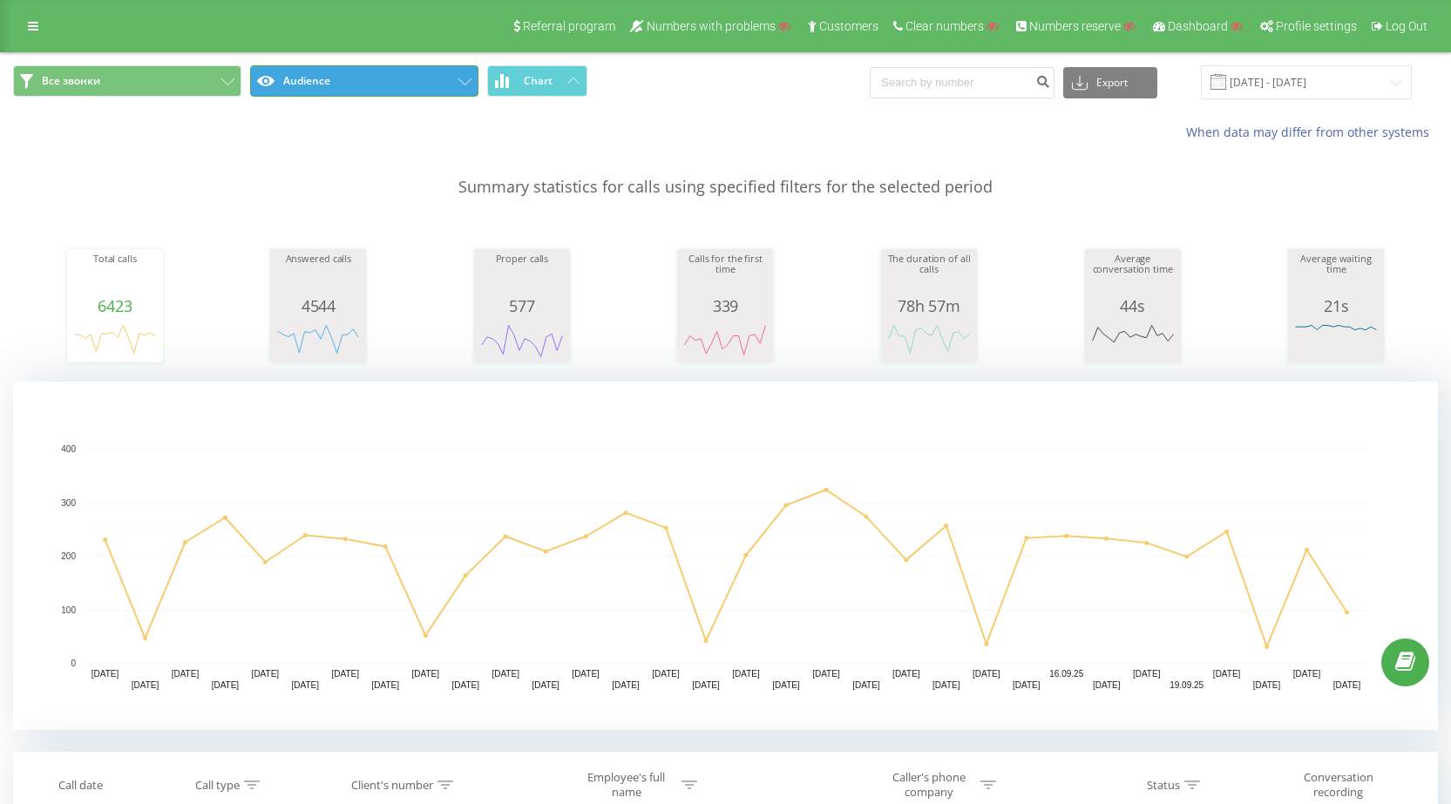
click at [370, 89] on button "Audience" at bounding box center [364, 80] width 228 height 31
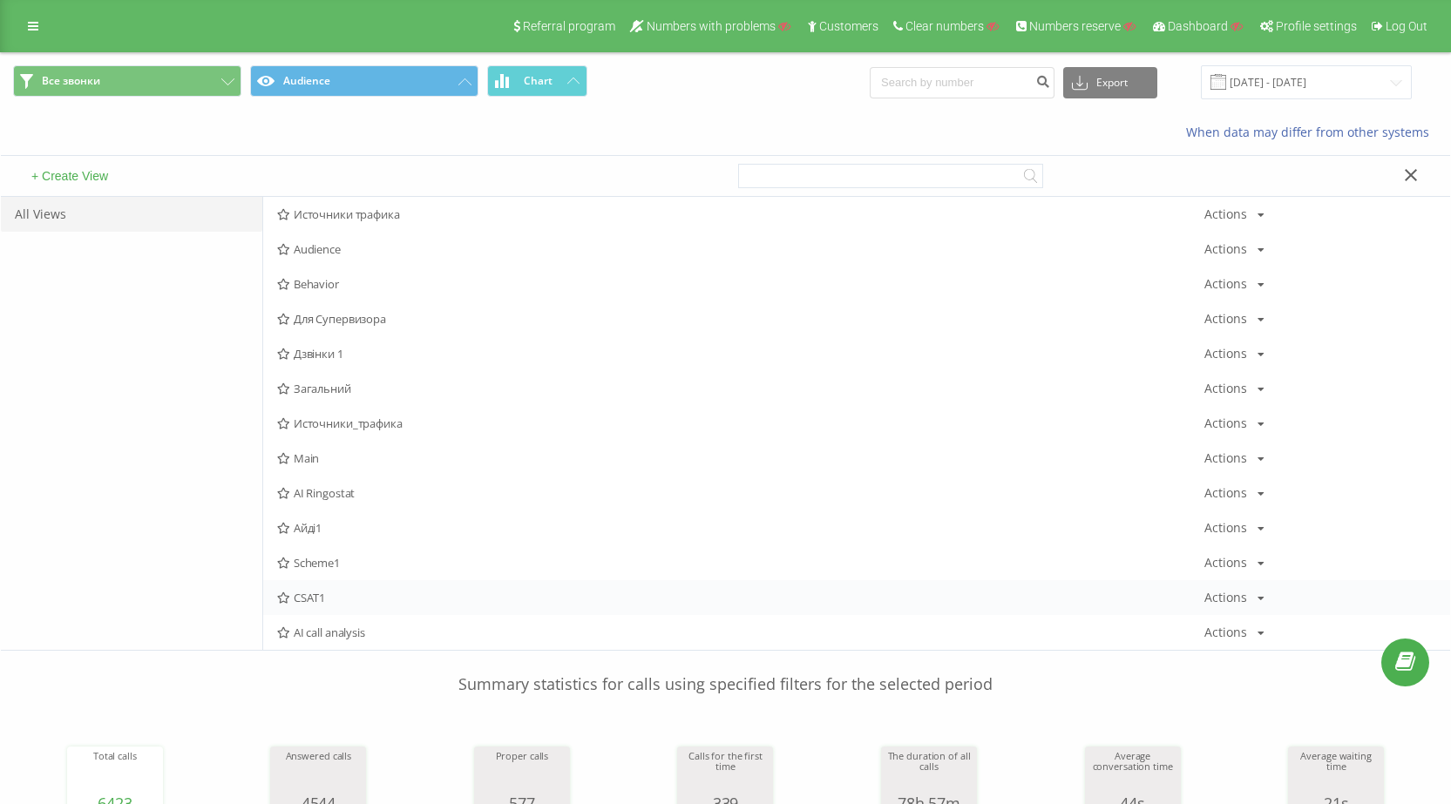
click at [332, 583] on div "CSAT1 Actions Edit Copy Delete Default Share" at bounding box center [856, 597] width 1187 height 35
click at [348, 558] on span "Scheme1" at bounding box center [740, 563] width 927 height 12
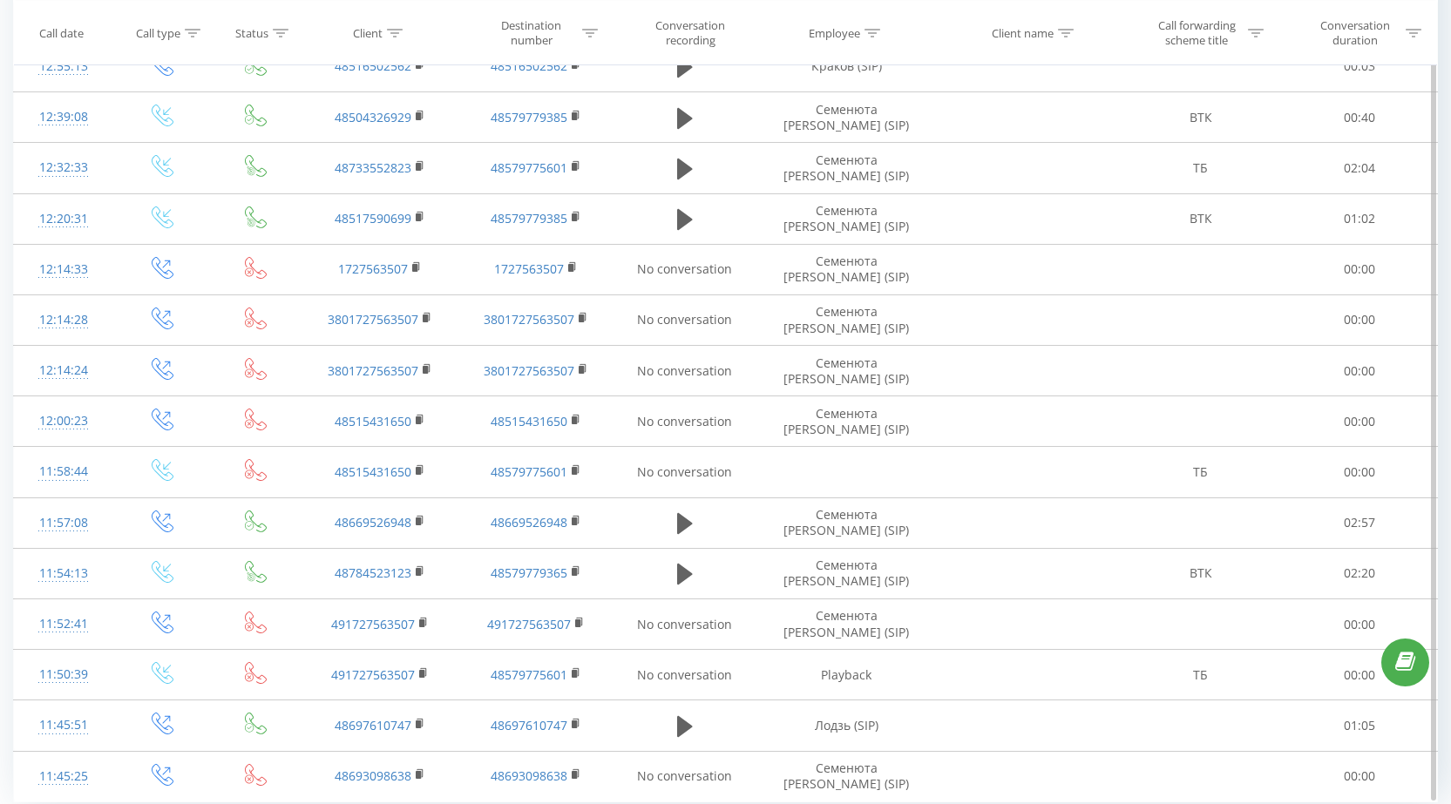
scroll to position [1383, 0]
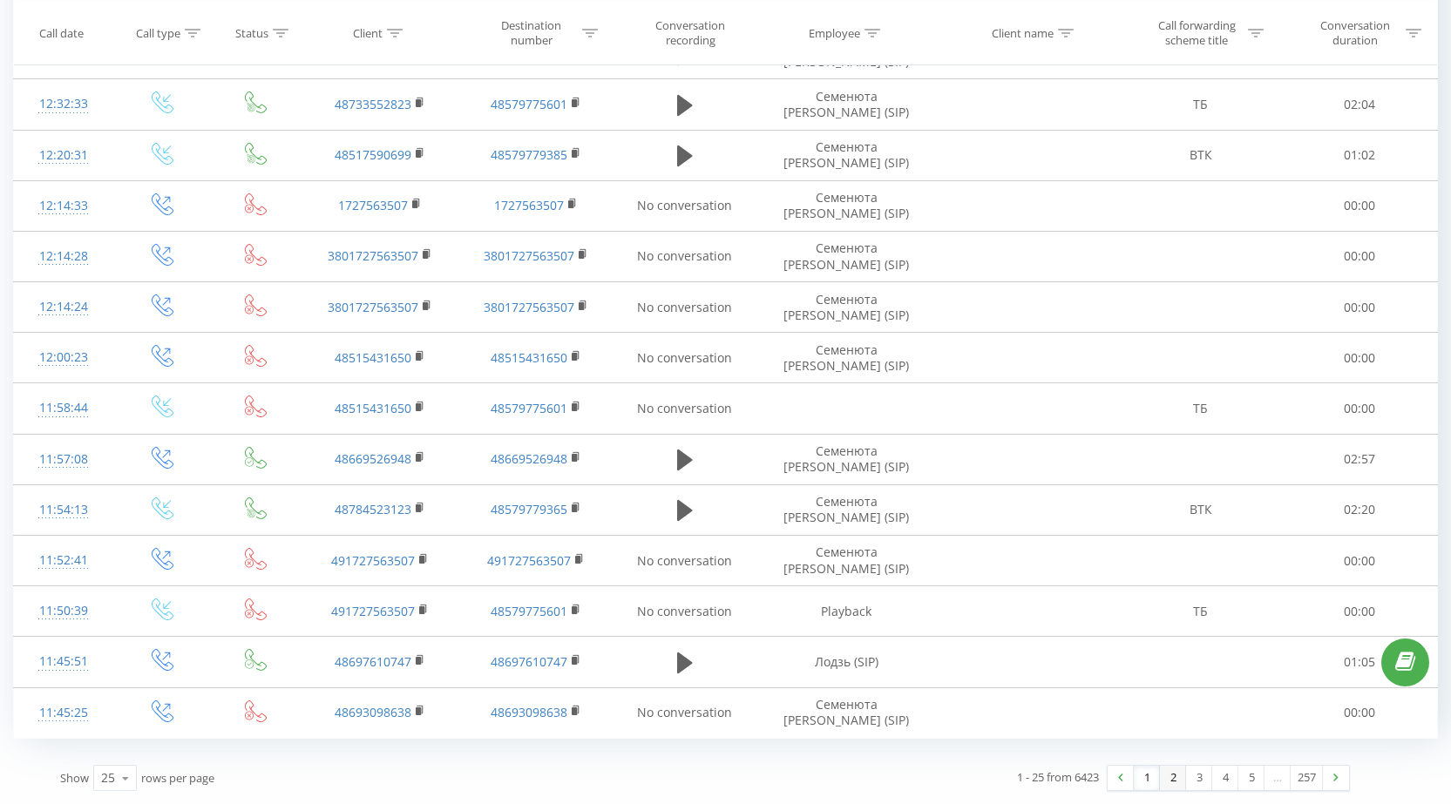
click at [1177, 774] on link "2" at bounding box center [1173, 778] width 26 height 24
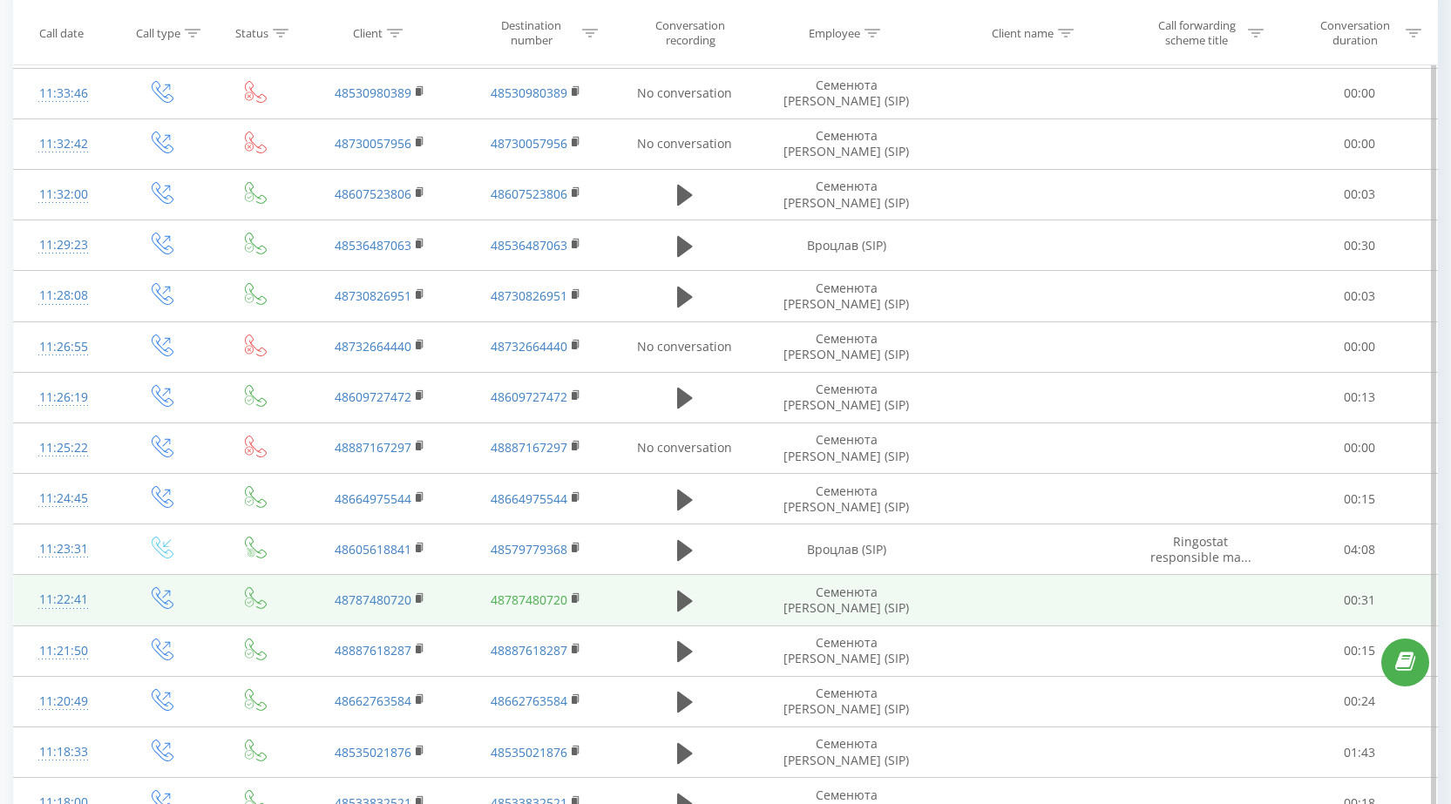
scroll to position [1383, 0]
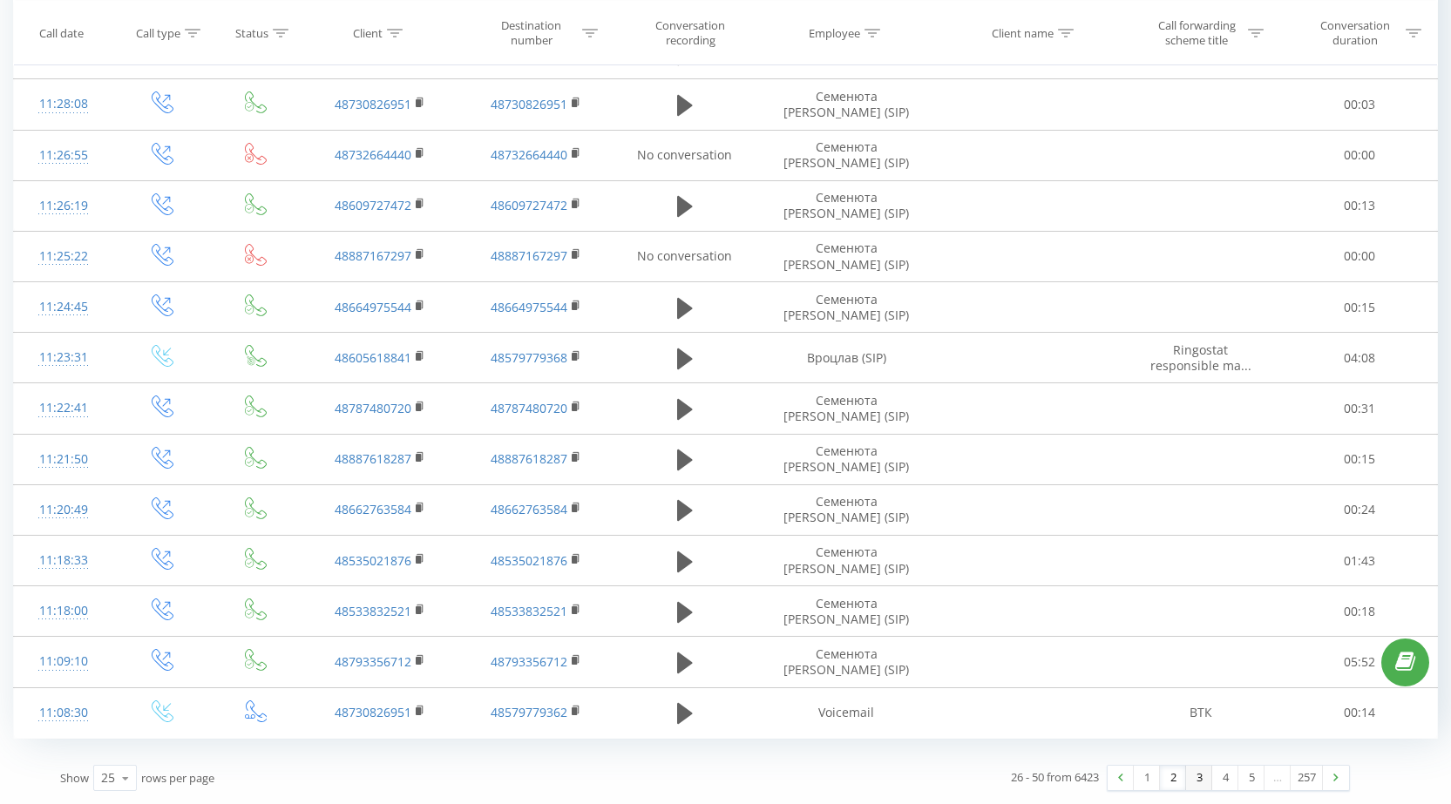
click at [1197, 779] on link "3" at bounding box center [1199, 778] width 26 height 24
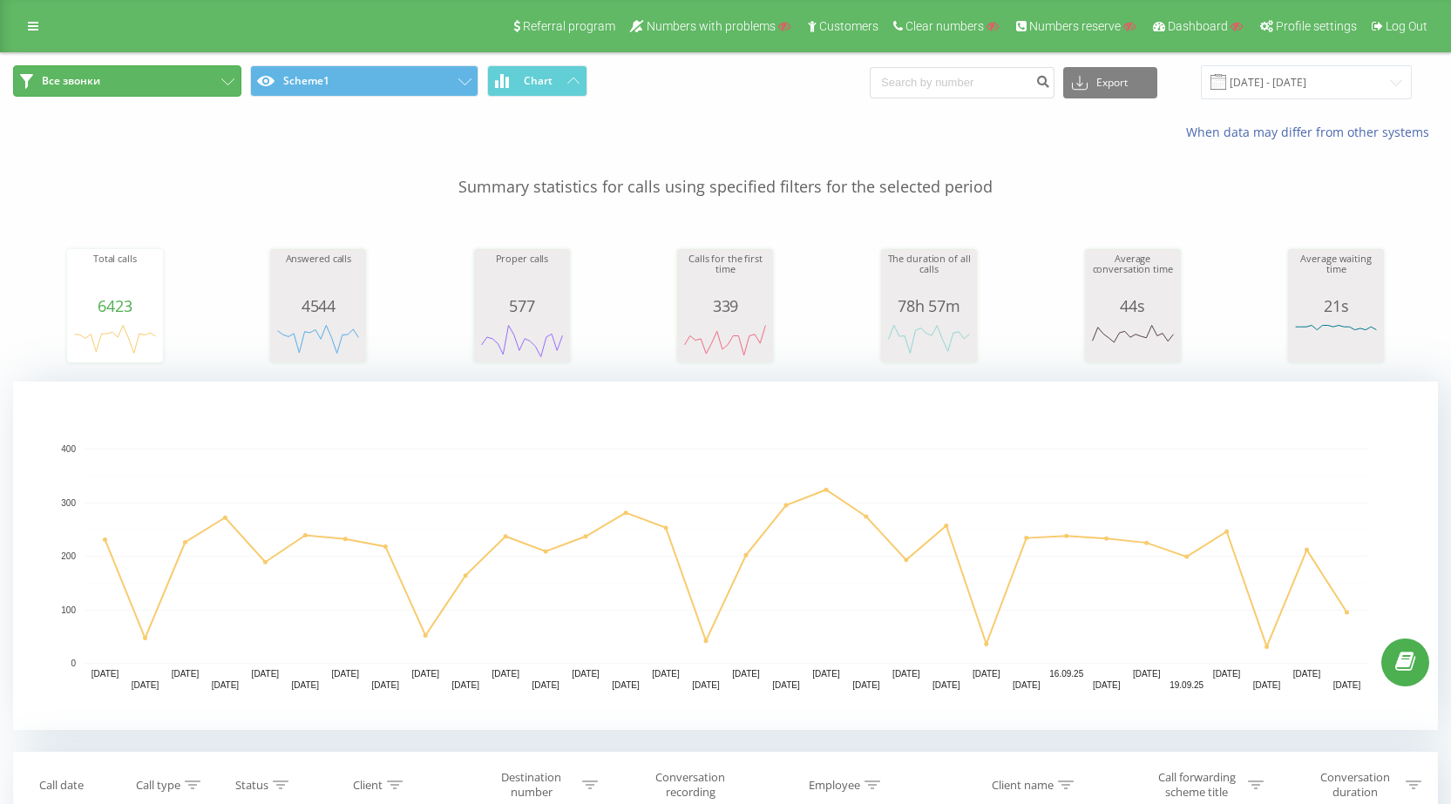
click at [227, 84] on icon at bounding box center [227, 81] width 13 height 7
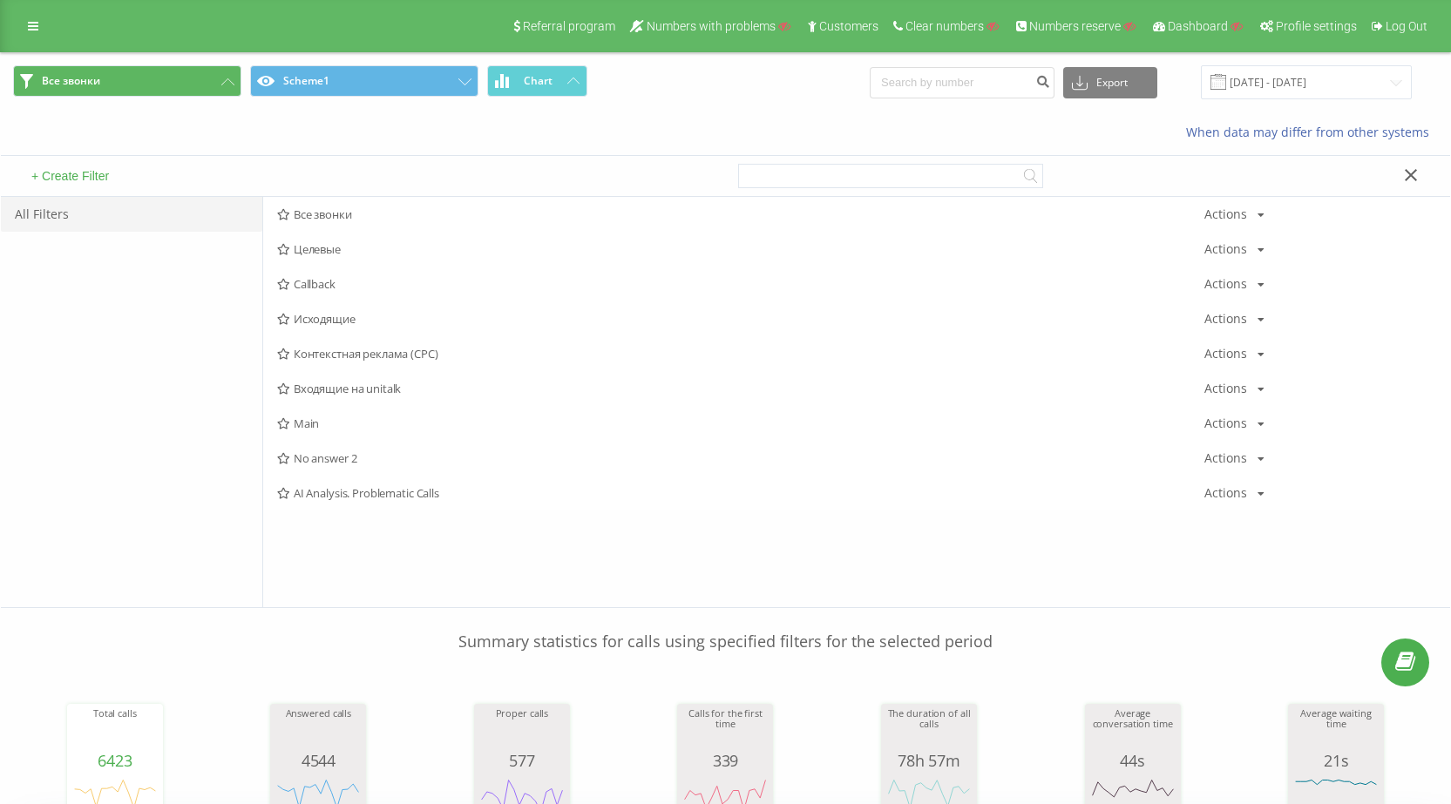
click at [103, 173] on button "+ Create Filter" at bounding box center [70, 176] width 88 height 16
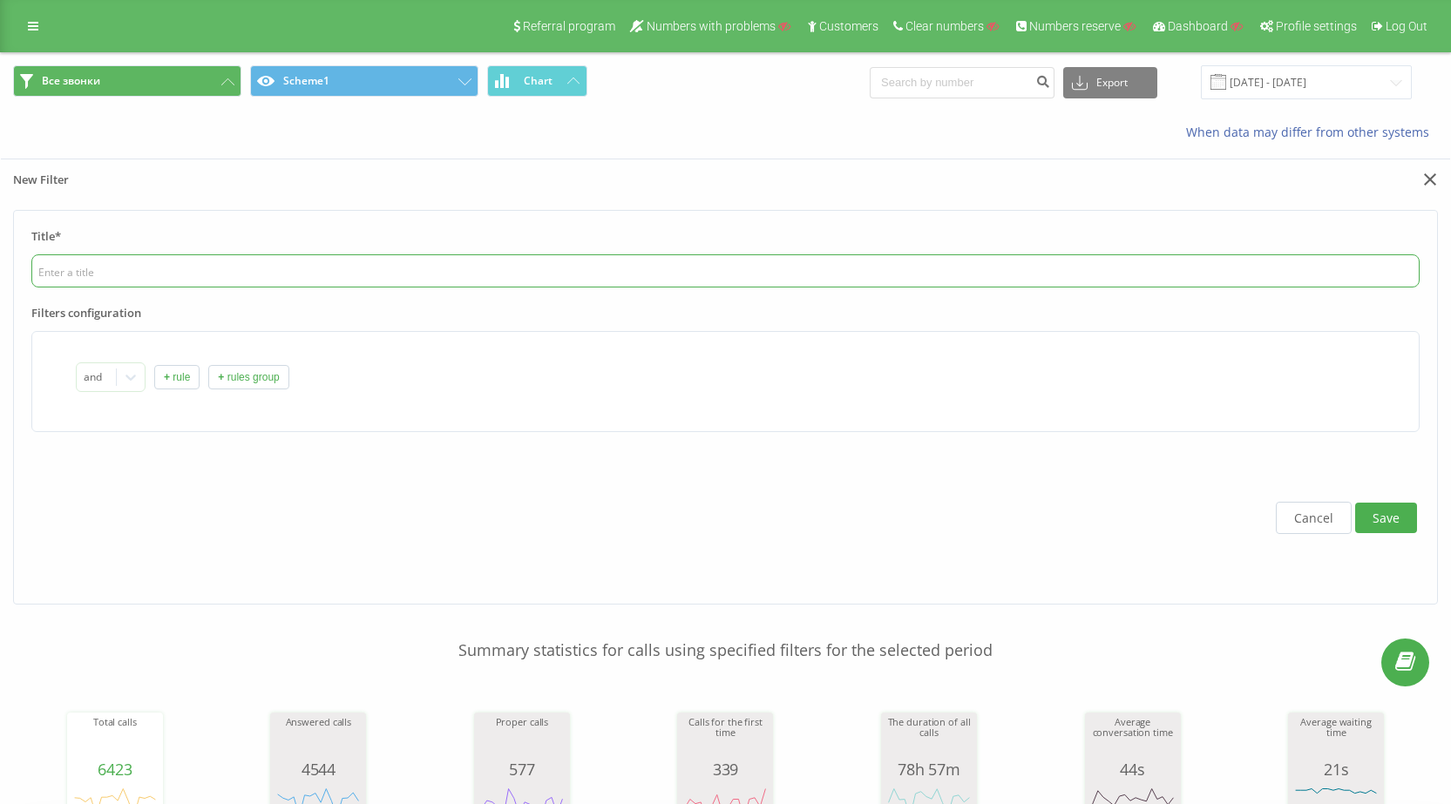
click at [297, 263] on input "text" at bounding box center [725, 270] width 1388 height 33
type input "внутрішні"
click at [175, 374] on button "+ rule" at bounding box center [176, 377] width 45 height 24
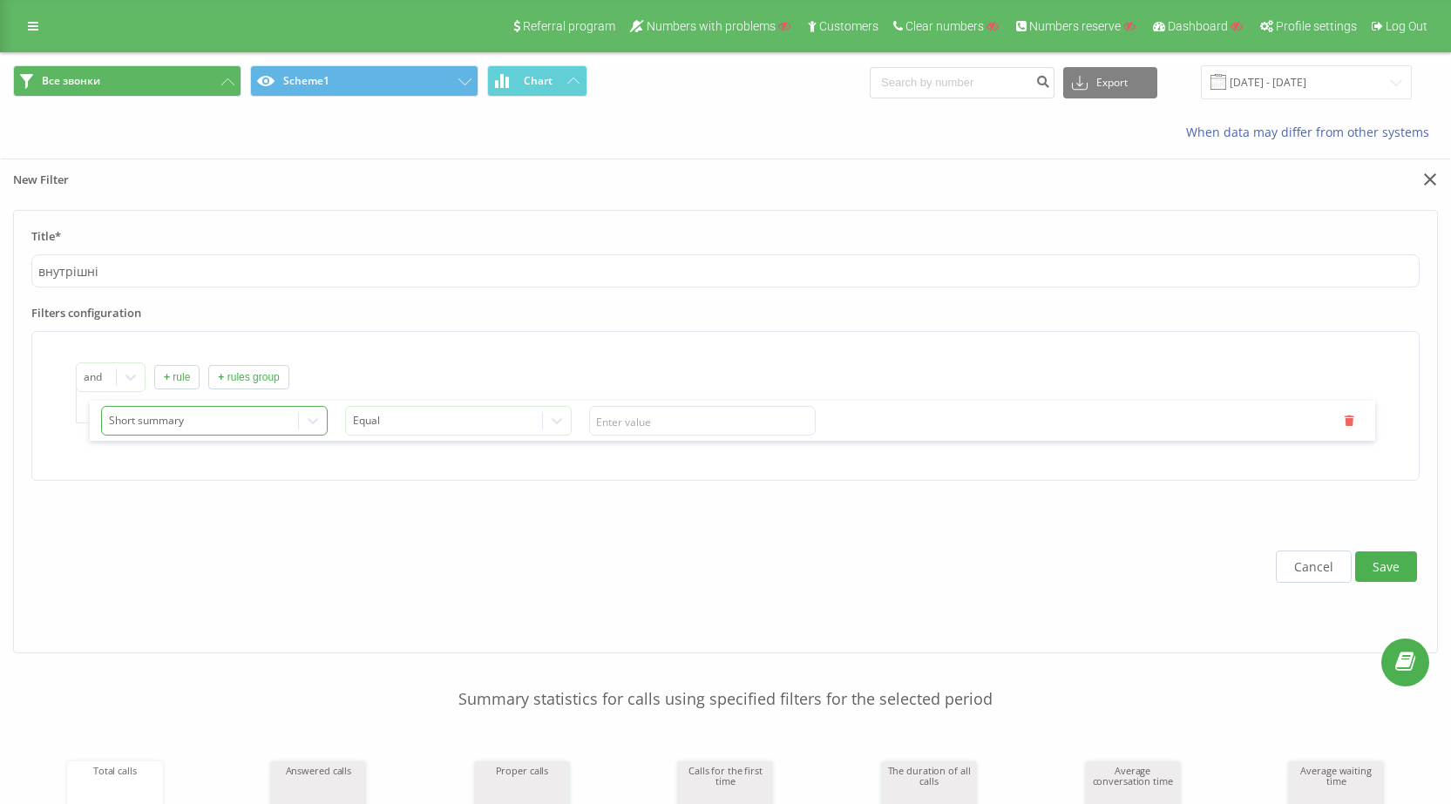
click at [187, 429] on div at bounding box center [200, 421] width 183 height 20
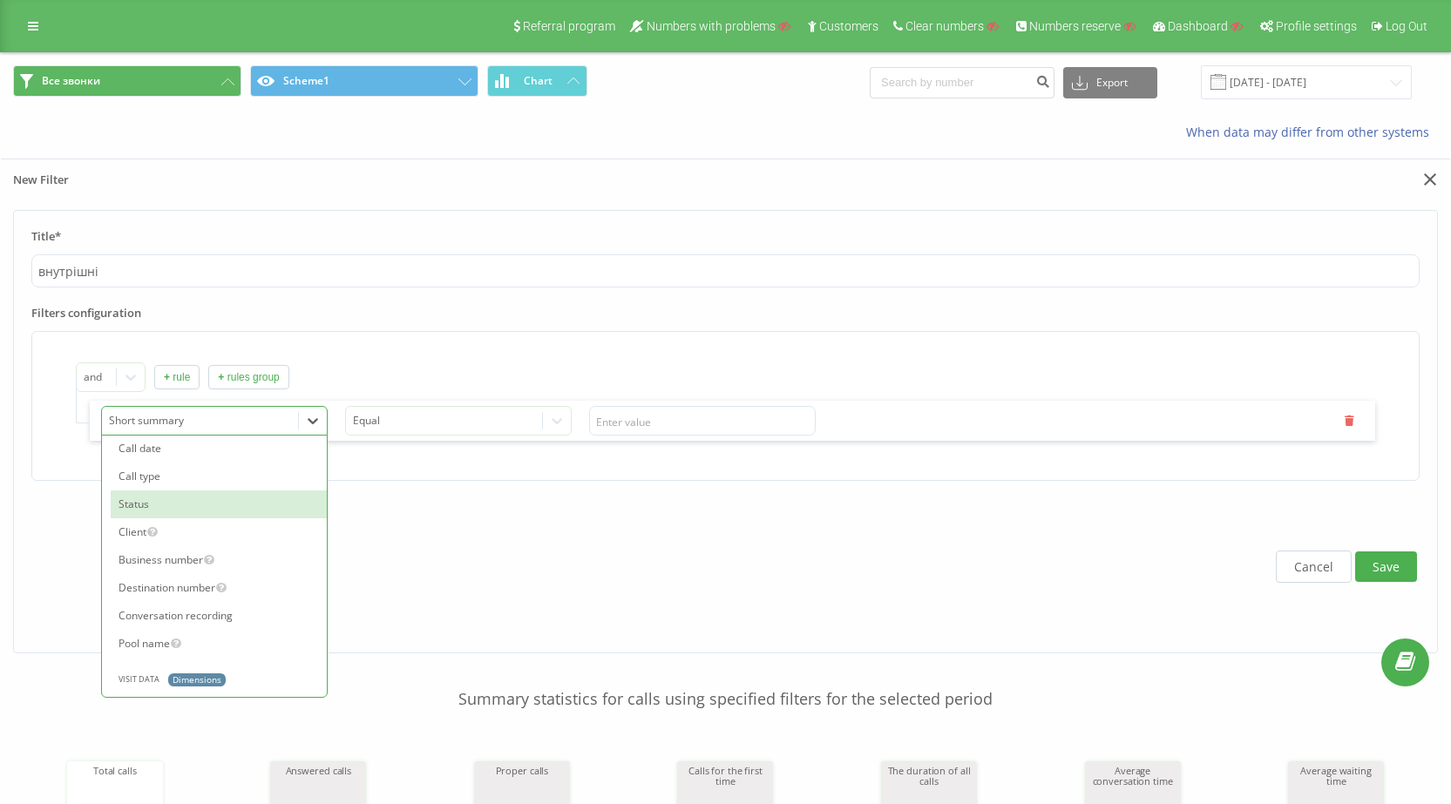
scroll to position [872, 0]
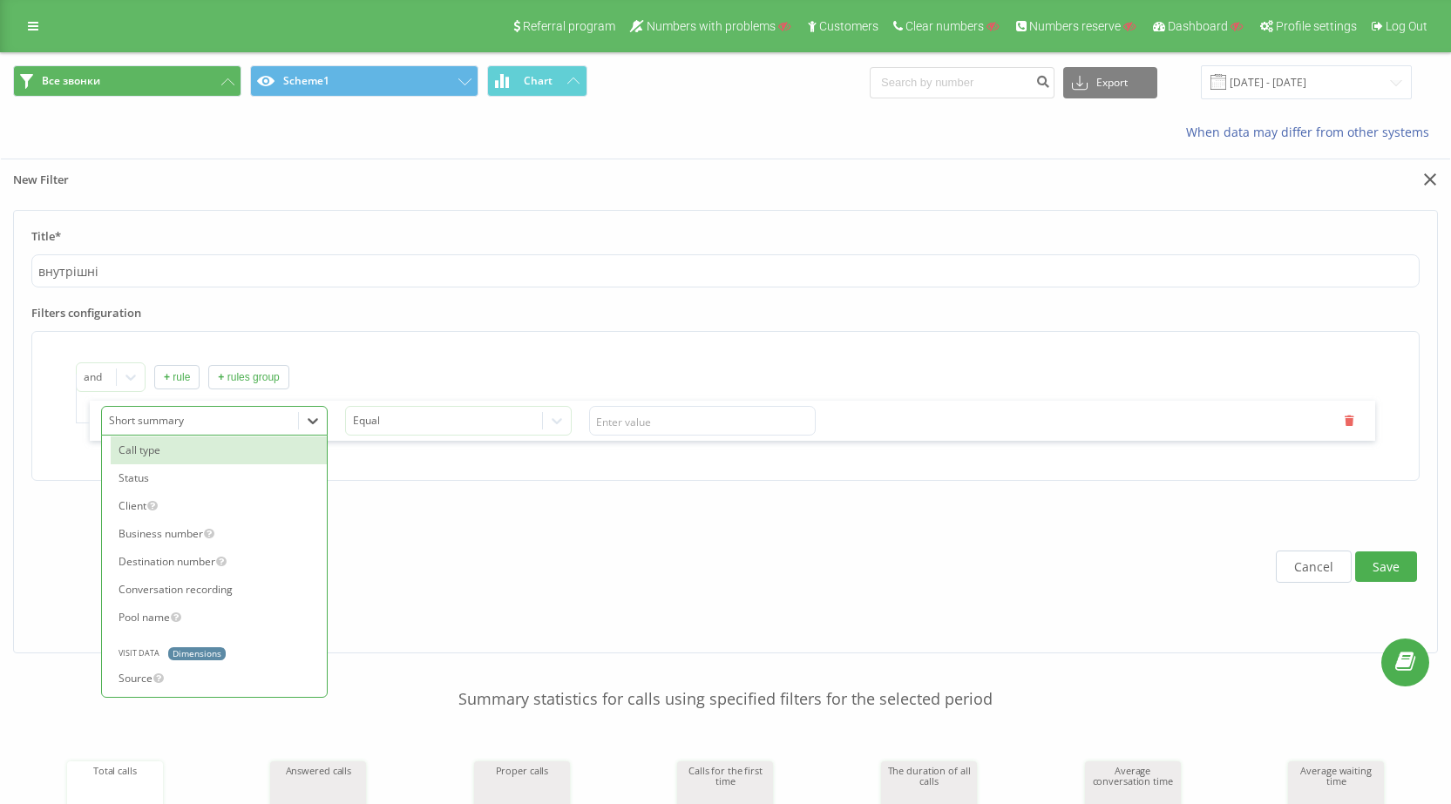
click at [183, 456] on div "Call type" at bounding box center [219, 451] width 216 height 28
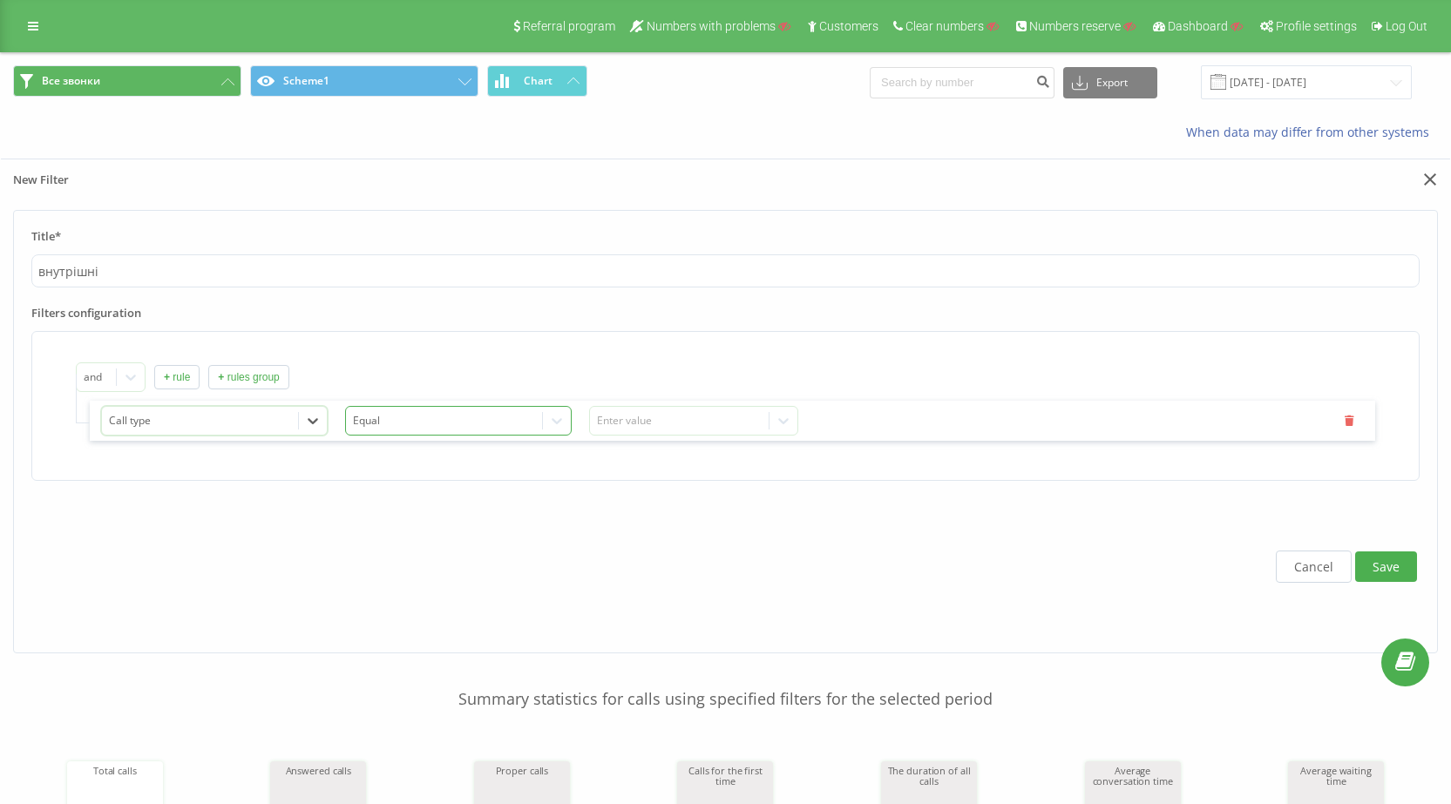
click at [379, 419] on div at bounding box center [444, 421] width 183 height 20
drag, startPoint x: 365, startPoint y: 465, endPoint x: 446, endPoint y: 458, distance: 81.4
click at [366, 465] on div "Equal" at bounding box center [458, 452] width 225 height 28
click at [590, 432] on div "Call type option Equal, selected. Equal Enter value" at bounding box center [732, 421] width 1285 height 40
click at [627, 421] on div "Enter value" at bounding box center [680, 421] width 166 height 14
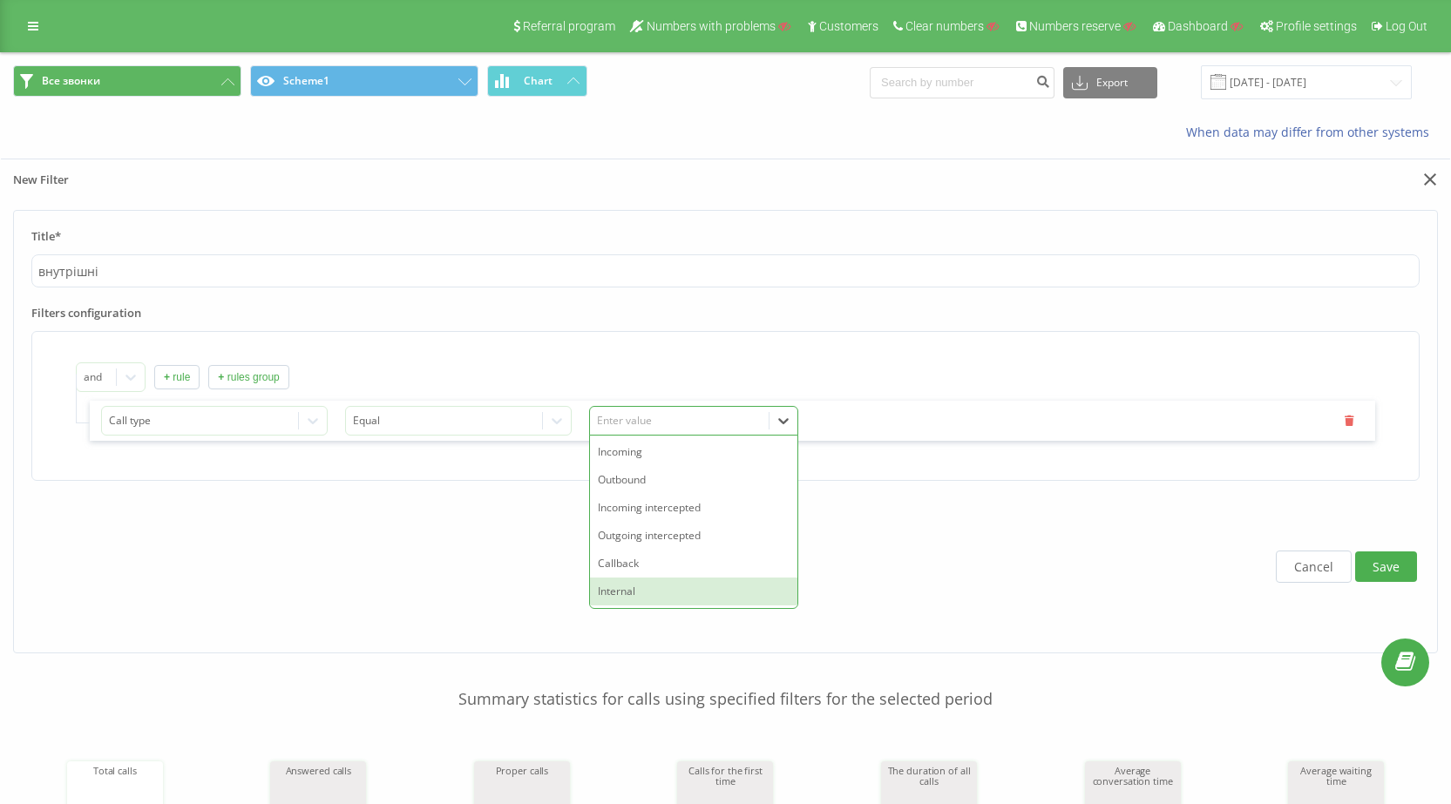
click at [638, 600] on div "Internal" at bounding box center [693, 592] width 207 height 28
click at [1387, 555] on button "Save" at bounding box center [1386, 567] width 62 height 31
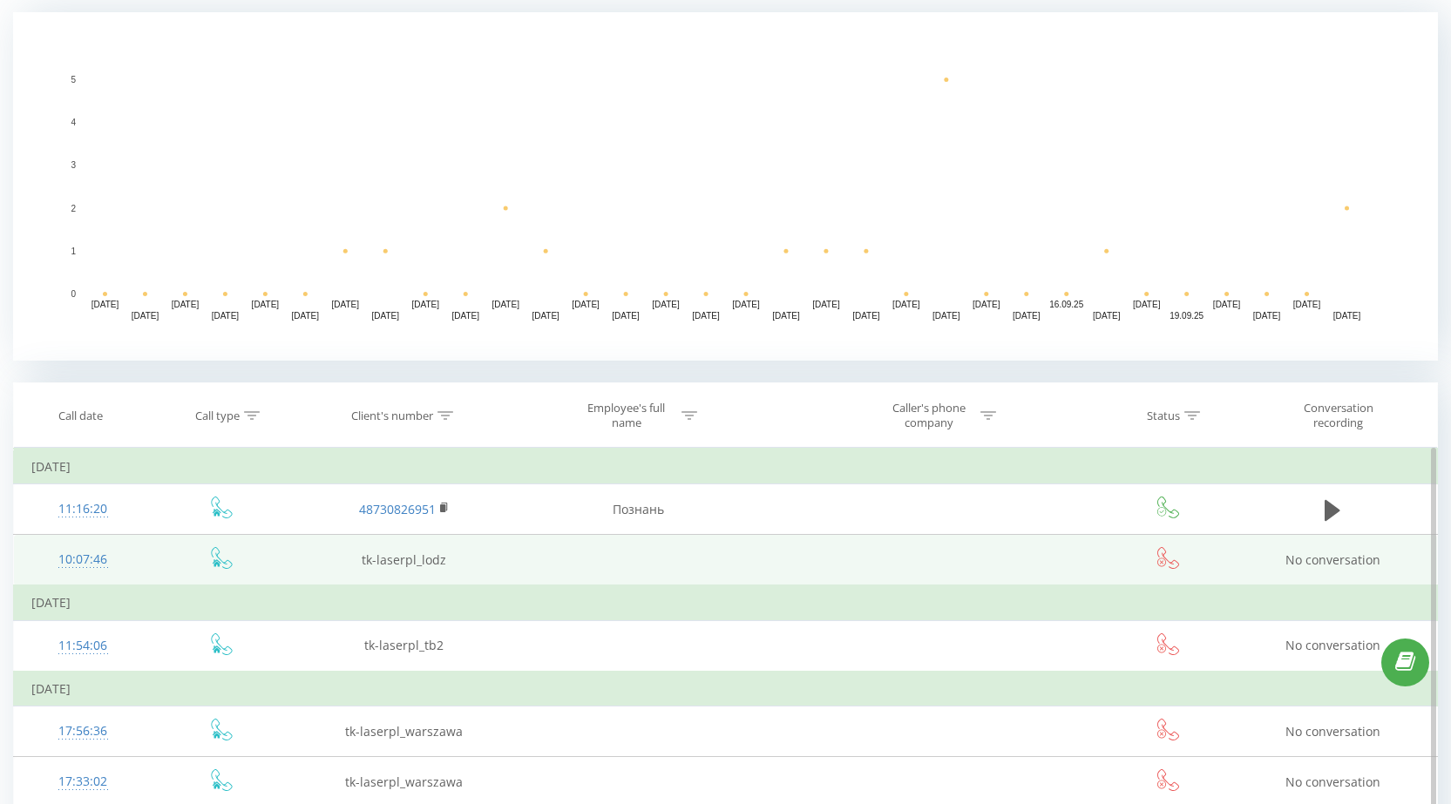
scroll to position [436, 0]
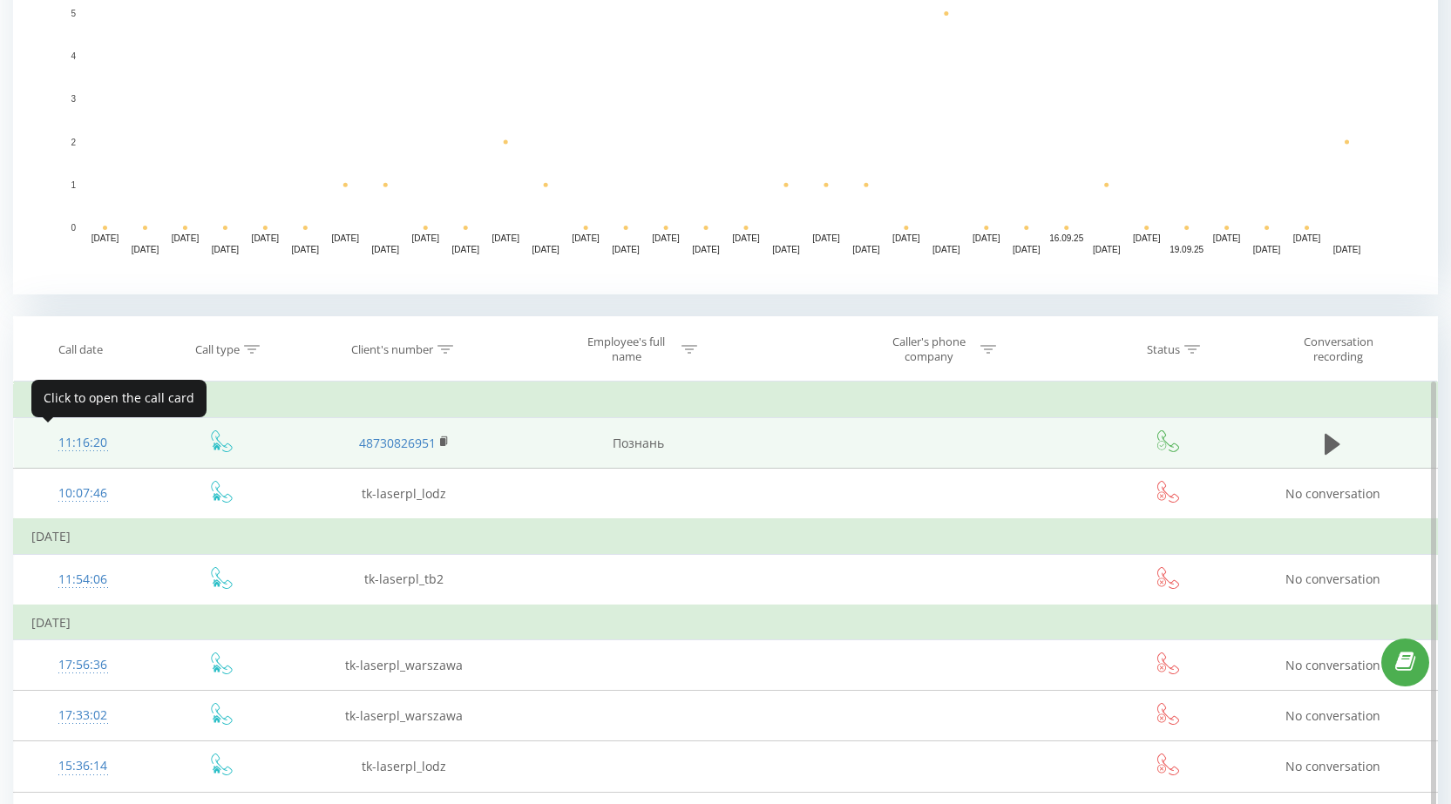
click at [72, 454] on div "11:16:20" at bounding box center [83, 443] width 104 height 34
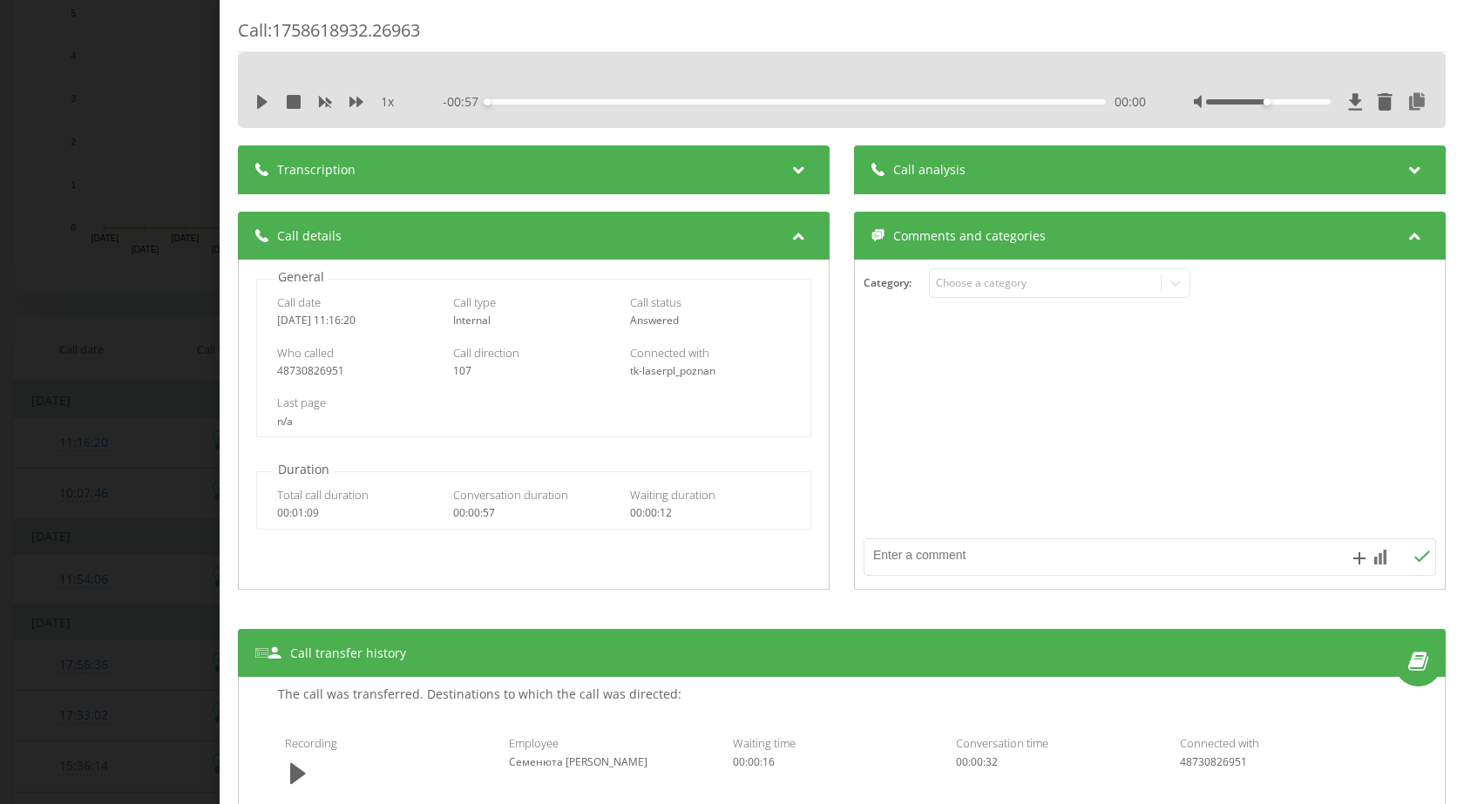
click at [63, 117] on div "Call : 1758618932.26963 1 x - 00:57 00:00 00:00 Transcription For AI analysis o…" at bounding box center [732, 402] width 1464 height 804
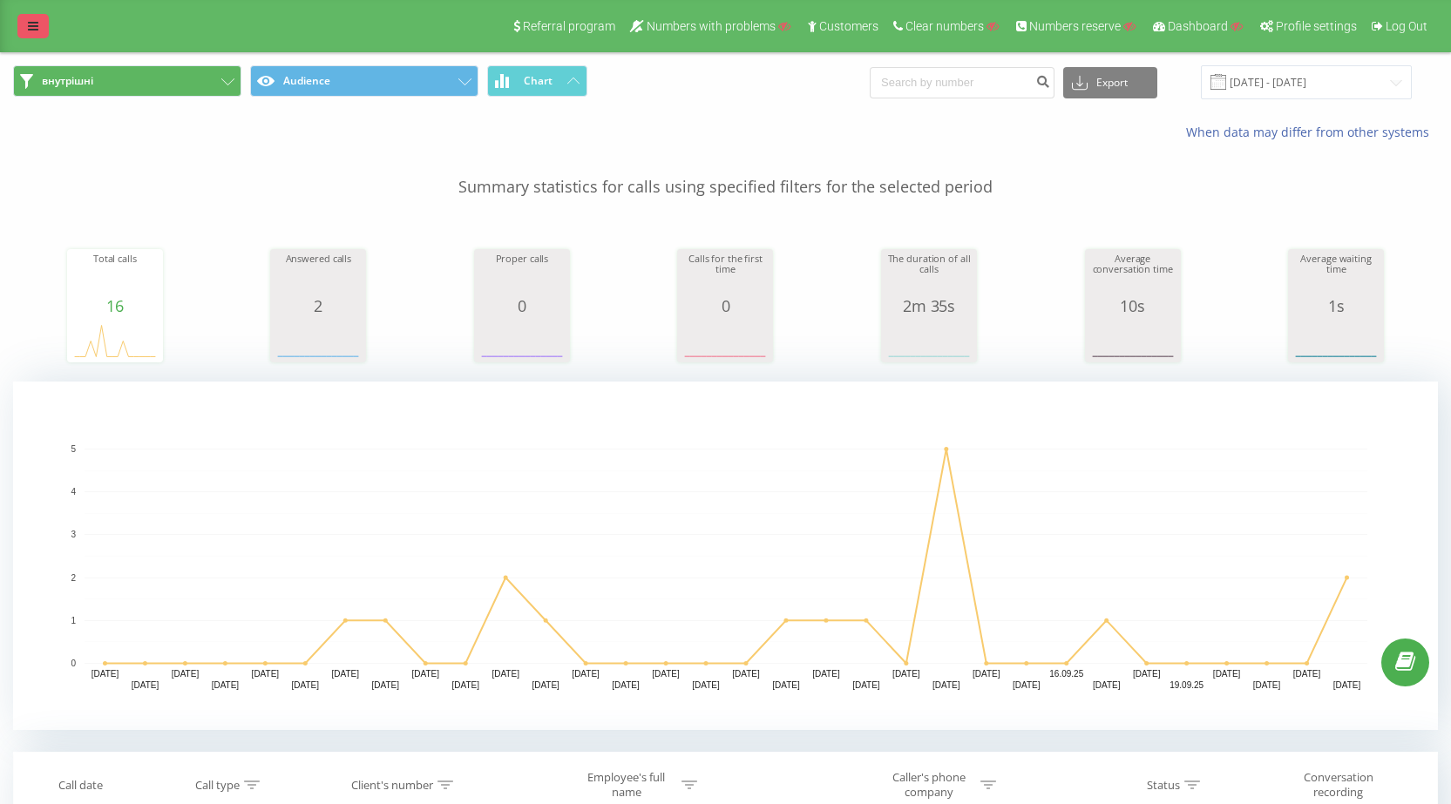
click at [24, 21] on link at bounding box center [32, 26] width 31 height 24
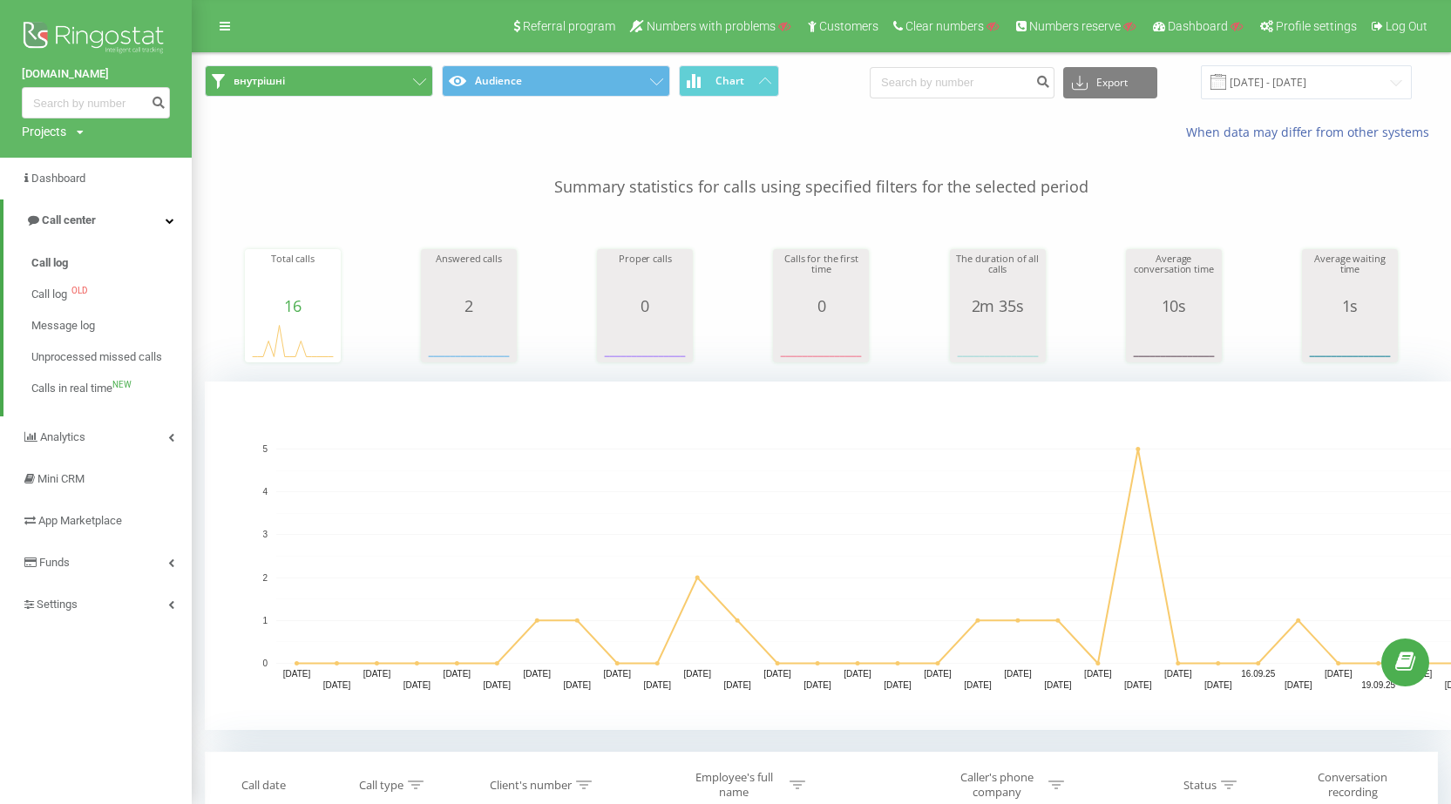
click at [48, 125] on div "Projects" at bounding box center [44, 131] width 44 height 17
click at [84, 159] on input "text" at bounding box center [70, 158] width 87 height 25
paste input "autoline-zt.com.ua"
type input "autoline-zt.com.ua"
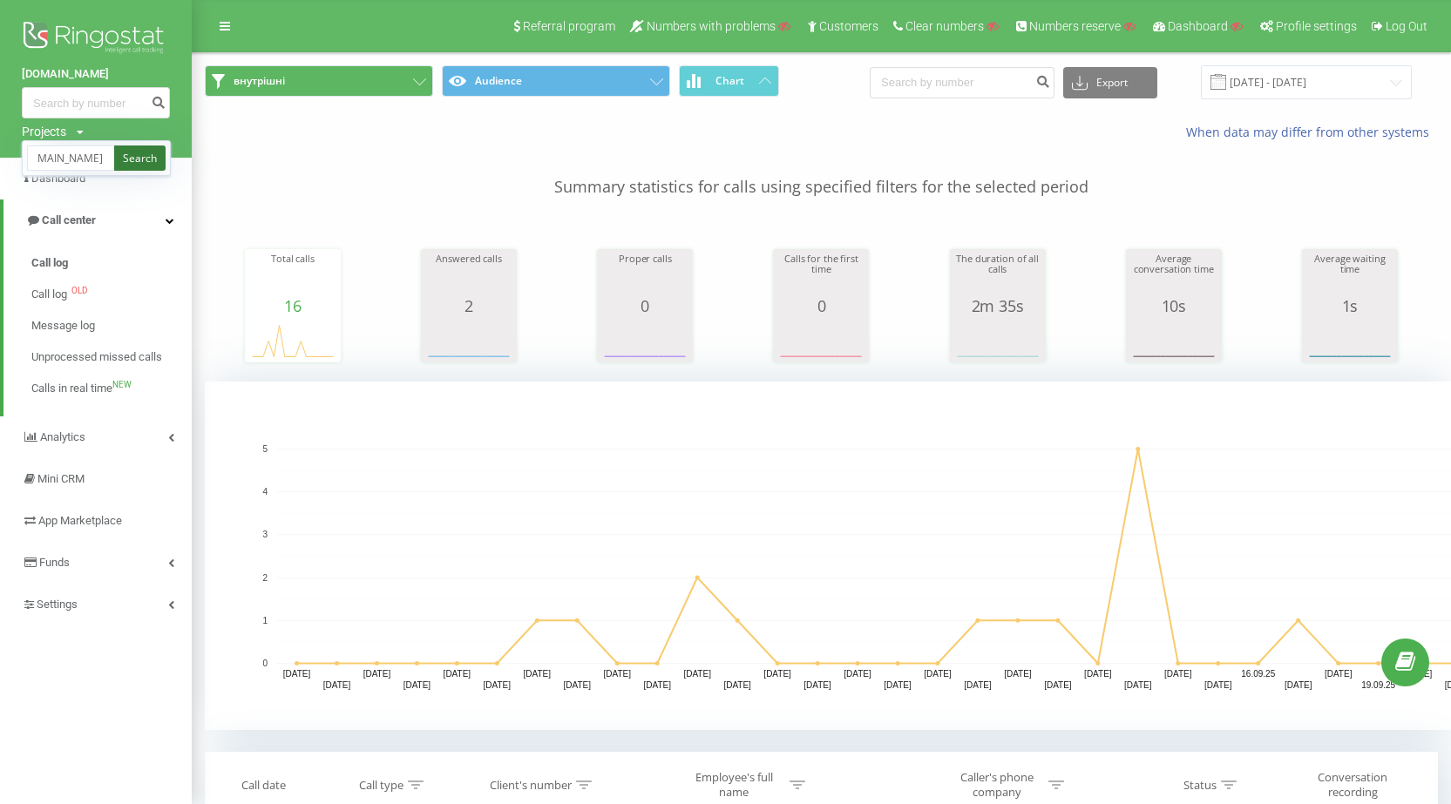
click at [153, 159] on link "Search" at bounding box center [139, 158] width 51 height 25
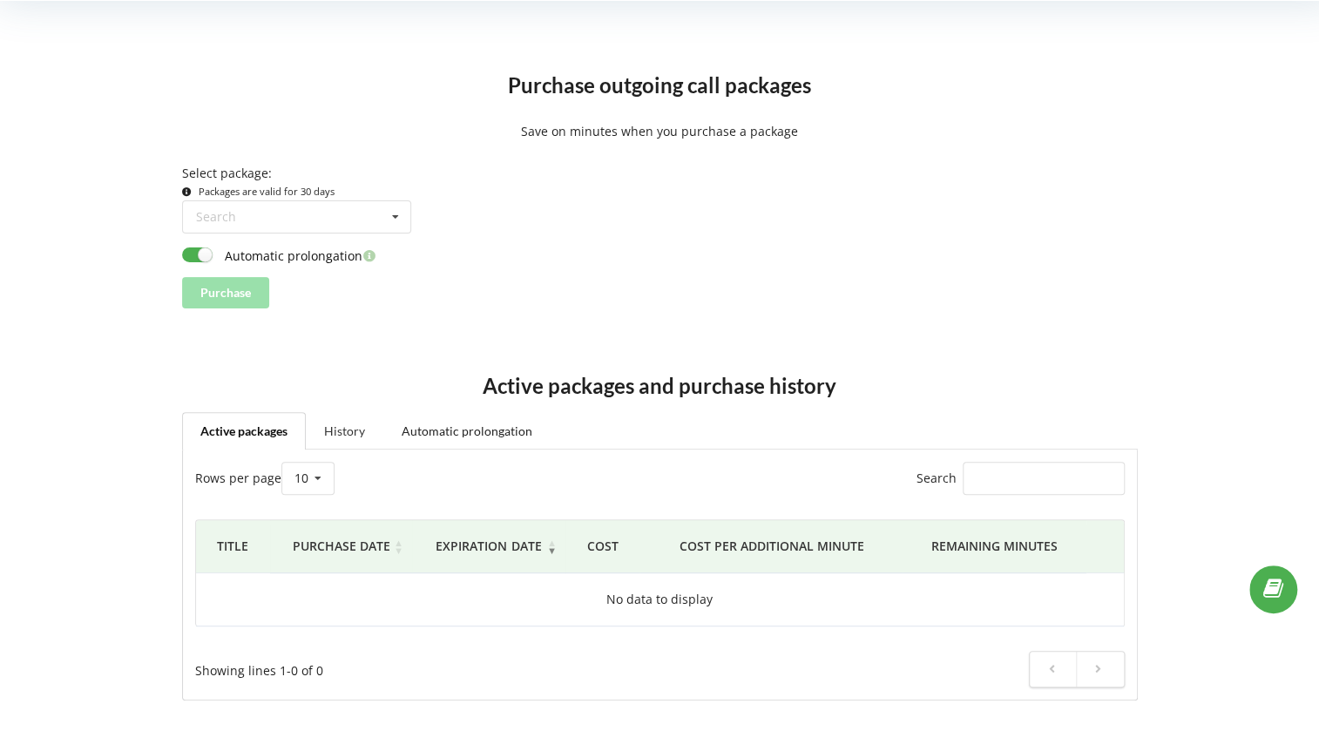
click at [353, 434] on link "History" at bounding box center [345, 430] width 78 height 37
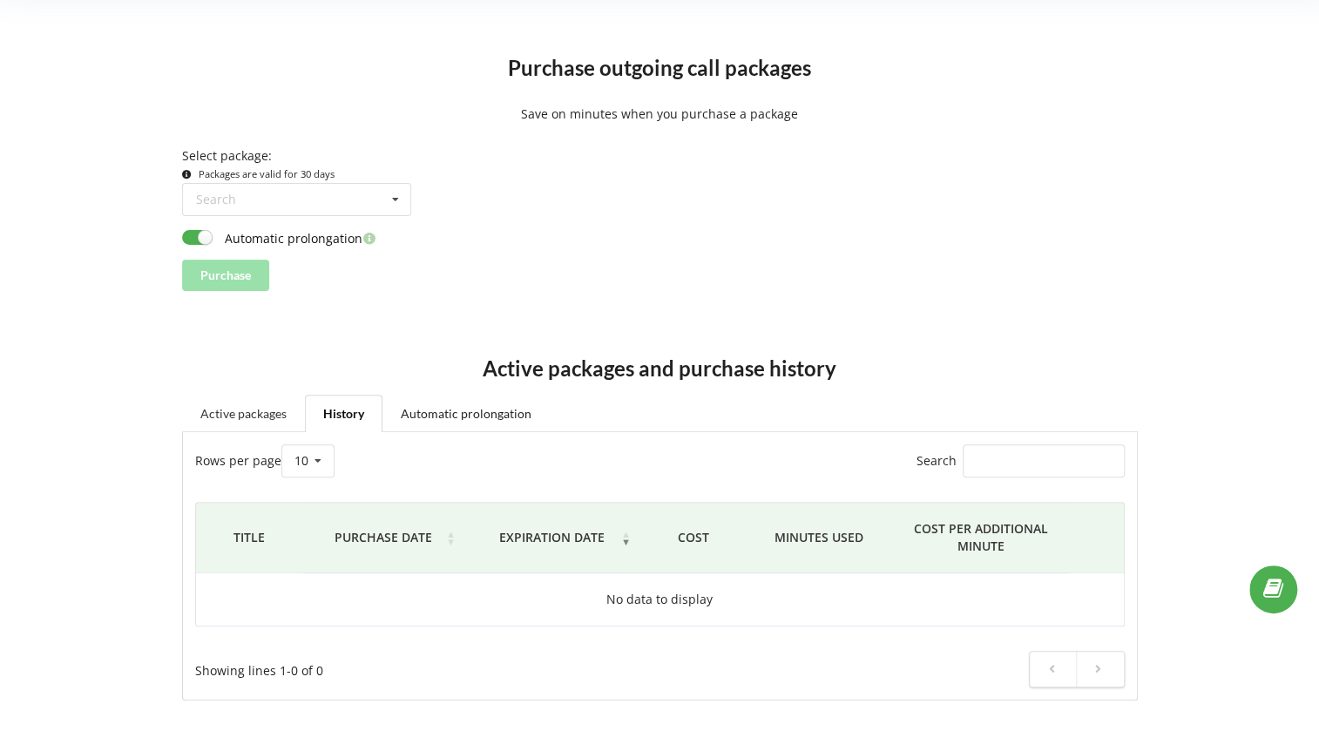
click at [266, 410] on link "Active packages" at bounding box center [243, 413] width 123 height 37
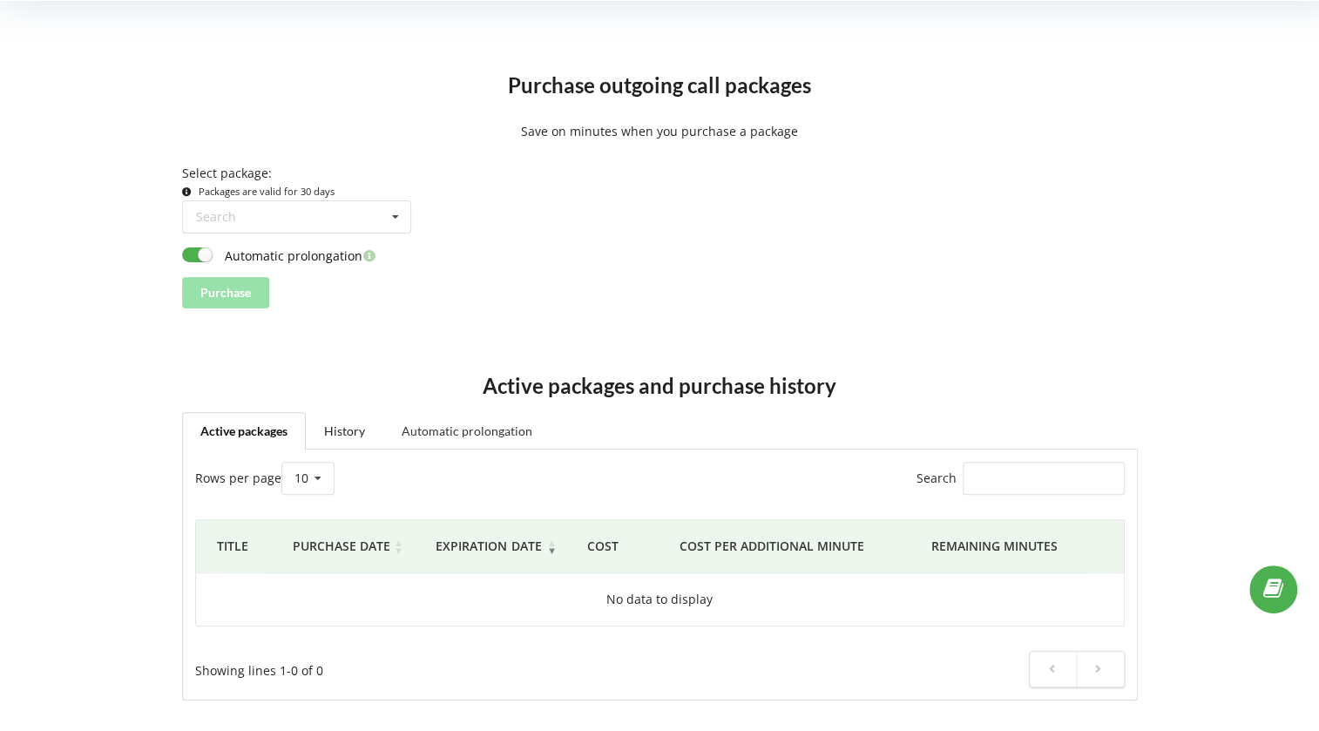
click at [451, 427] on link "Automatic prolongation" at bounding box center [466, 430] width 167 height 37
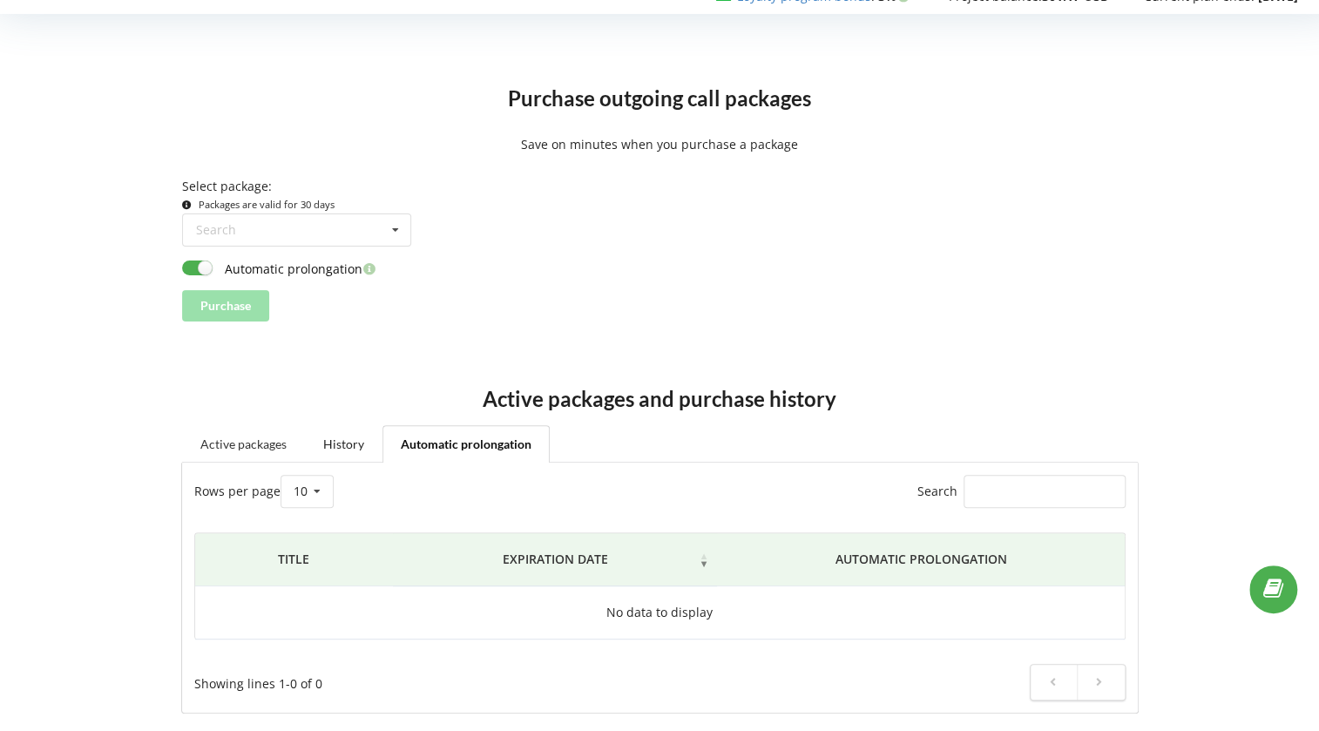
click at [272, 451] on link "Active packages" at bounding box center [243, 443] width 123 height 37
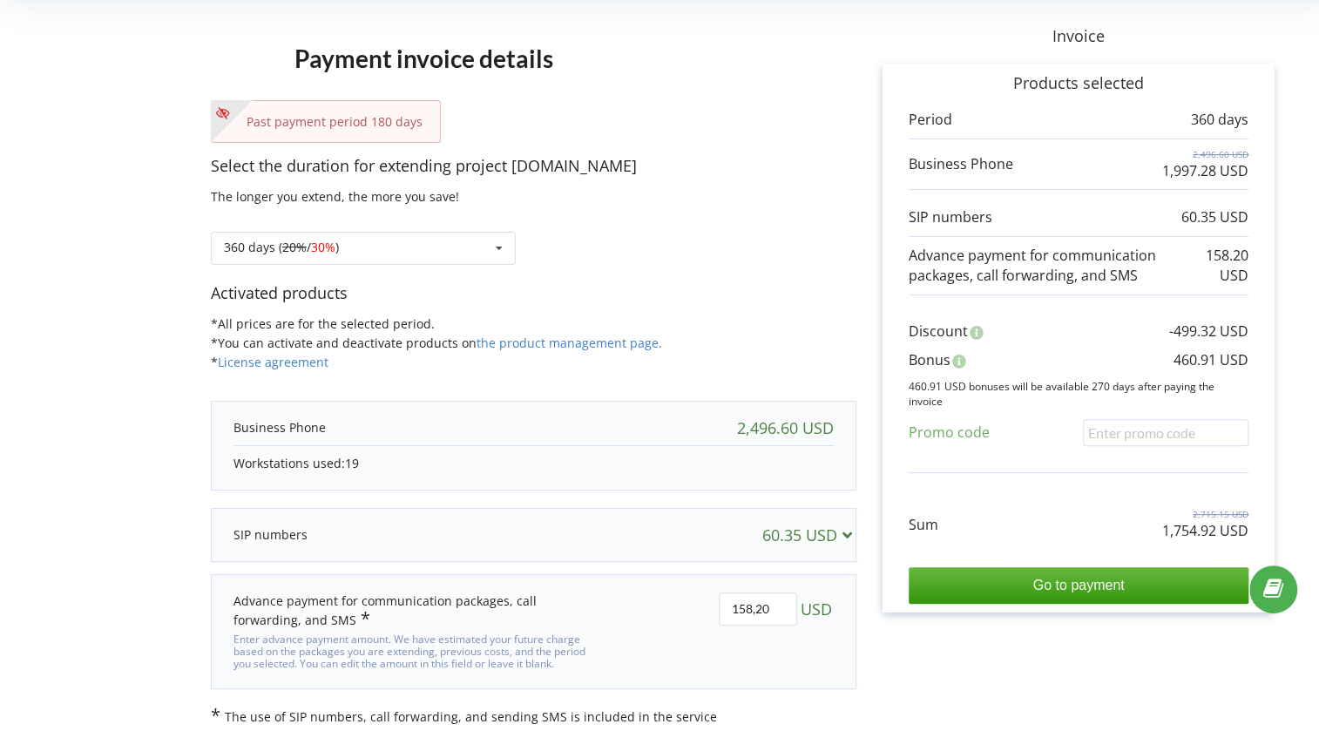
scroll to position [109, 0]
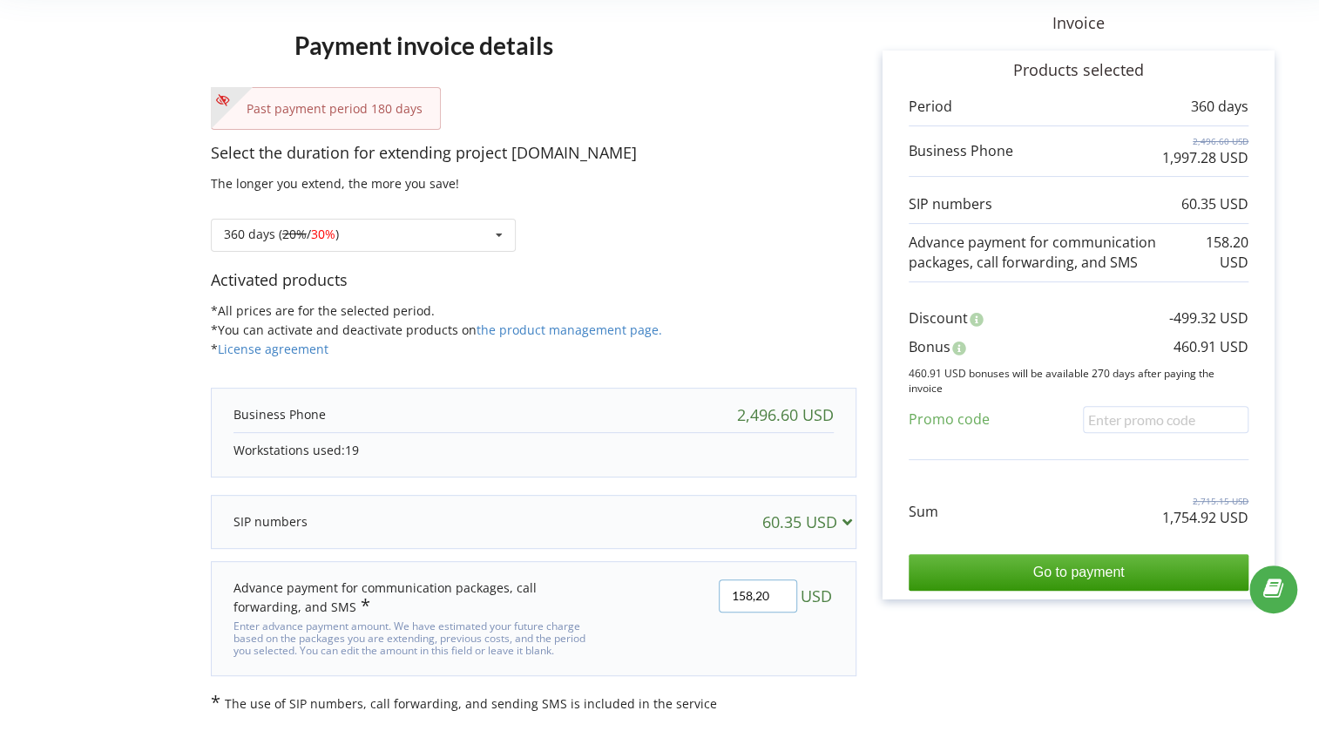
drag, startPoint x: 771, startPoint y: 593, endPoint x: 646, endPoint y: 569, distance: 127.7
click at [646, 569] on div "158,20 USD" at bounding box center [729, 618] width 234 height 103
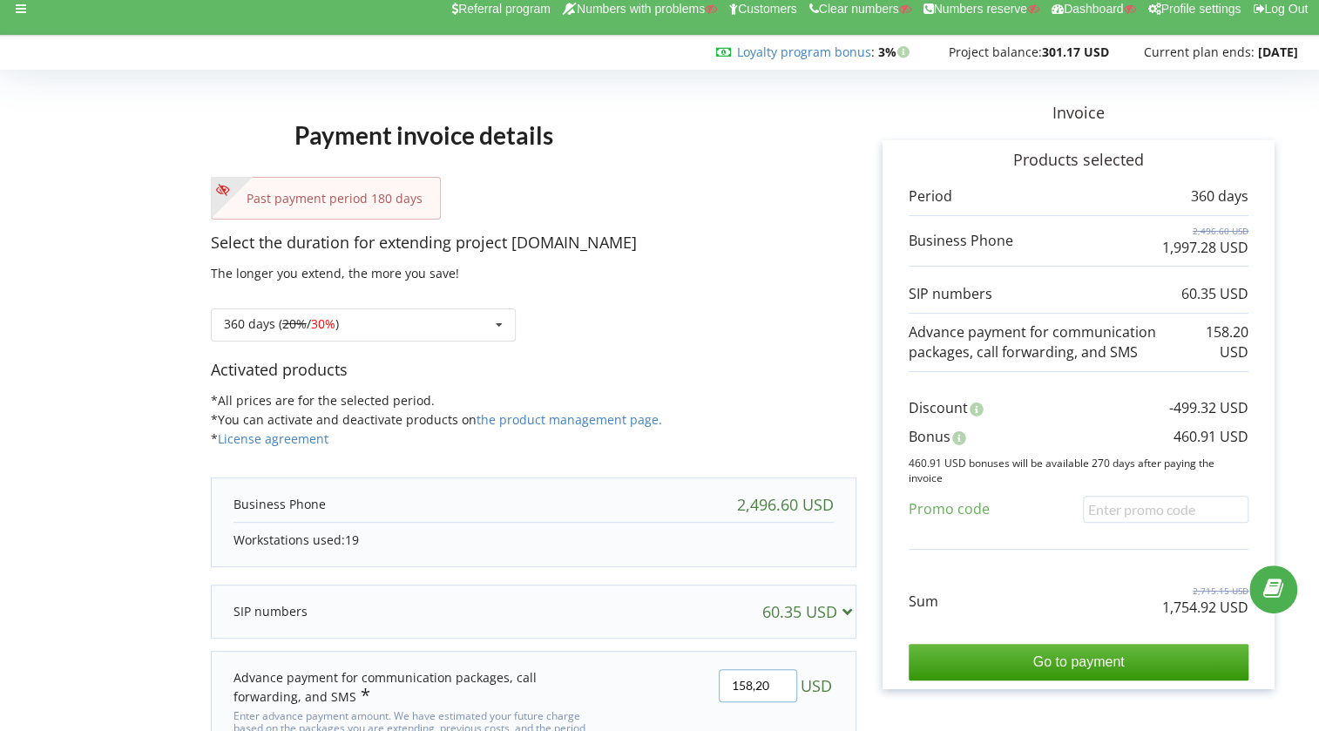
scroll to position [0, 0]
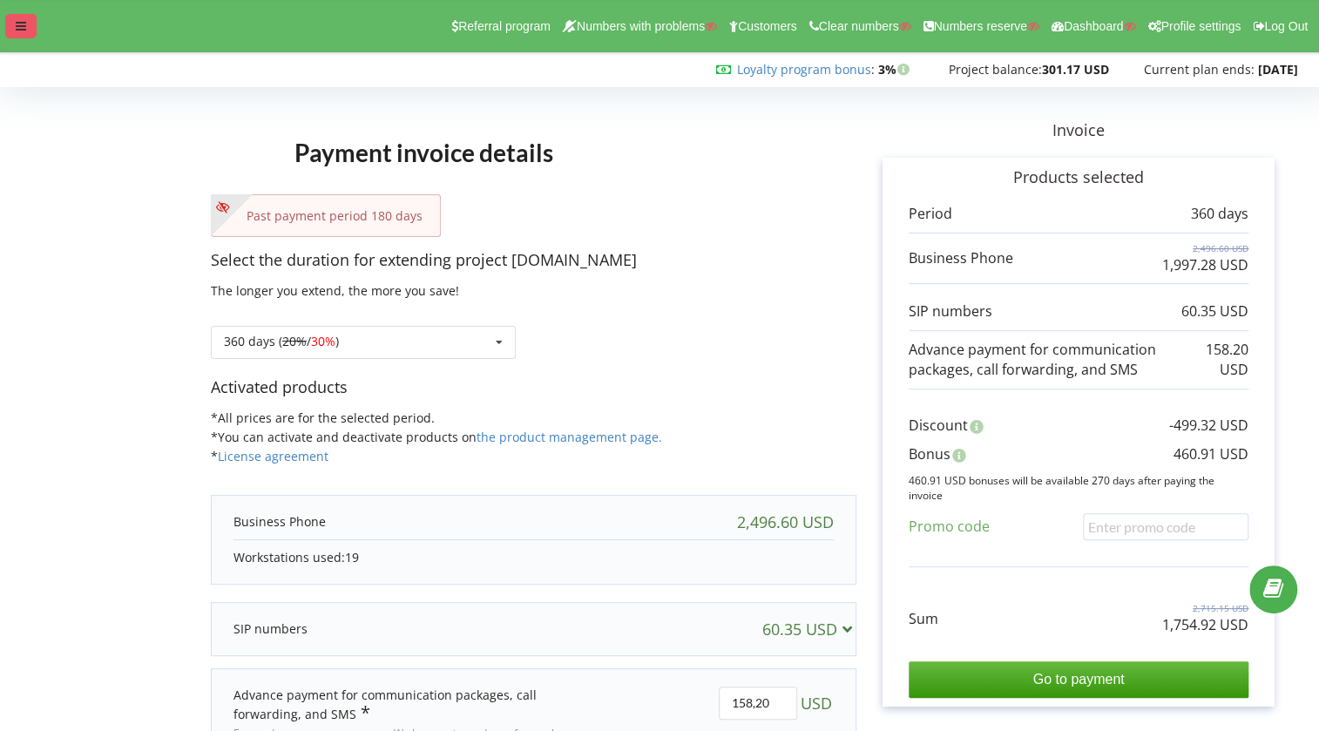
click at [17, 37] on div at bounding box center [20, 26] width 31 height 24
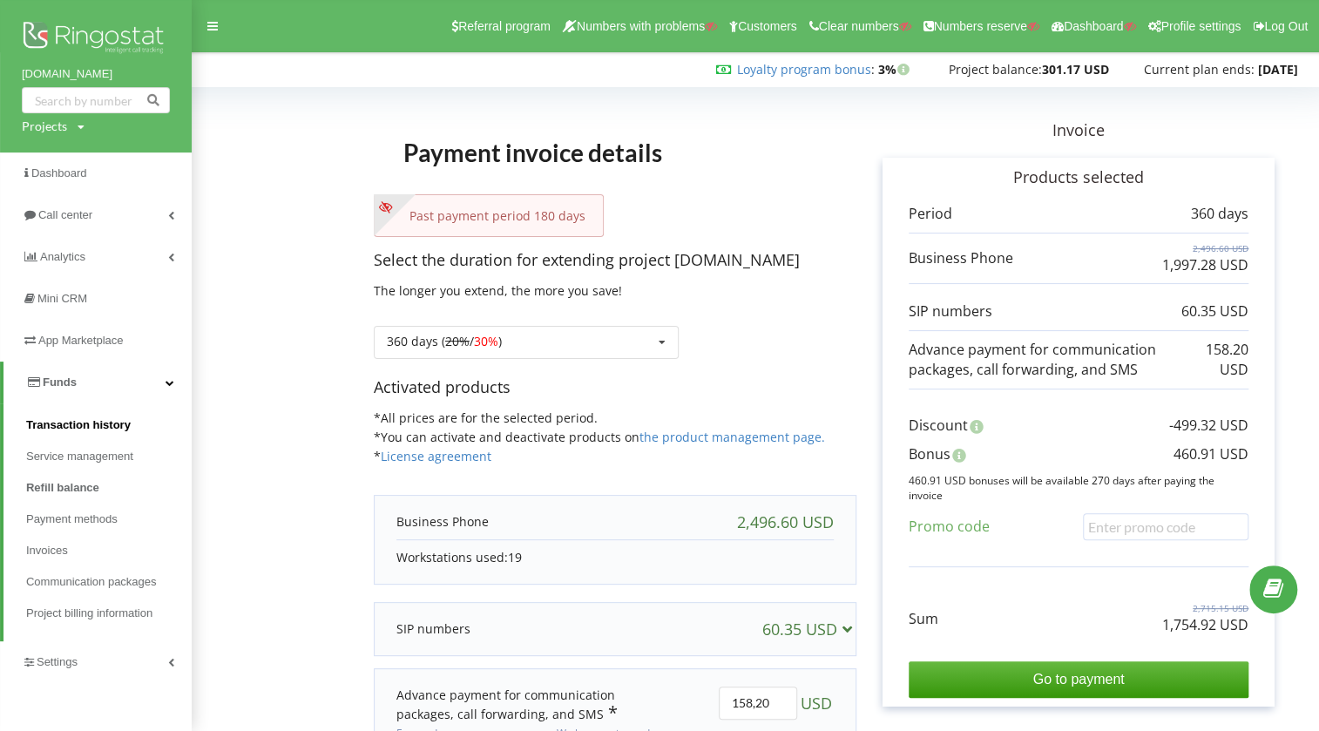
click at [96, 417] on span "Transaction history" at bounding box center [78, 425] width 105 height 17
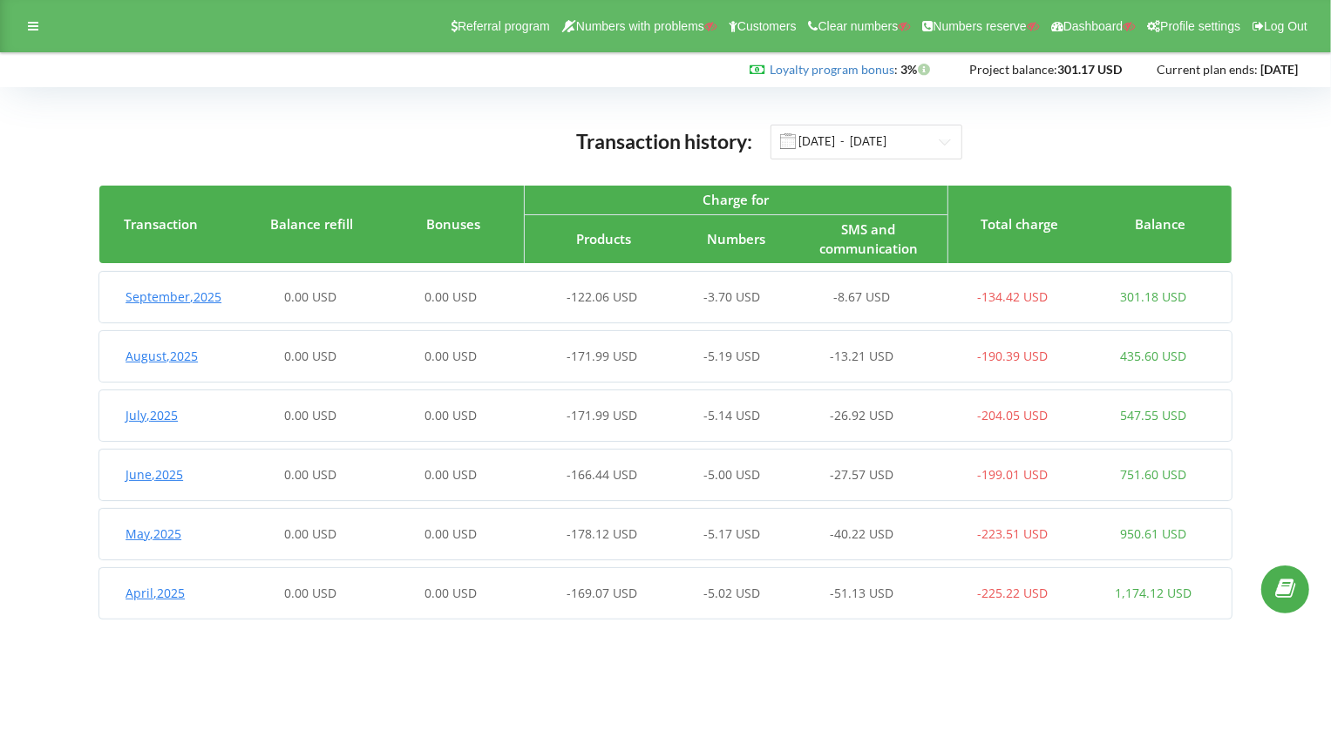
click at [39, 38] on div "Referral program Numbers with problems Customers Clear numbers Numbers reserve …" at bounding box center [665, 26] width 1331 height 52
click at [39, 37] on div at bounding box center [32, 26] width 31 height 24
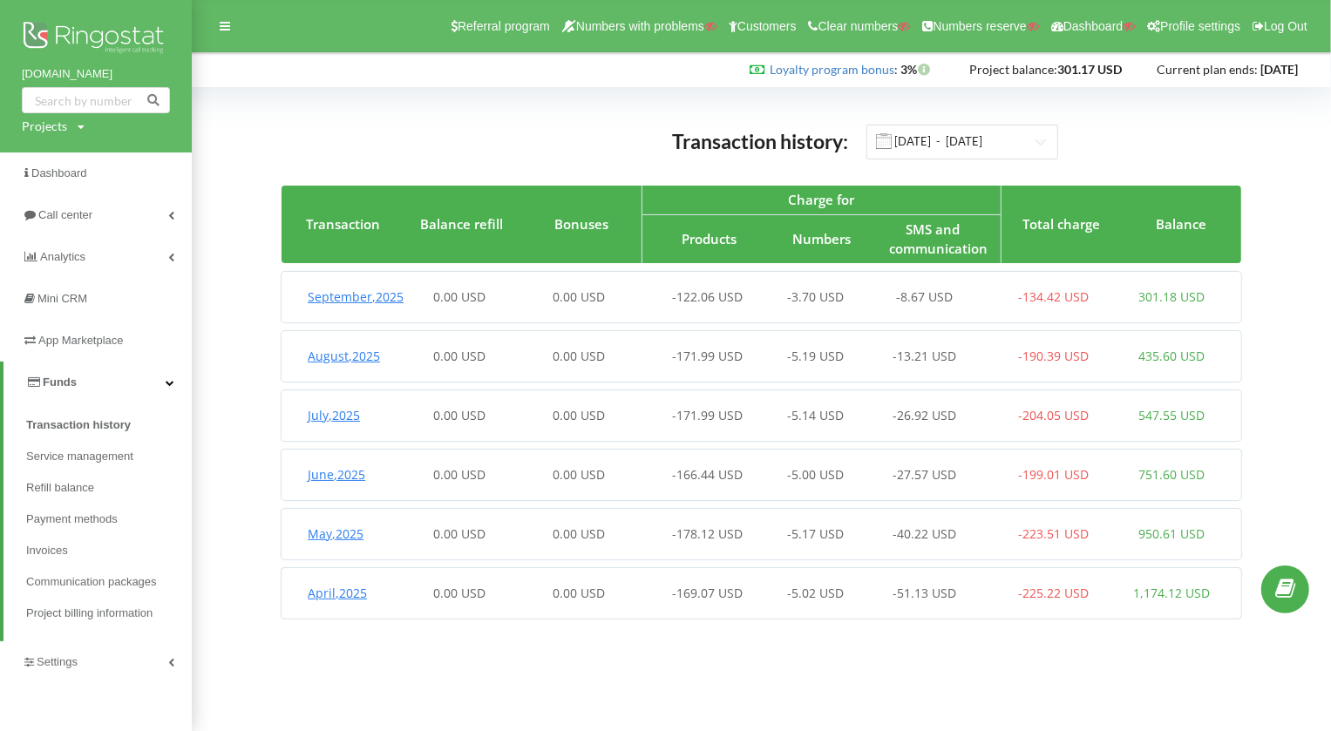
click at [51, 125] on div "Projects" at bounding box center [44, 126] width 45 height 17
